Goal: Task Accomplishment & Management: Contribute content

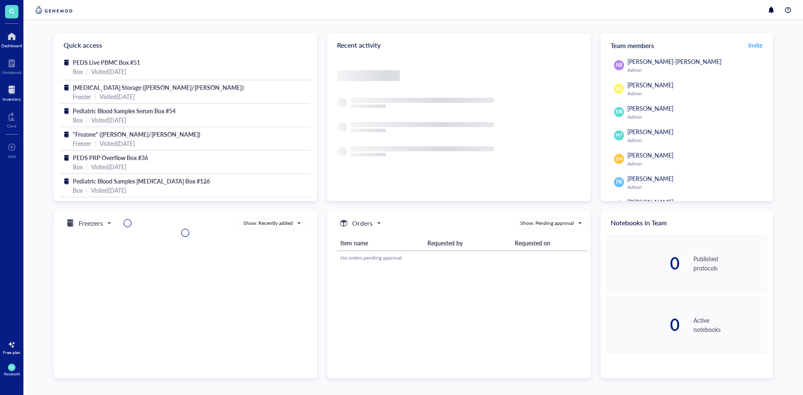
click at [20, 94] on div at bounding box center [12, 89] width 18 height 13
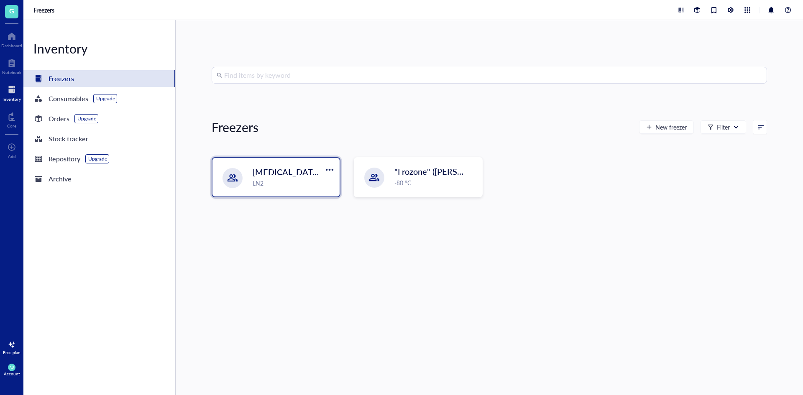
click at [280, 174] on span "[MEDICAL_DATA] Storage ([PERSON_NAME]/[PERSON_NAME])" at bounding box center [374, 172] width 242 height 12
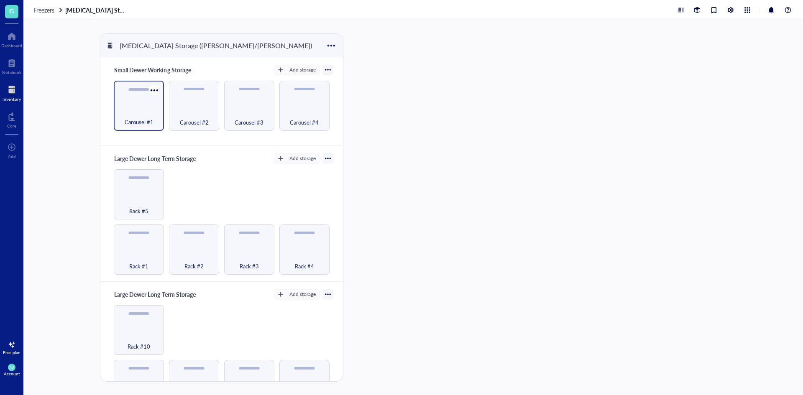
click at [149, 106] on div "Carousel #1" at bounding box center [139, 106] width 50 height 50
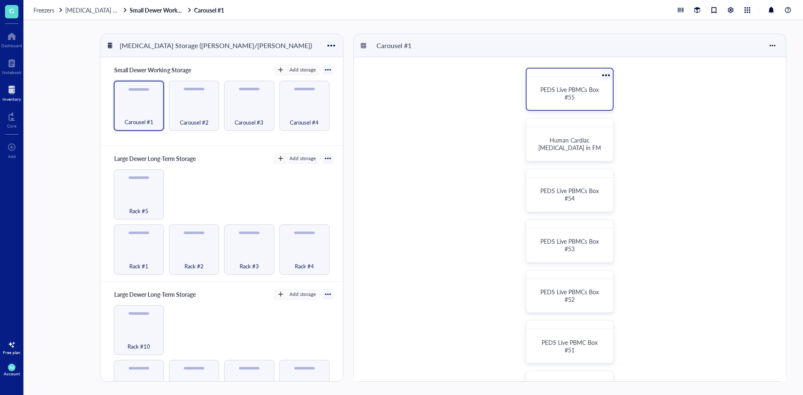
click at [567, 104] on div "PEDS Live PBMCs Box #55" at bounding box center [569, 93] width 79 height 26
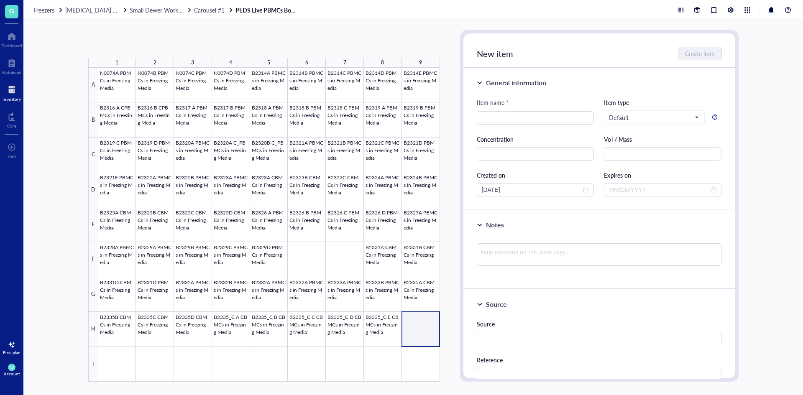
click at [432, 322] on div at bounding box center [269, 225] width 342 height 314
click at [542, 107] on div "Item name *" at bounding box center [536, 104] width 118 height 13
click at [541, 113] on input "search" at bounding box center [536, 118] width 108 height 13
type input "b"
type input "B2337 PBMCs in Freezing Media"
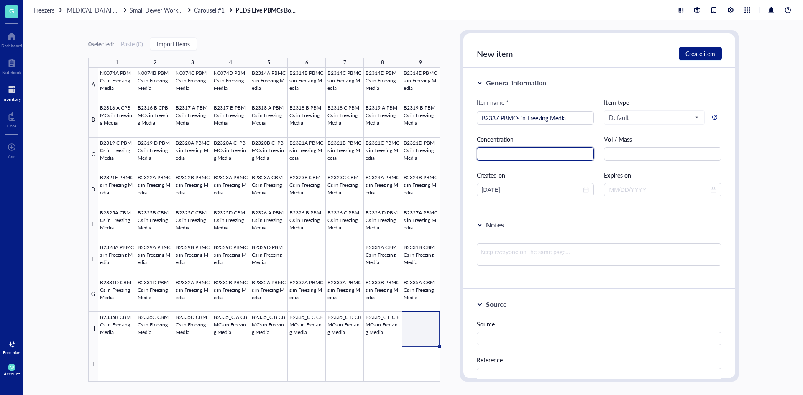
click at [541, 154] on input "text" at bounding box center [536, 153] width 118 height 13
type input "5.56E6"
click at [496, 258] on textarea at bounding box center [599, 254] width 245 height 23
type textarea "9"
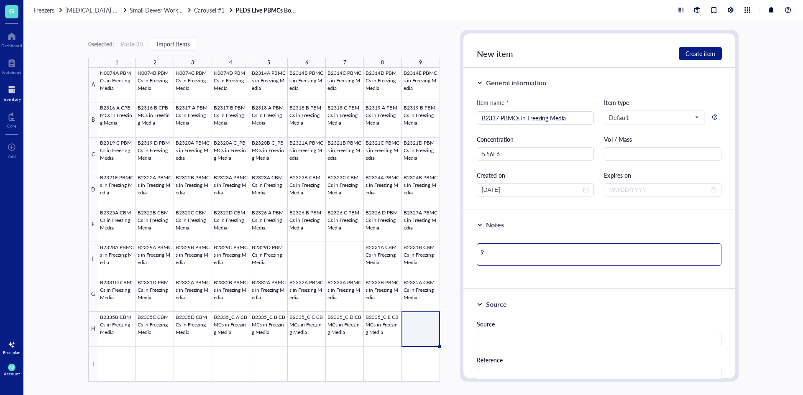
type textarea "96"
type textarea "96."
type textarea "96.7"
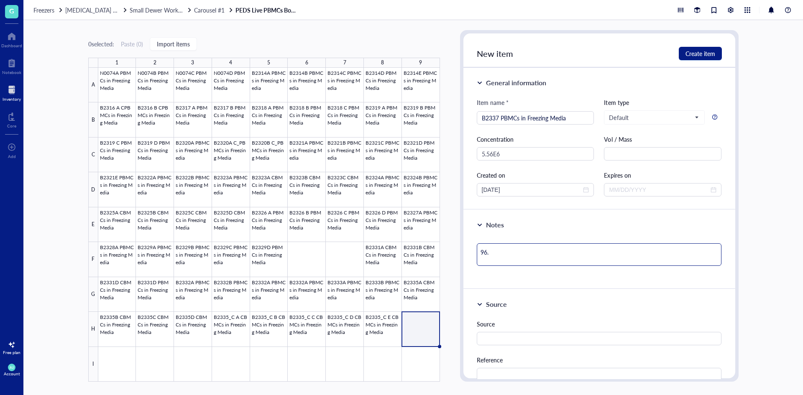
type textarea "96.7"
type textarea "96.7%"
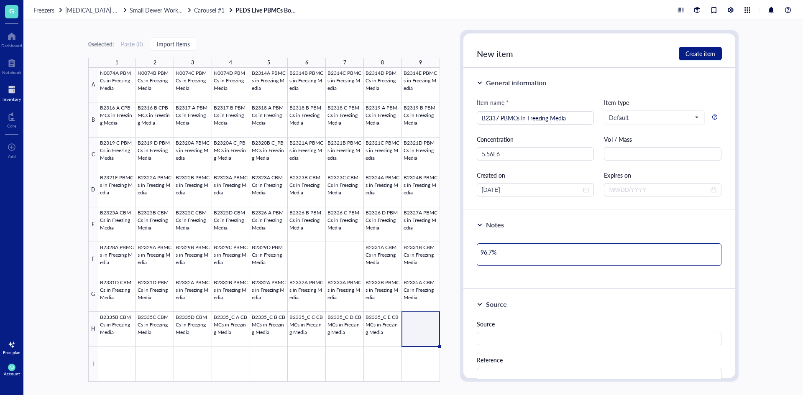
type textarea "96.7% v"
type textarea "96.7% vi"
type textarea "96.7% via"
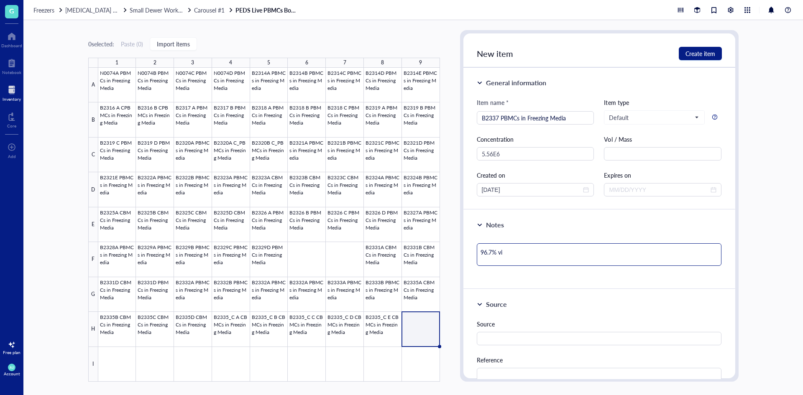
type textarea "96.7% via"
type textarea "96.7% viab"
type textarea "96.7% viabi"
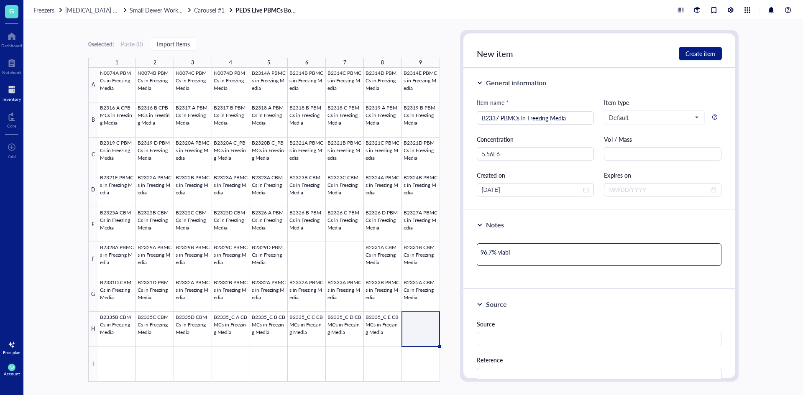
type textarea "96.7% viabil"
type textarea "96.7% viabili"
type textarea "96.7% viabilit"
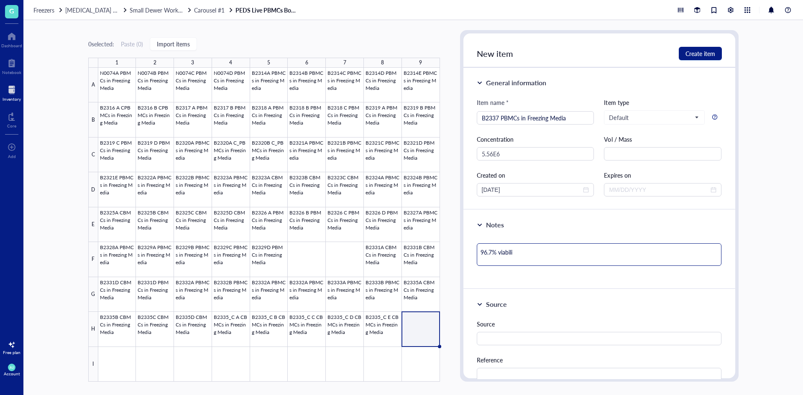
type textarea "96.7% viabilit"
type textarea "96.7% viability"
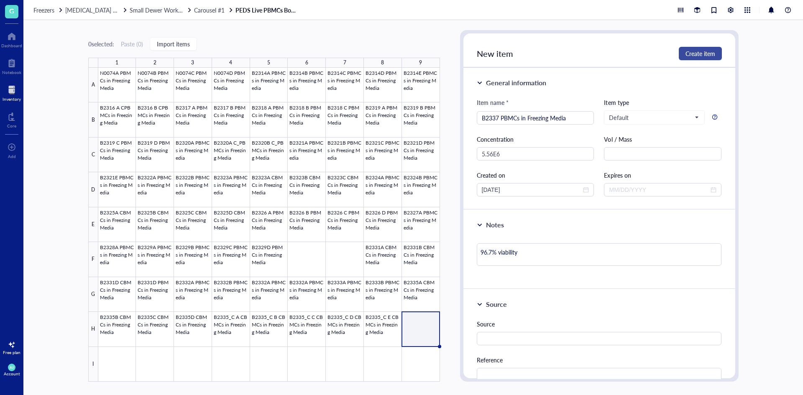
click at [684, 52] on button "Create item" at bounding box center [700, 53] width 43 height 13
type textarea "Keep everyone on the same page…"
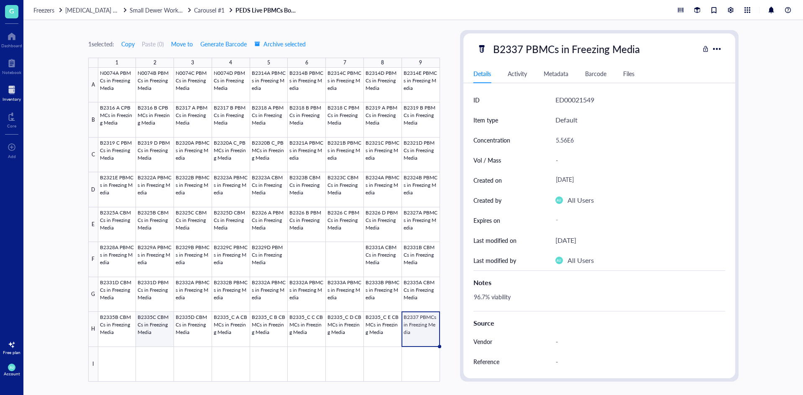
click at [118, 356] on div at bounding box center [269, 225] width 342 height 314
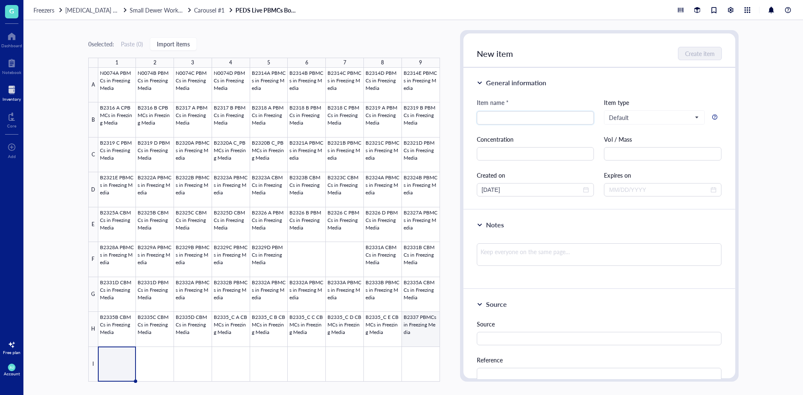
click at [428, 331] on div at bounding box center [269, 225] width 342 height 314
click at [103, 367] on div at bounding box center [269, 225] width 342 height 314
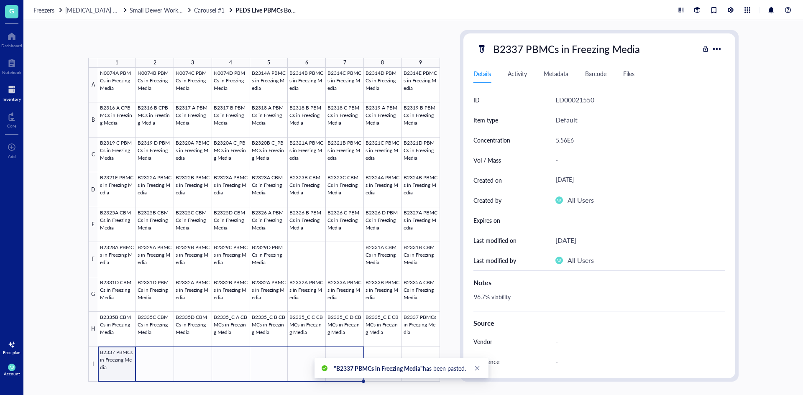
drag, startPoint x: 136, startPoint y: 381, endPoint x: 342, endPoint y: 379, distance: 206.3
click at [342, 379] on body "G Dashboard Notebook Inventory Core To pick up a draggable item, press the spac…" at bounding box center [401, 197] width 803 height 395
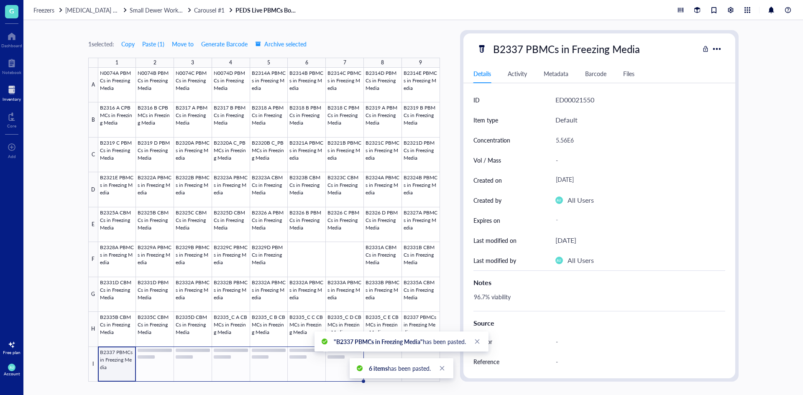
click at [120, 361] on div at bounding box center [269, 225] width 342 height 314
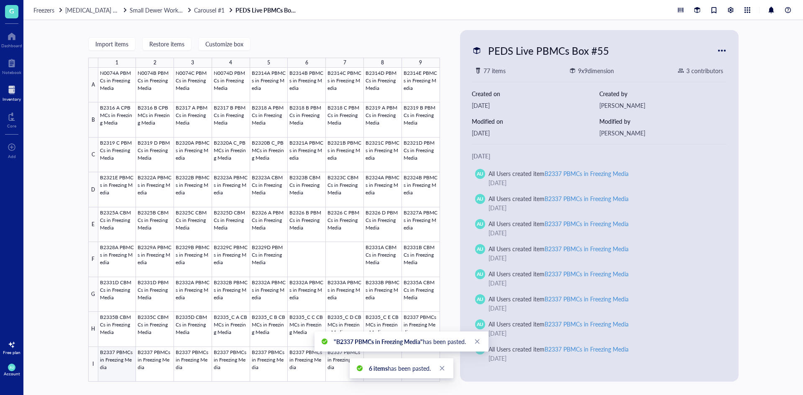
click at [107, 361] on div at bounding box center [269, 225] width 342 height 314
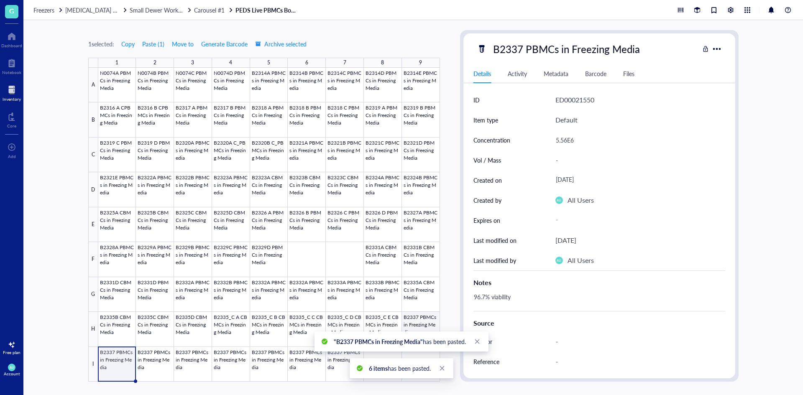
click at [428, 320] on div at bounding box center [269, 225] width 342 height 314
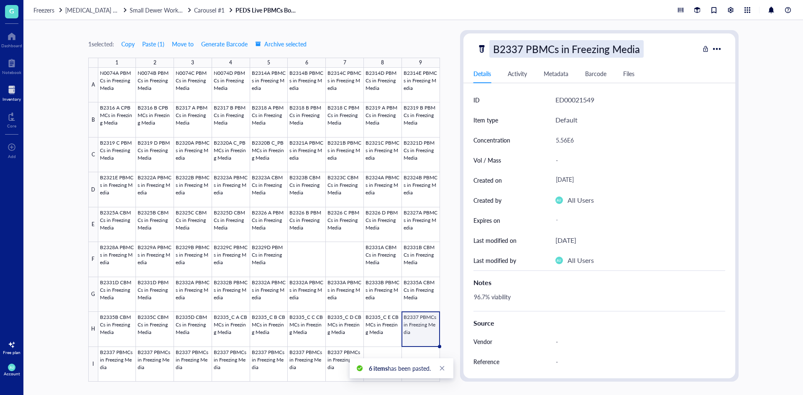
click at [502, 54] on div "B2337 PBMCs in Freezing Media" at bounding box center [566, 49] width 154 height 18
click at [520, 51] on input "B2337 PBMCs in Freezing Media" at bounding box center [581, 49] width 182 height 17
click at [533, 55] on input "B2337 PBMCs in Freezing Media" at bounding box center [581, 49] width 182 height 17
click at [521, 51] on input "B2337 PBMCs in Freezing Media" at bounding box center [581, 49] width 182 height 17
type input "B2337A PBMCs in Freezing Media"
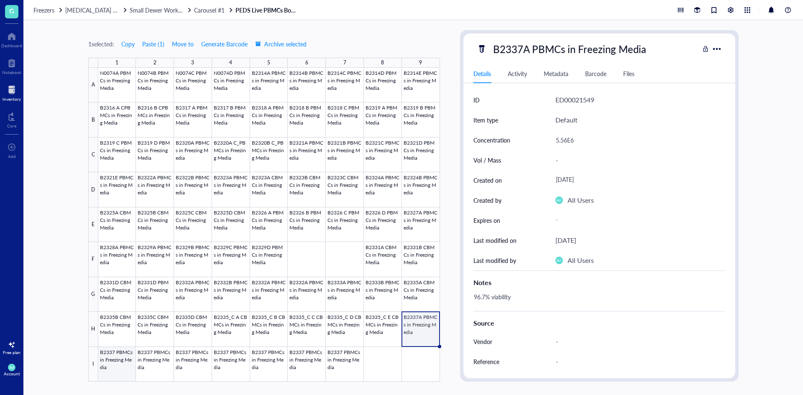
click at [130, 356] on div at bounding box center [269, 225] width 342 height 314
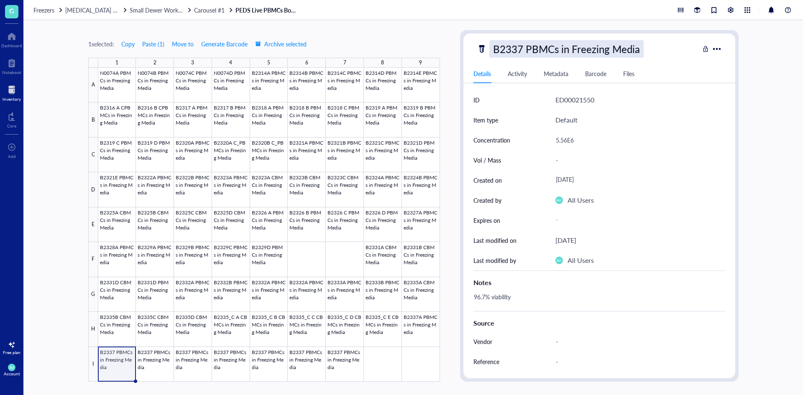
click at [523, 50] on div "B2337 PBMCs in Freezing Media" at bounding box center [566, 49] width 154 height 18
click at [523, 46] on input "B2337 PBMCs in Freezing Media" at bounding box center [581, 49] width 182 height 17
type input "B2337B PBMCs in Freezing Media"
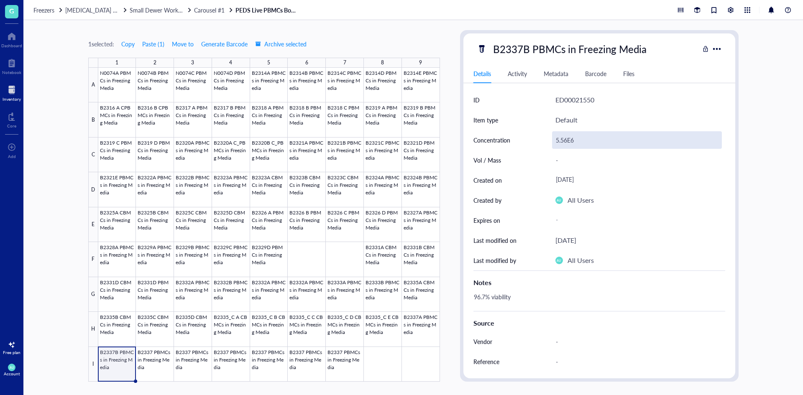
click at [574, 133] on div "5.56E6" at bounding box center [637, 140] width 170 height 18
click at [567, 142] on input "5.56E6" at bounding box center [637, 140] width 169 height 17
type input "5.75E6"
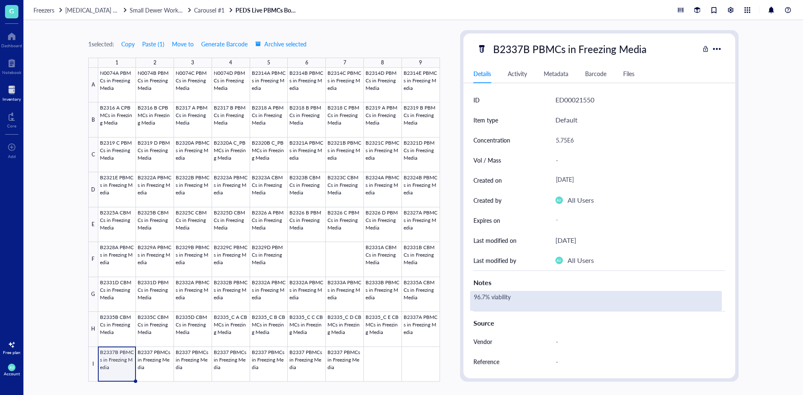
click at [497, 301] on div "96.7% viability" at bounding box center [596, 301] width 252 height 20
click at [484, 298] on div "96.7% viability" at bounding box center [596, 301] width 252 height 20
click at [484, 298] on textarea "96.7% viability" at bounding box center [519, 301] width 97 height 18
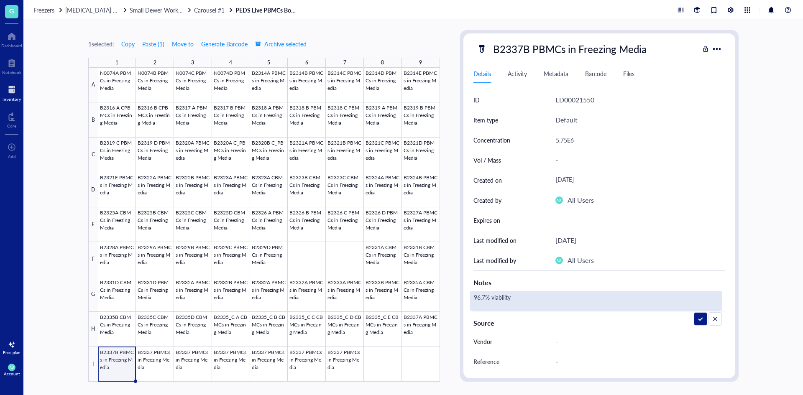
click at [484, 298] on textarea "96.7% viability" at bounding box center [519, 301] width 97 height 18
click at [485, 297] on textarea "96.7% viability" at bounding box center [519, 301] width 97 height 18
type textarea "96.3% viability"
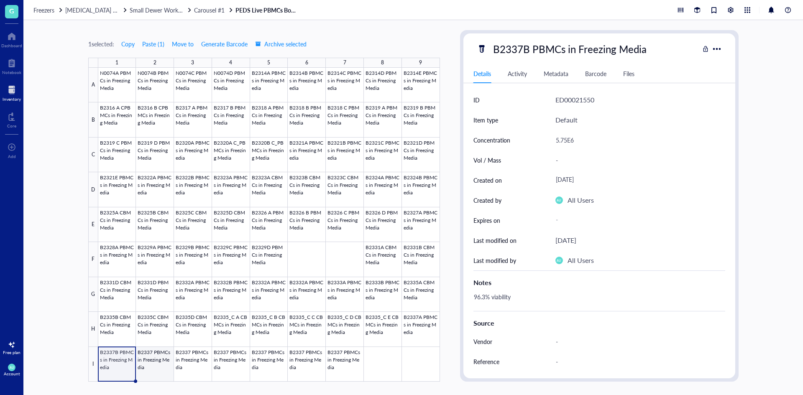
click at [161, 370] on div at bounding box center [269, 225] width 342 height 314
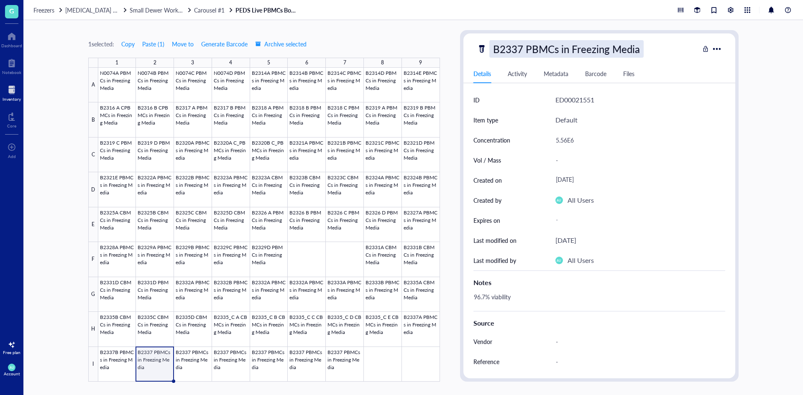
click at [538, 54] on div "B2337 PBMCs in Freezing Media" at bounding box center [566, 49] width 154 height 18
click at [521, 46] on input "B2337 PBMCs in Freezing Media" at bounding box center [581, 49] width 182 height 17
type input "B2337C PBMCs in Freezing Media"
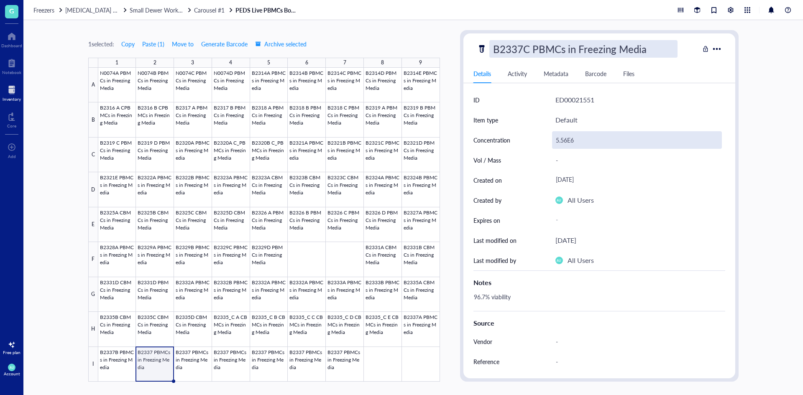
click at [574, 136] on div "5.56E6" at bounding box center [637, 140] width 170 height 18
click at [567, 138] on div "5.56E6" at bounding box center [637, 140] width 170 height 18
click at [567, 141] on input "5.56E6" at bounding box center [637, 140] width 169 height 17
click at [558, 141] on input "56.31E6" at bounding box center [637, 140] width 169 height 17
type input "6.31E6"
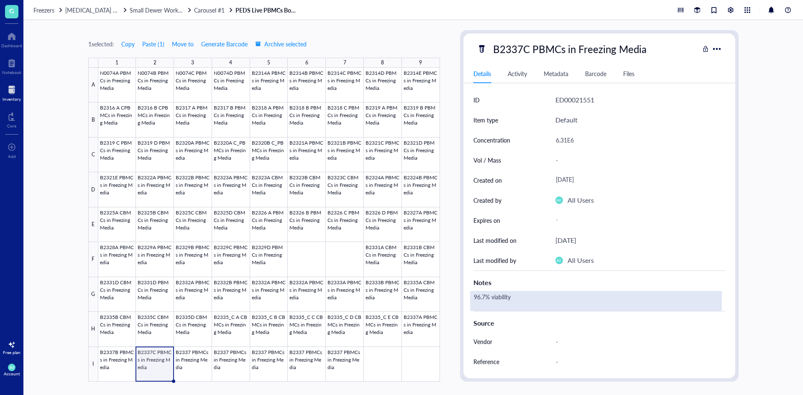
click at [490, 305] on div "96.7% viability" at bounding box center [596, 301] width 252 height 20
click at [487, 296] on textarea "96.7% viability" at bounding box center [519, 301] width 97 height 18
type textarea "95.5% viability"
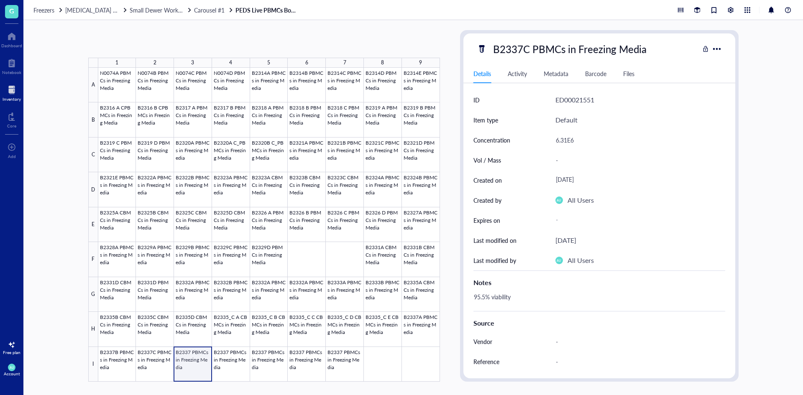
click at [197, 369] on div at bounding box center [269, 225] width 342 height 314
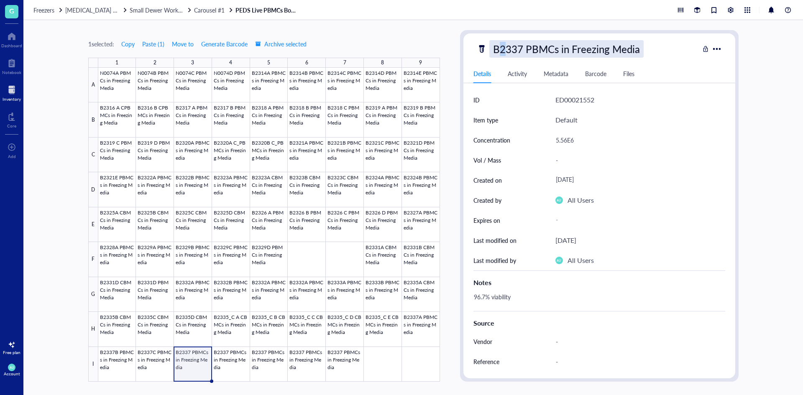
click at [503, 52] on div "B2337 PBMCs in Freezing Media" at bounding box center [566, 49] width 154 height 18
click at [524, 49] on input "B2337 PBMCs in Freezing Media" at bounding box center [581, 49] width 182 height 17
type input "B2337D PBMCs in Freezing Media"
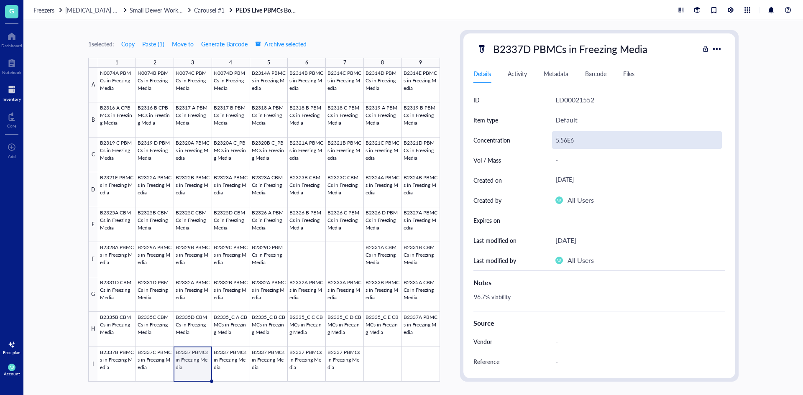
click at [561, 148] on div "5.56E6" at bounding box center [637, 140] width 170 height 18
click at [569, 143] on input "5.56E6" at bounding box center [637, 140] width 169 height 17
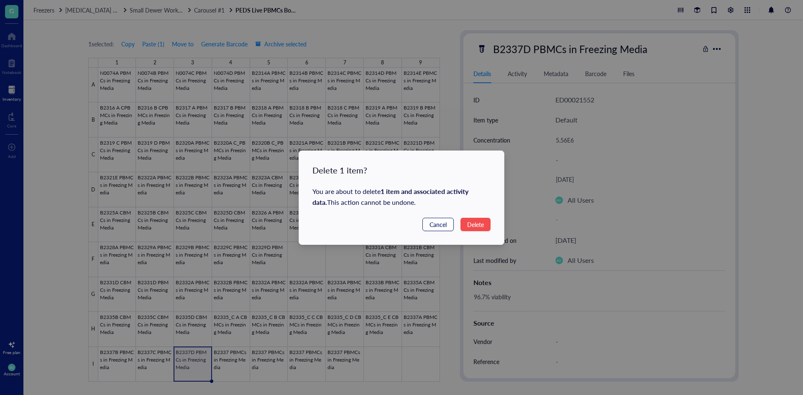
click at [444, 223] on span "Cancel" at bounding box center [438, 224] width 17 height 9
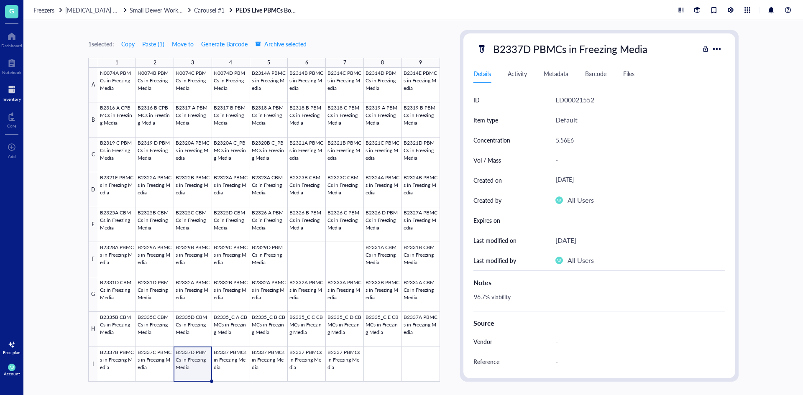
click at [570, 131] on div "5.56E6" at bounding box center [641, 140] width 170 height 20
click at [569, 138] on div "5.56E6" at bounding box center [637, 140] width 170 height 18
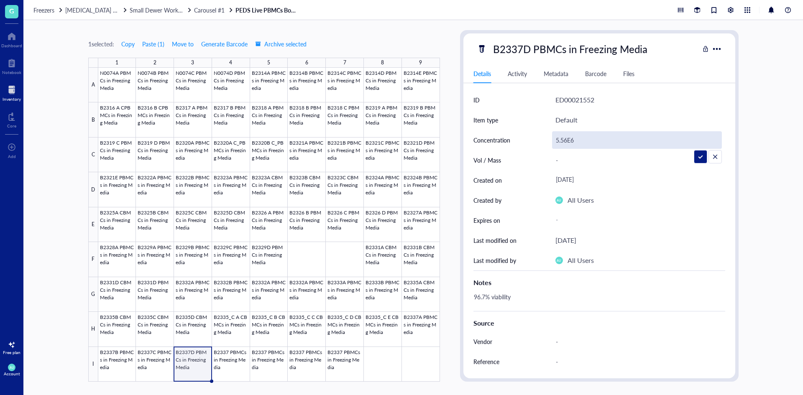
click at [568, 143] on input "5.56E6" at bounding box center [637, 140] width 169 height 17
type input "6.56E6"
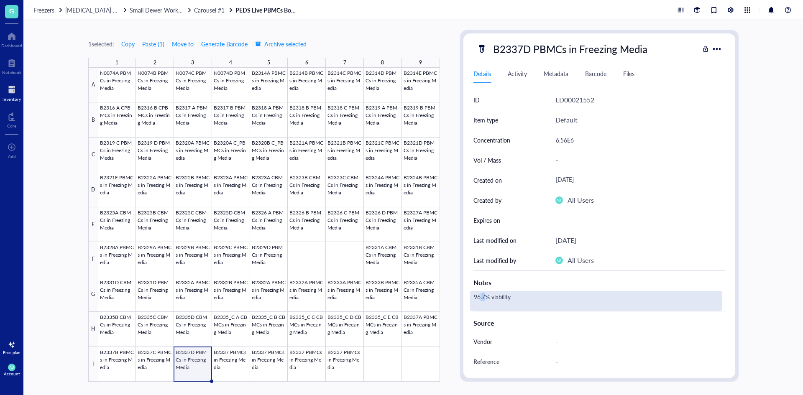
drag, startPoint x: 480, startPoint y: 297, endPoint x: 488, endPoint y: 295, distance: 8.0
click at [488, 295] on div "96.7% viability" at bounding box center [596, 301] width 252 height 20
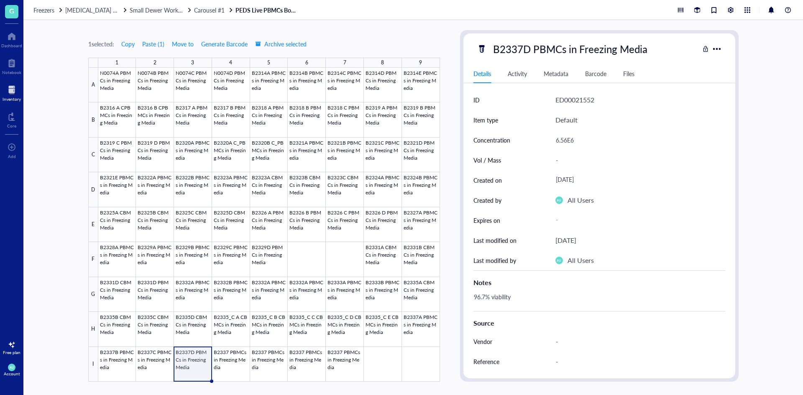
click at [488, 295] on div "96.7% viability" at bounding box center [596, 301] width 252 height 20
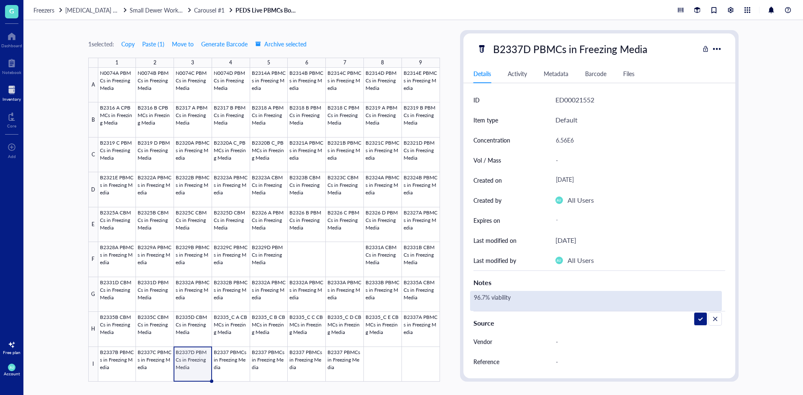
click at [485, 297] on textarea "96.7% viability" at bounding box center [519, 301] width 97 height 18
type textarea "94.3% viability"
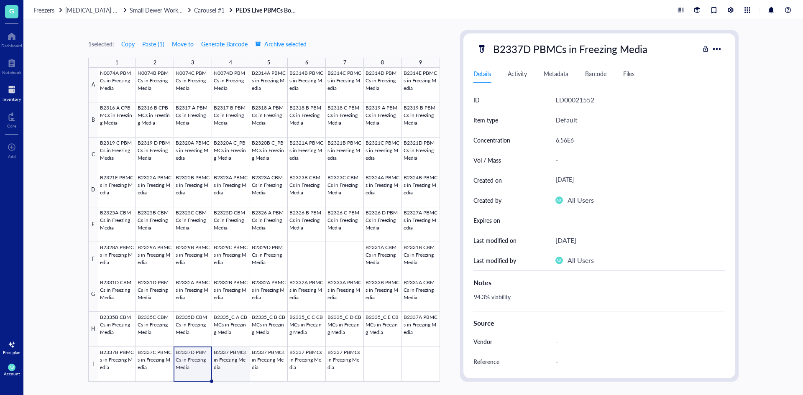
click at [230, 364] on div at bounding box center [269, 225] width 342 height 314
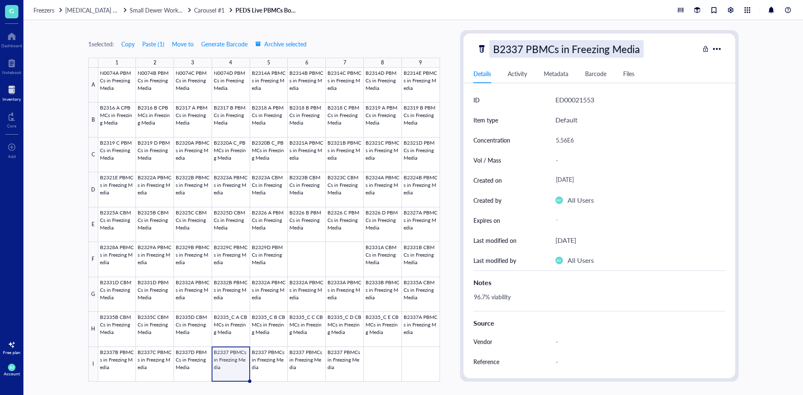
click at [499, 51] on div "B2337 PBMCs in Freezing Media" at bounding box center [566, 49] width 154 height 18
click at [522, 50] on input "B2337 PBMCs in Freezing Media" at bounding box center [581, 49] width 182 height 17
type input "B2337A PBMCs in Freezing Media"
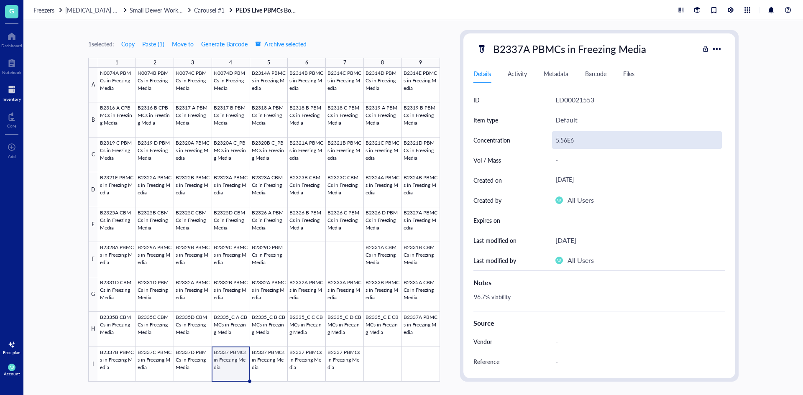
drag, startPoint x: 565, startPoint y: 126, endPoint x: 566, endPoint y: 132, distance: 5.5
click at [566, 131] on div "ID ED00021553 Item type Default Concentration 5.56E6 Vol / Mass - Created on [D…" at bounding box center [600, 180] width 252 height 181
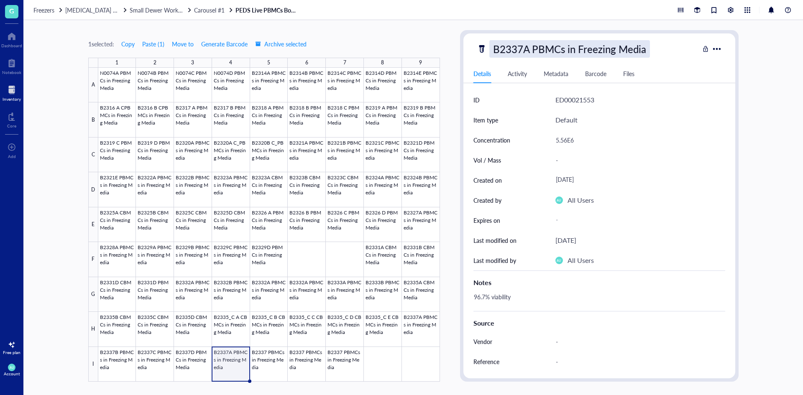
click at [522, 54] on div "B2337A PBMCs in Freezing Media" at bounding box center [569, 49] width 161 height 18
click at [522, 47] on input "B2337A PBMCs in Freezing Media" at bounding box center [583, 49] width 187 height 17
type input "B2338A PBMCs in Freezing Media"
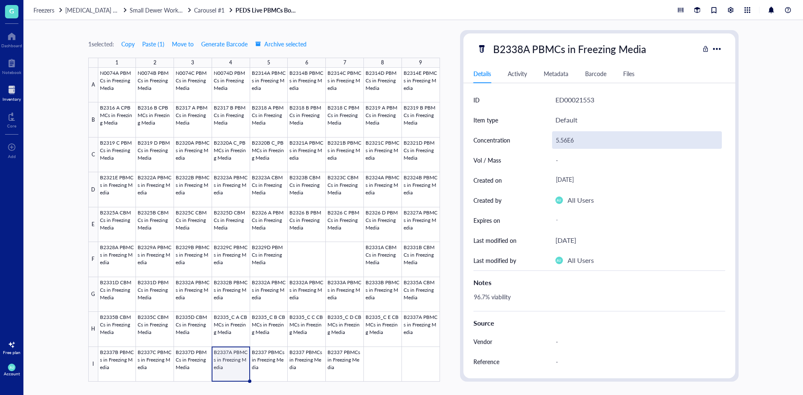
click at [558, 139] on div "5.56E6" at bounding box center [637, 140] width 170 height 18
drag, startPoint x: 558, startPoint y: 139, endPoint x: 566, endPoint y: 141, distance: 8.5
click at [565, 140] on input "5.56E6" at bounding box center [637, 140] width 169 height 17
click at [567, 142] on input "5.56E6" at bounding box center [637, 140] width 169 height 17
type input "2.85E6"
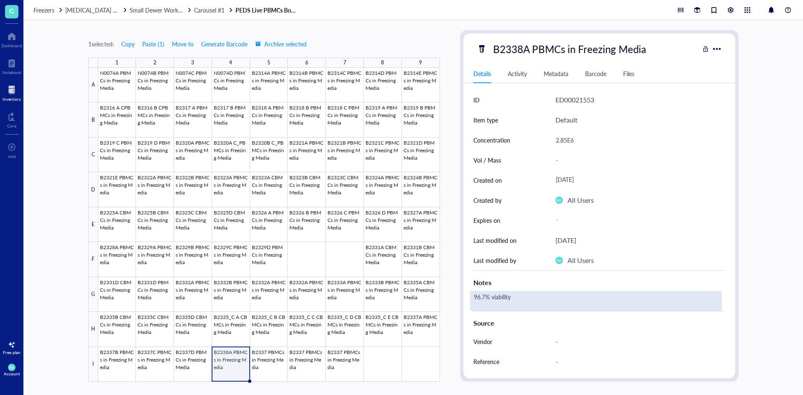
click at [489, 302] on div "96.7% viability" at bounding box center [596, 301] width 252 height 20
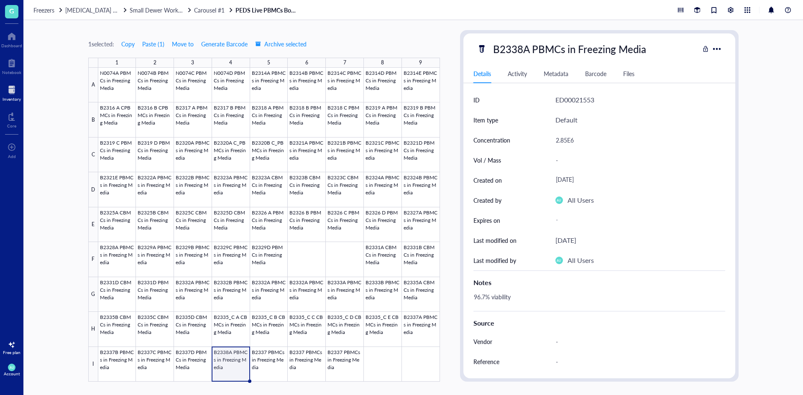
click at [486, 300] on div "96.7% viability" at bounding box center [596, 301] width 252 height 20
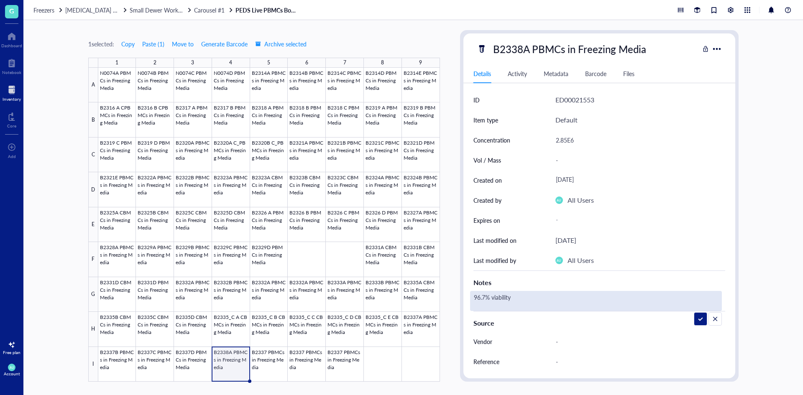
click at [486, 300] on textarea "96.7% viability" at bounding box center [519, 301] width 97 height 18
click at [484, 299] on textarea "96.7% viability" at bounding box center [519, 301] width 97 height 18
type textarea "95.6% viability"
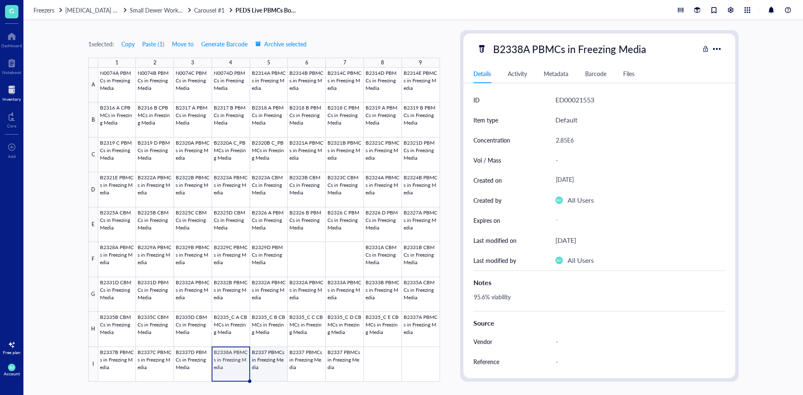
click at [263, 365] on div at bounding box center [269, 225] width 342 height 314
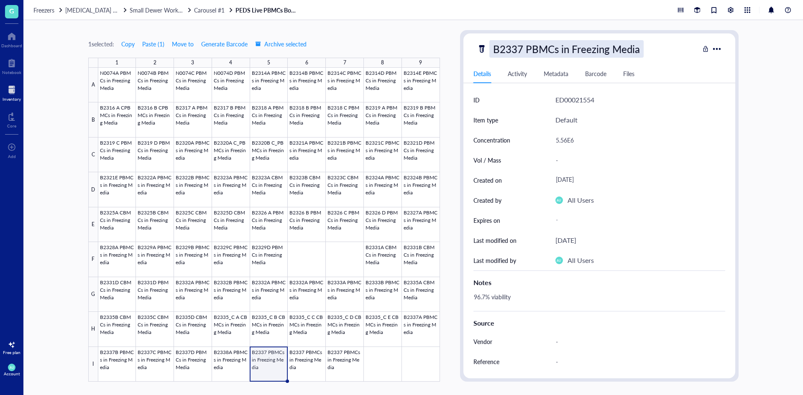
click at [520, 47] on div "B2337 PBMCs in Freezing Media" at bounding box center [566, 49] width 154 height 18
click at [521, 48] on input "B2337 PBMCs in Freezing Media" at bounding box center [581, 49] width 182 height 17
type input "B2337B PBMCs in Freezing Media"
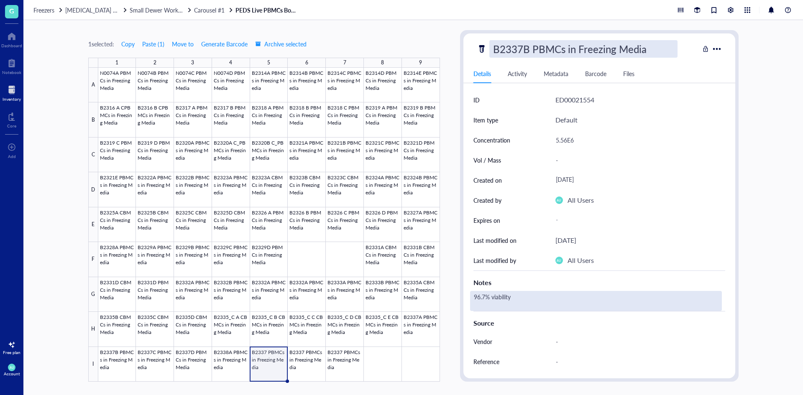
click at [490, 301] on div "96.7% viability" at bounding box center [596, 301] width 252 height 20
click at [485, 296] on div "96.7% viability" at bounding box center [596, 301] width 252 height 20
click at [486, 298] on textarea "96.7% viability" at bounding box center [519, 301] width 97 height 18
type textarea "97.2% viability"
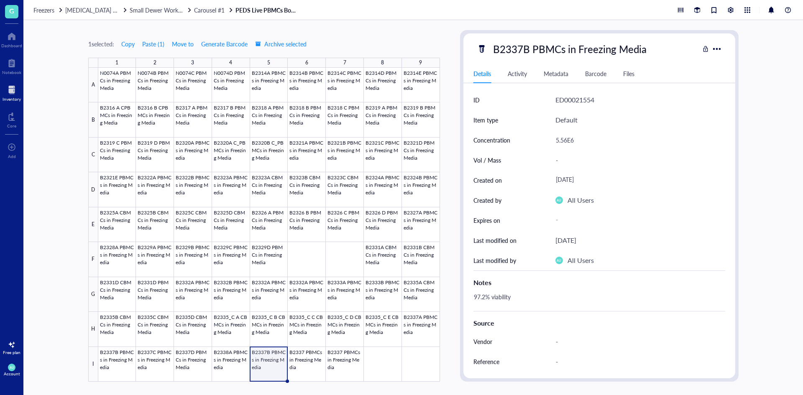
drag, startPoint x: 576, startPoint y: 140, endPoint x: 543, endPoint y: 137, distance: 33.2
click at [575, 140] on div "5.56E6" at bounding box center [637, 140] width 170 height 18
click at [569, 141] on div "5.56E6" at bounding box center [637, 140] width 170 height 18
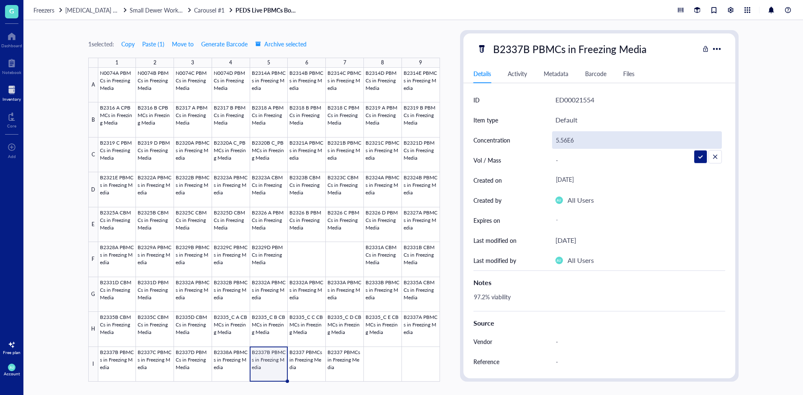
click at [568, 140] on input "5.56E6" at bounding box center [637, 140] width 169 height 17
type input "3.03E6"
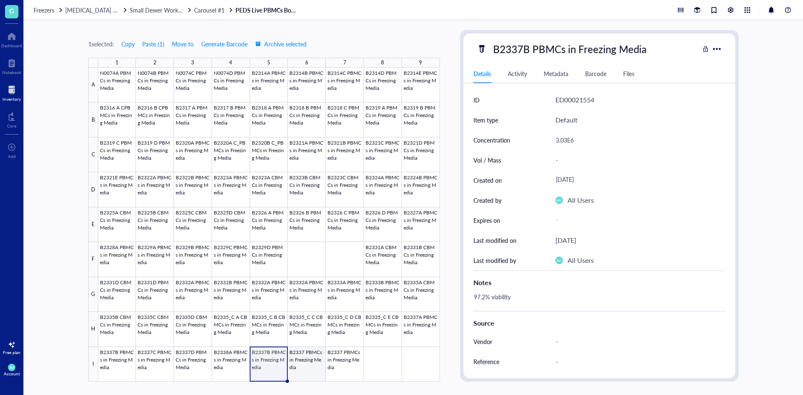
click at [304, 369] on div at bounding box center [269, 225] width 342 height 314
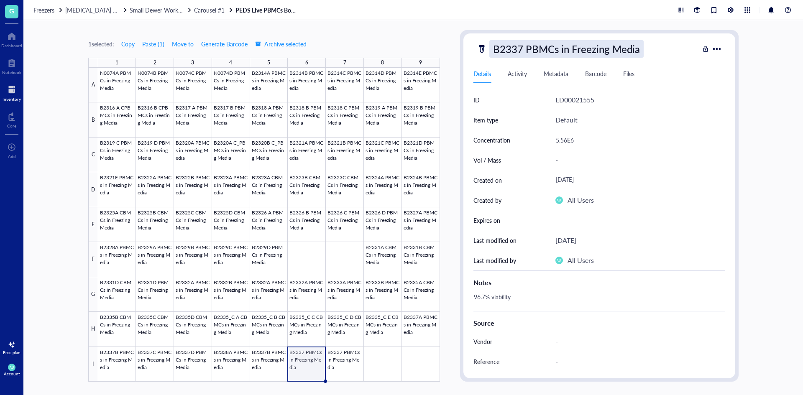
click at [523, 53] on div "B2337 PBMCs in Freezing Media" at bounding box center [566, 49] width 154 height 18
click at [520, 51] on input "B2337 PBMCs in Freezing Media" at bounding box center [581, 49] width 182 height 17
type input "B2337C PBMCs in Freezing Media"
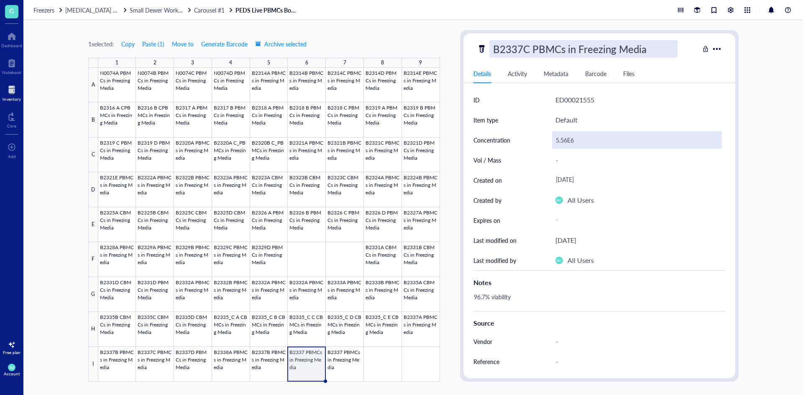
click at [578, 138] on div "5.56E6" at bounding box center [637, 140] width 170 height 18
click at [569, 139] on div "5.56E6" at bounding box center [637, 140] width 170 height 18
click at [567, 140] on input "5.56E6" at bounding box center [637, 140] width 169 height 17
type input "3.35E6"
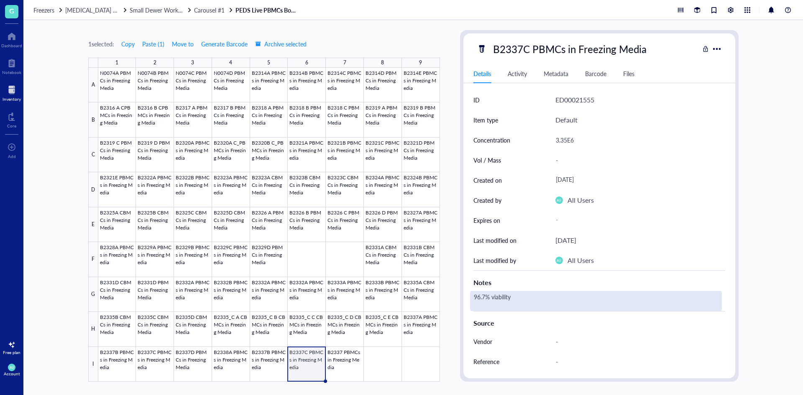
click at [488, 296] on div "96.7% viability" at bounding box center [596, 301] width 252 height 20
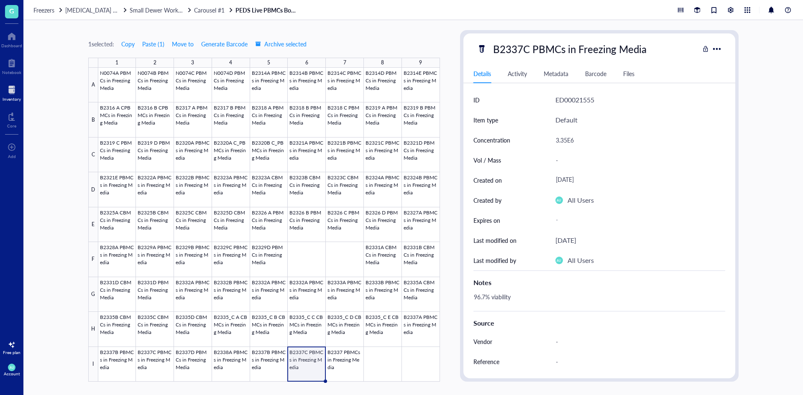
click at [487, 296] on div "96.7% viability" at bounding box center [596, 301] width 252 height 20
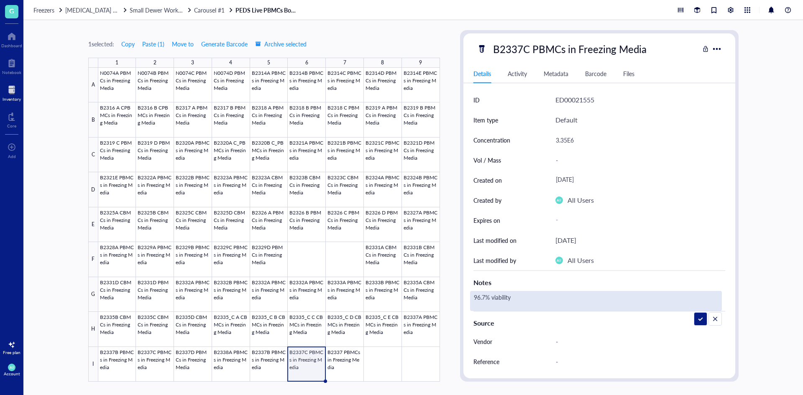
click at [486, 297] on textarea "96.7% viability" at bounding box center [519, 301] width 97 height 18
type textarea "96.8% viability"
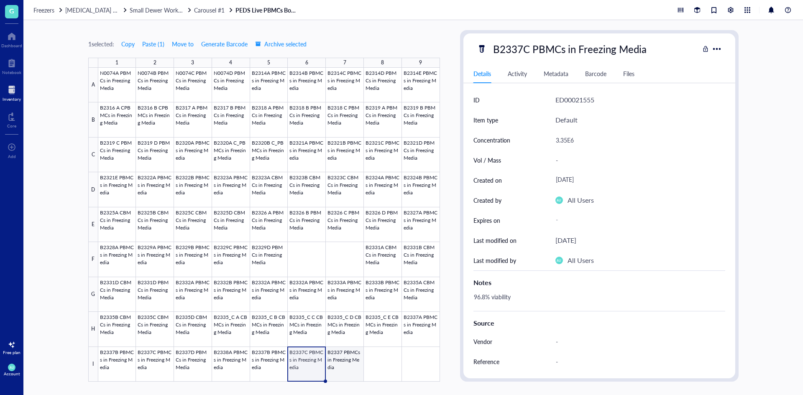
click at [351, 365] on div at bounding box center [269, 225] width 342 height 314
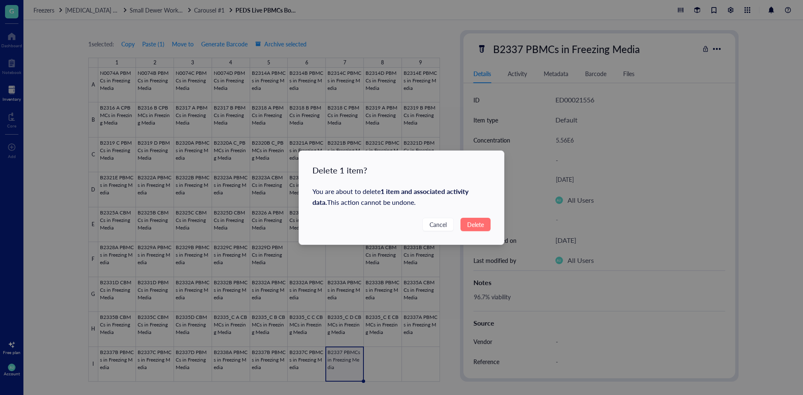
click at [479, 222] on span "Delete" at bounding box center [475, 224] width 17 height 9
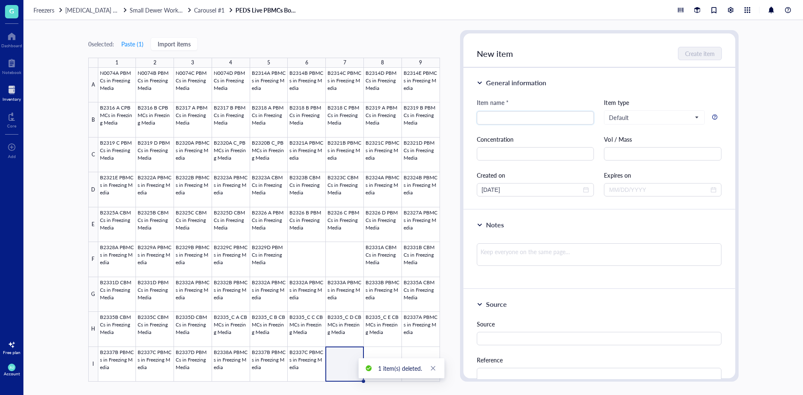
click at [17, 90] on div at bounding box center [12, 89] width 18 height 13
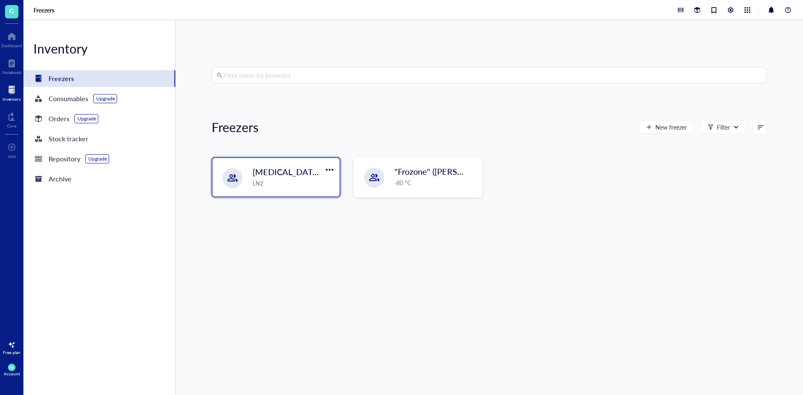
click at [293, 174] on span "[MEDICAL_DATA] Storage ([PERSON_NAME]/[PERSON_NAME])" at bounding box center [374, 172] width 242 height 12
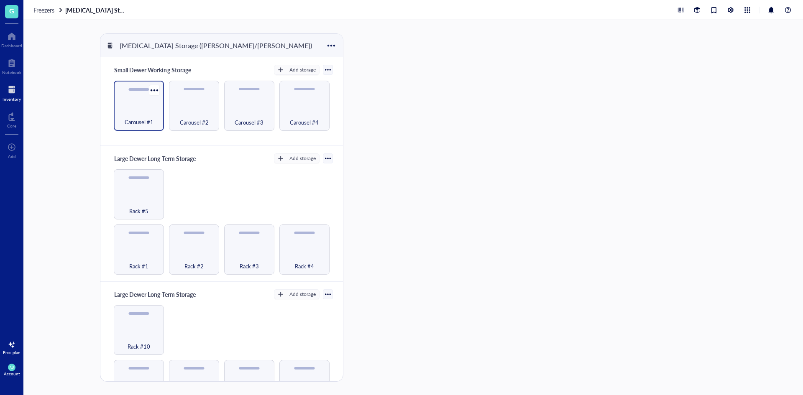
click at [141, 103] on div "Carousel #1" at bounding box center [139, 106] width 50 height 50
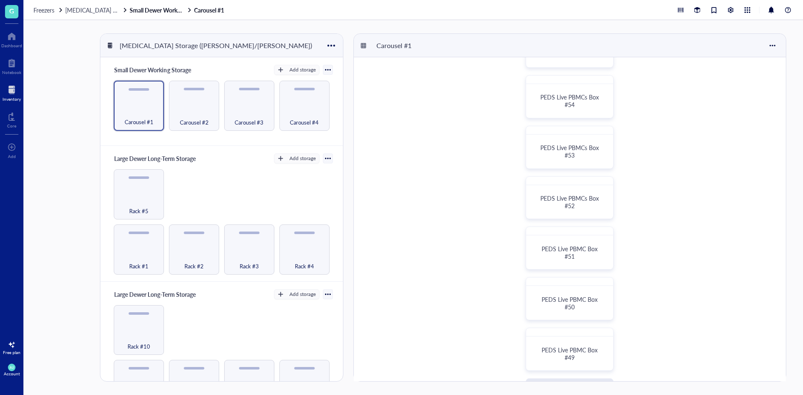
scroll to position [195, 0]
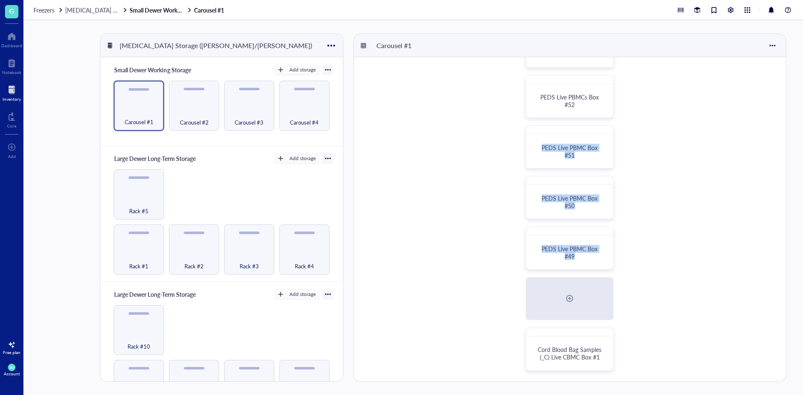
drag, startPoint x: 647, startPoint y: 279, endPoint x: 487, endPoint y: 154, distance: 202.9
click at [487, 154] on div "PEDS Live PBMCs Box #55 Human Cardiac [MEDICAL_DATA] in FM PEDS Live PBMCs Box …" at bounding box center [570, 121] width 432 height 519
click at [466, 183] on div "PEDS Live PBMCs Box #55 Human Cardiac [MEDICAL_DATA] in FM PEDS Live PBMCs Box …" at bounding box center [570, 121] width 432 height 519
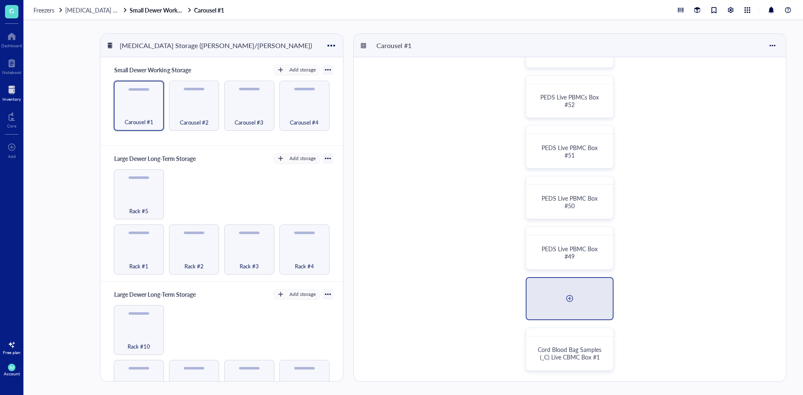
click at [566, 299] on div at bounding box center [569, 298] width 13 height 13
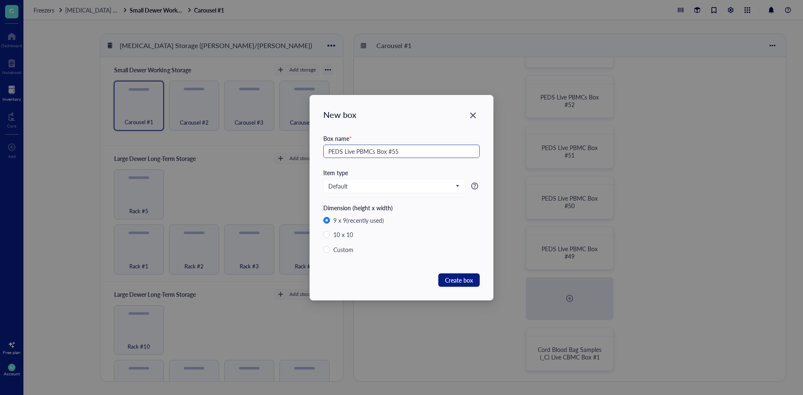
type input "PEDS Live PBMCs Box #55"
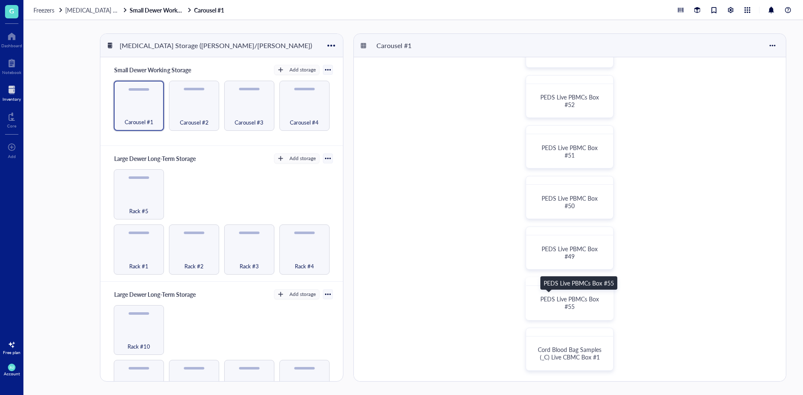
drag, startPoint x: 582, startPoint y: 302, endPoint x: 530, endPoint y: 302, distance: 52.7
click at [530, 302] on div "PEDS Live PBMCs Box #55" at bounding box center [570, 303] width 80 height 27
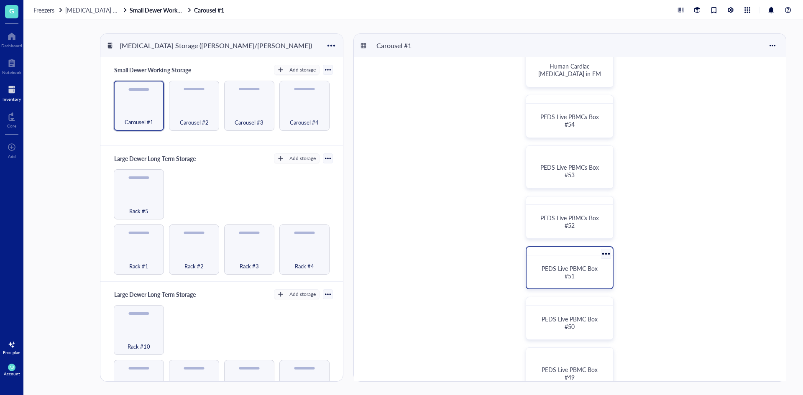
scroll to position [167, 0]
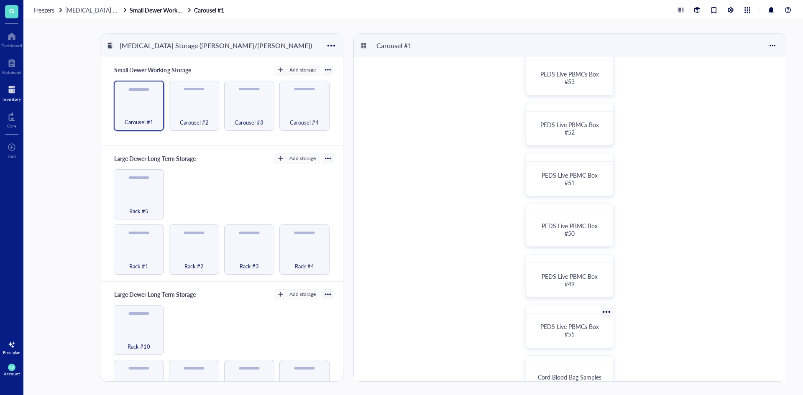
click at [605, 315] on div at bounding box center [606, 312] width 12 height 12
click at [589, 329] on span "PEDS Live PBMCs Box #55" at bounding box center [571, 331] width 60 height 16
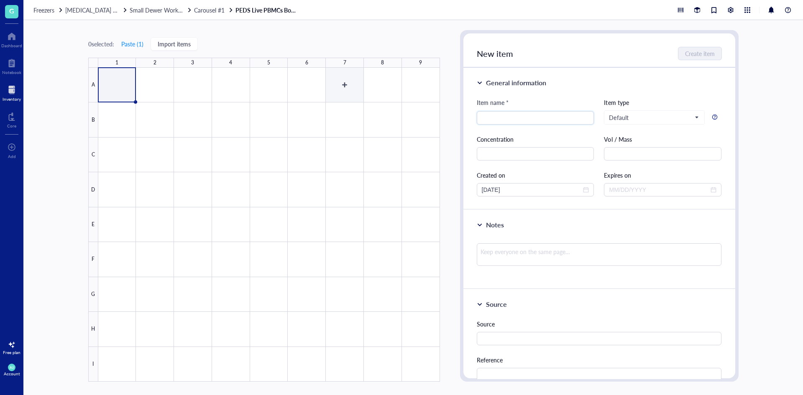
click at [210, 178] on div at bounding box center [269, 225] width 342 height 314
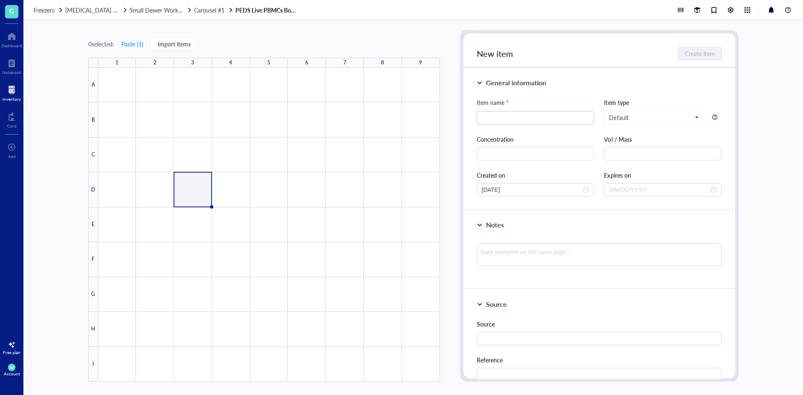
click at [474, 63] on div "New item Create item" at bounding box center [600, 50] width 272 height 34
click at [435, 92] on div at bounding box center [269, 225] width 342 height 314
click at [434, 92] on div at bounding box center [269, 225] width 342 height 314
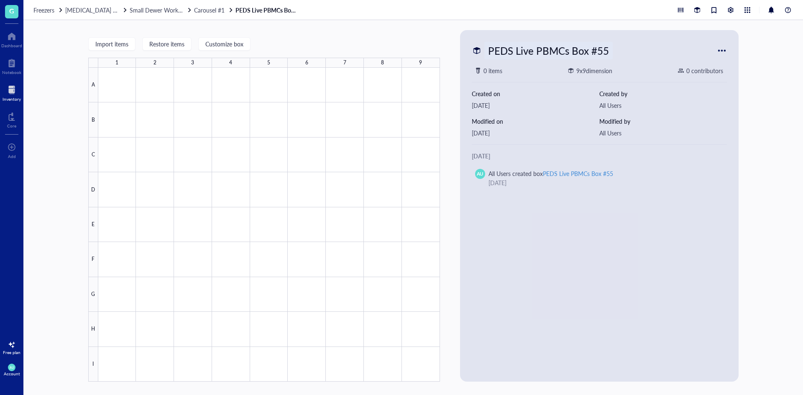
click at [569, 59] on div "PEDS Live PBMCs Box #55" at bounding box center [548, 51] width 128 height 18
type input "PEDS Live PBMCs Box #56"
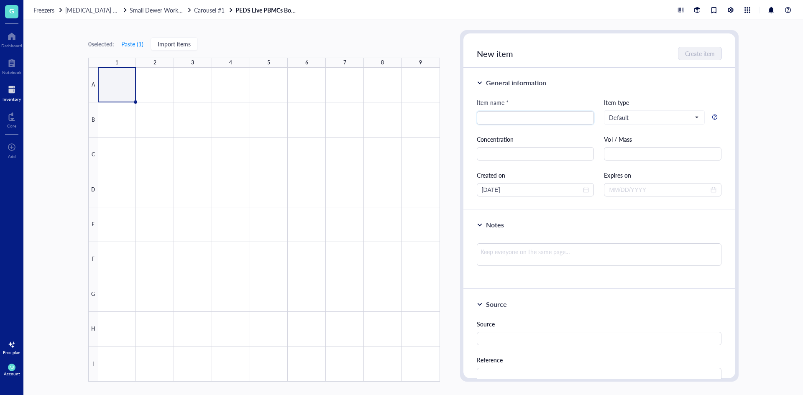
drag, startPoint x: 5, startPoint y: 96, endPoint x: 11, endPoint y: 95, distance: 5.5
click at [5, 96] on div at bounding box center [12, 89] width 18 height 13
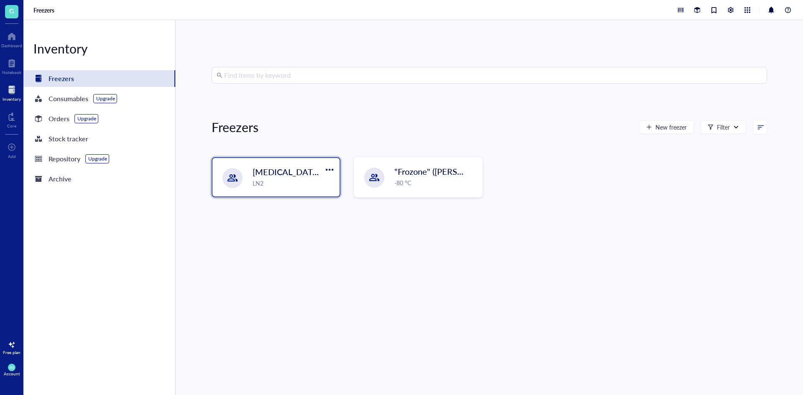
click at [303, 184] on div "LN2" at bounding box center [294, 183] width 82 height 9
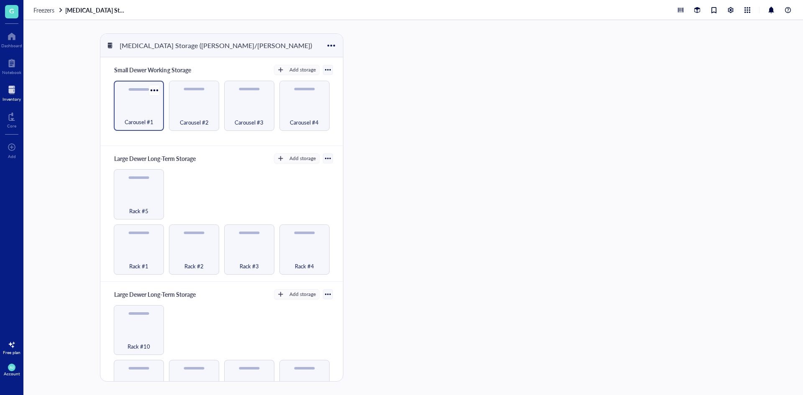
click at [116, 97] on div "Carousel #1" at bounding box center [139, 106] width 50 height 50
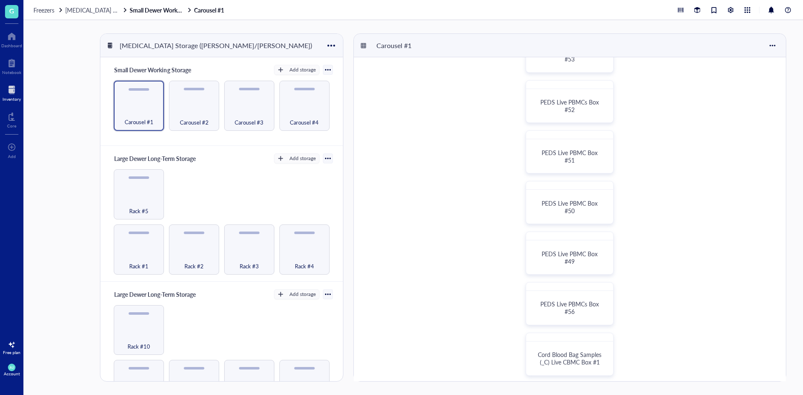
scroll to position [195, 0]
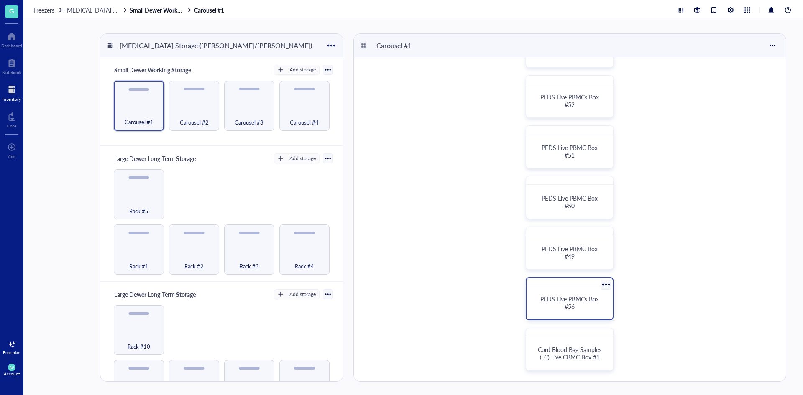
click at [604, 286] on div at bounding box center [606, 285] width 12 height 12
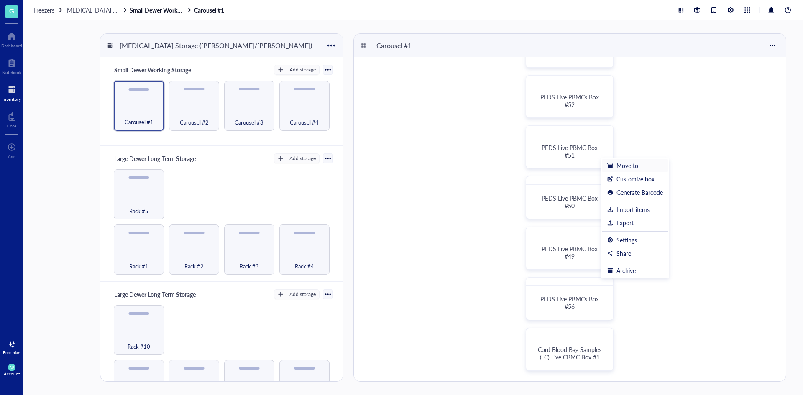
click at [633, 162] on div "Move to" at bounding box center [628, 166] width 22 height 8
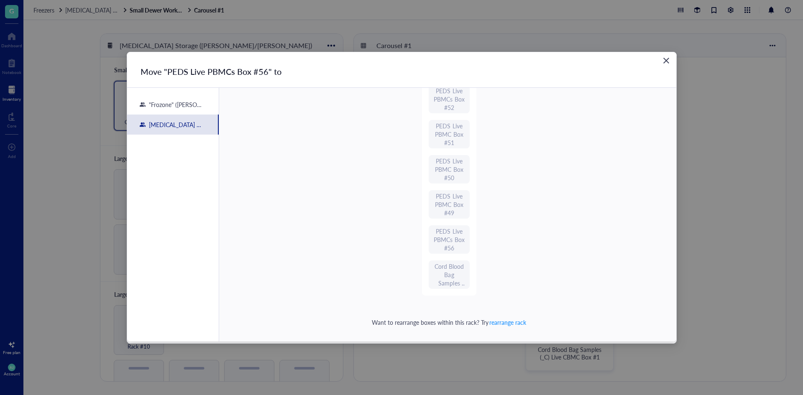
scroll to position [191, 0]
click at [666, 61] on icon "Close" at bounding box center [667, 61] width 6 height 6
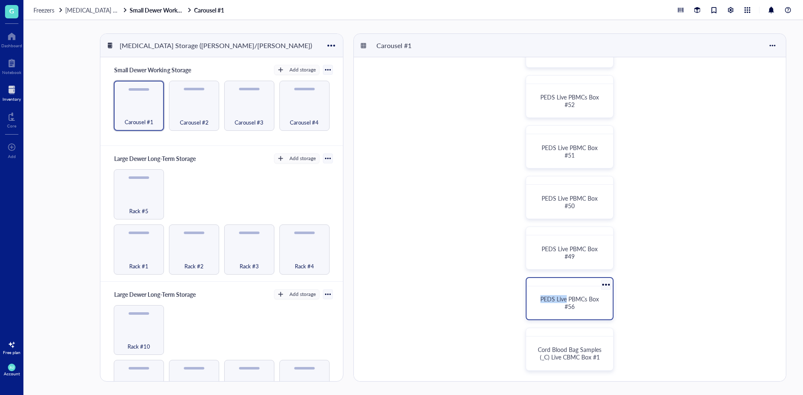
drag, startPoint x: 567, startPoint y: 300, endPoint x: 591, endPoint y: 290, distance: 25.9
click at [591, 290] on div "PEDS Live PBMCs Box #56" at bounding box center [569, 303] width 79 height 26
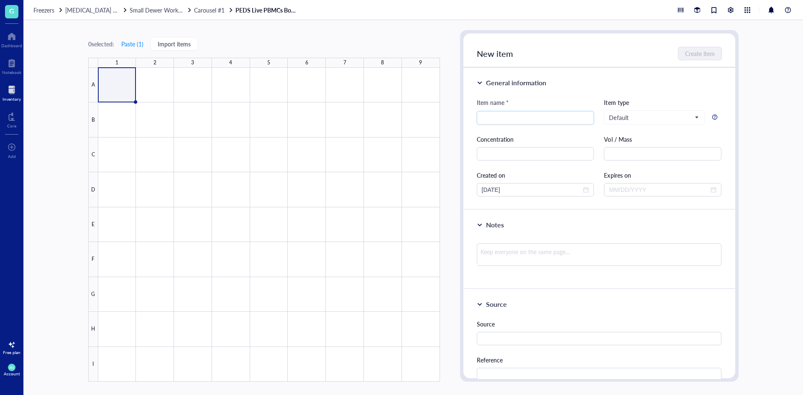
click at [12, 91] on div at bounding box center [12, 89] width 18 height 13
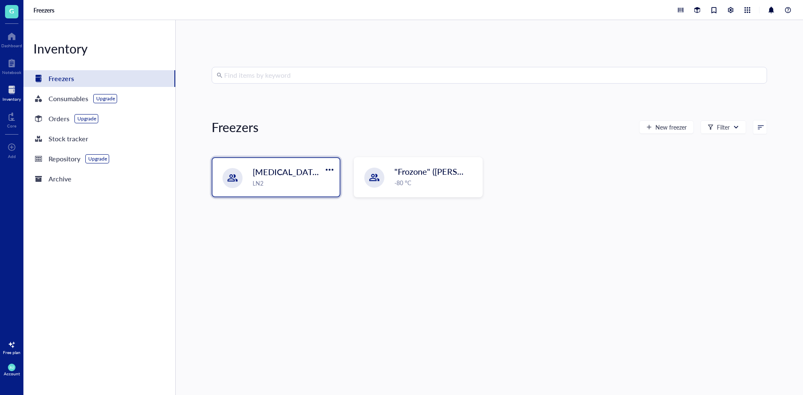
click at [282, 192] on div "[MEDICAL_DATA] Storage ([PERSON_NAME]/[PERSON_NAME]) LN2" at bounding box center [276, 177] width 127 height 38
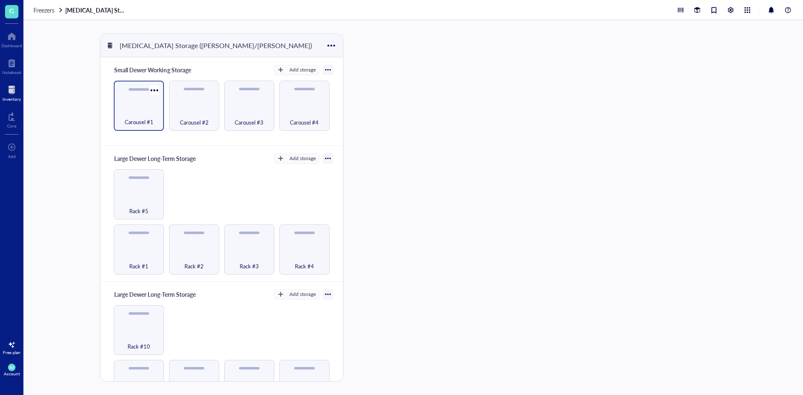
click at [133, 119] on span "Carousel #1" at bounding box center [139, 122] width 29 height 9
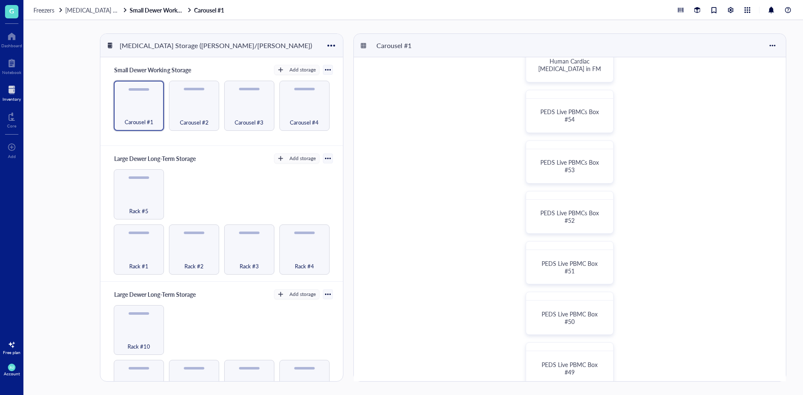
scroll to position [195, 0]
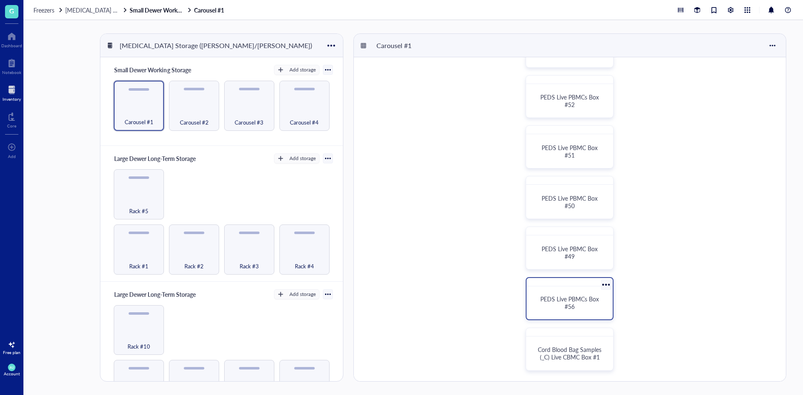
click at [610, 287] on div at bounding box center [606, 285] width 12 height 12
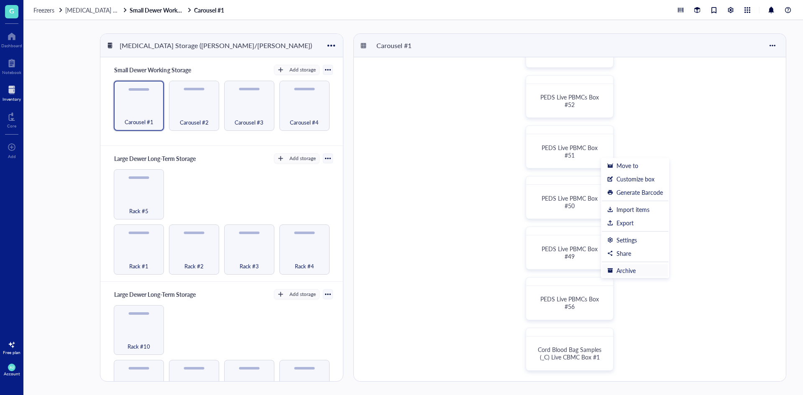
click at [628, 271] on div "Archive" at bounding box center [626, 271] width 19 height 8
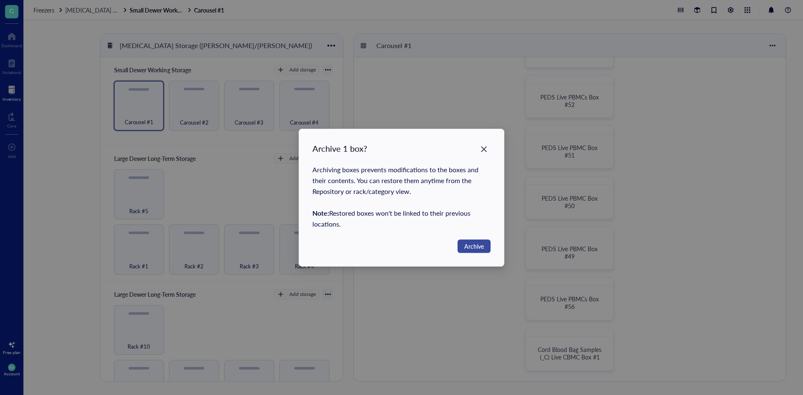
click at [478, 249] on span "Archive" at bounding box center [474, 246] width 20 height 9
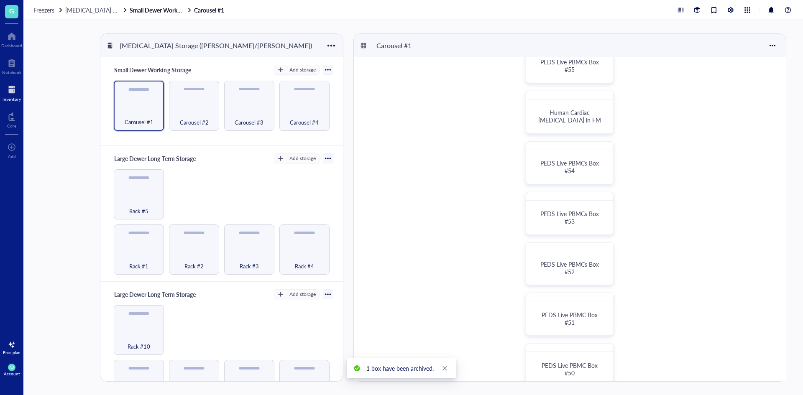
drag, startPoint x: 617, startPoint y: 228, endPoint x: 598, endPoint y: 223, distance: 19.7
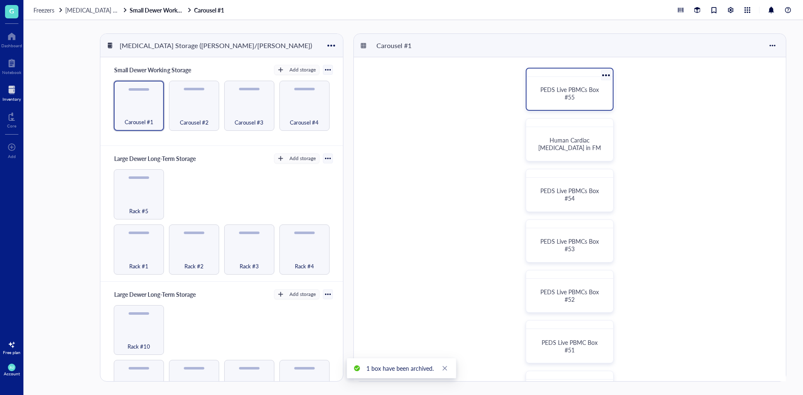
click at [605, 76] on div at bounding box center [606, 75] width 12 height 12
click at [692, 115] on div "PEDS Live PBMCs Box #55 Human Cardiac [MEDICAL_DATA] in FM PEDS Live PBMCs Box …" at bounding box center [570, 316] width 432 height 519
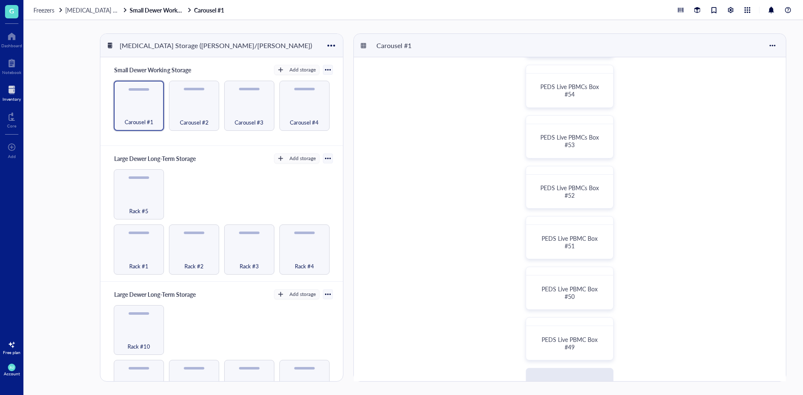
scroll to position [167, 0]
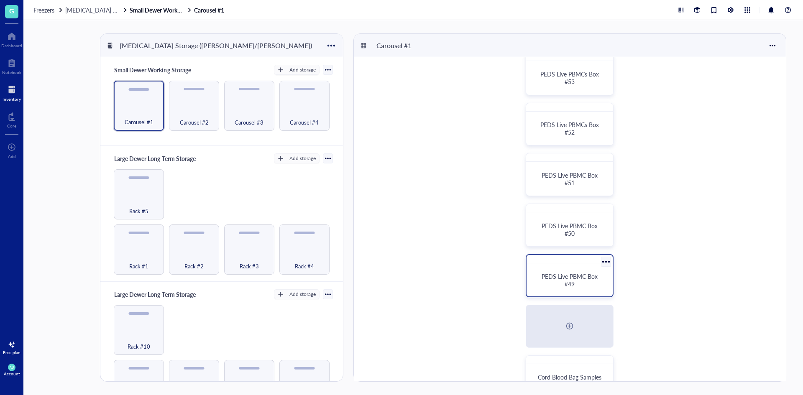
click at [606, 261] on div at bounding box center [606, 262] width 12 height 12
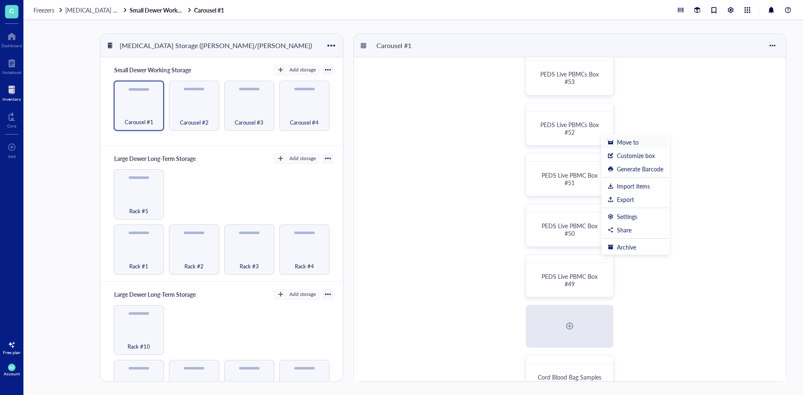
click at [618, 143] on div "Move to" at bounding box center [628, 142] width 22 height 8
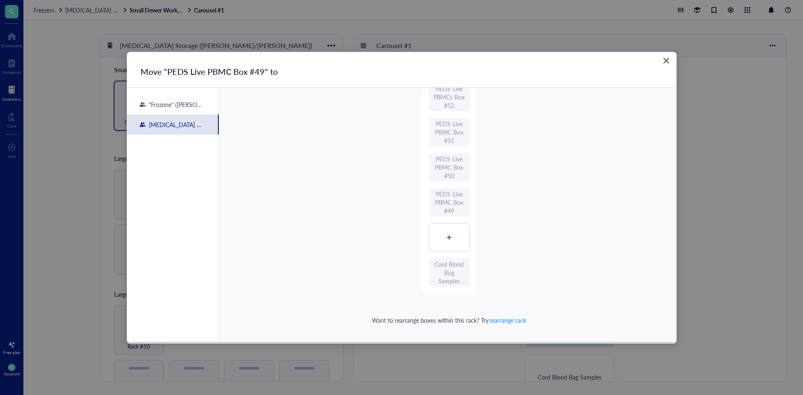
scroll to position [191, 0]
click at [444, 236] on div at bounding box center [449, 236] width 40 height 28
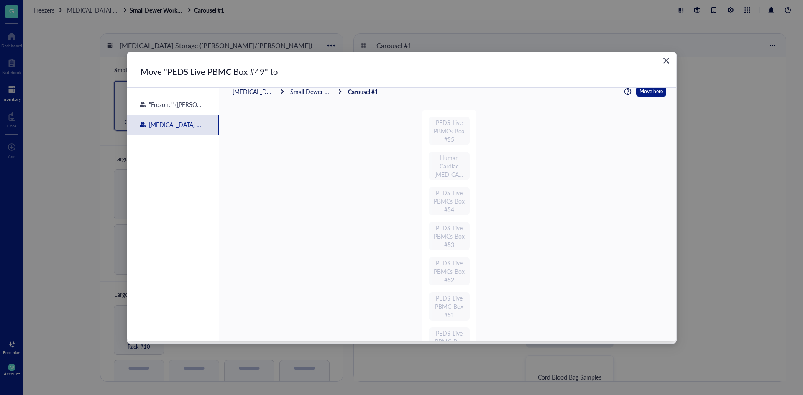
scroll to position [0, 0]
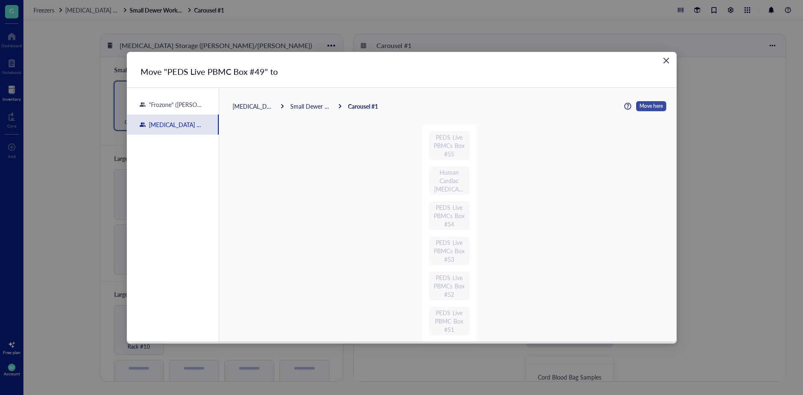
click at [654, 103] on span "Move here" at bounding box center [651, 106] width 23 height 11
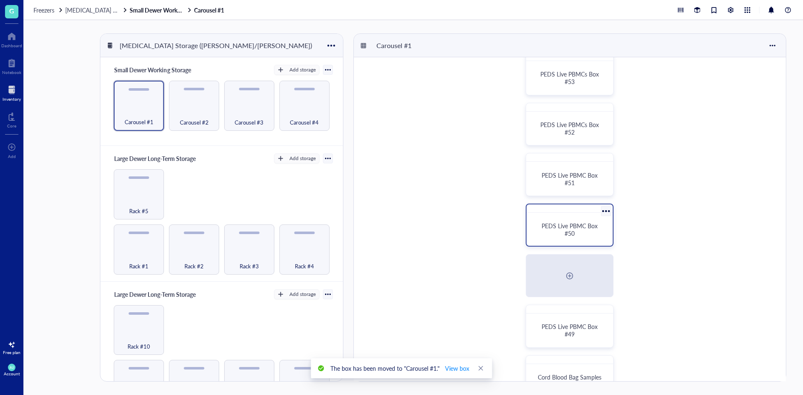
click at [606, 211] on div at bounding box center [606, 211] width 12 height 12
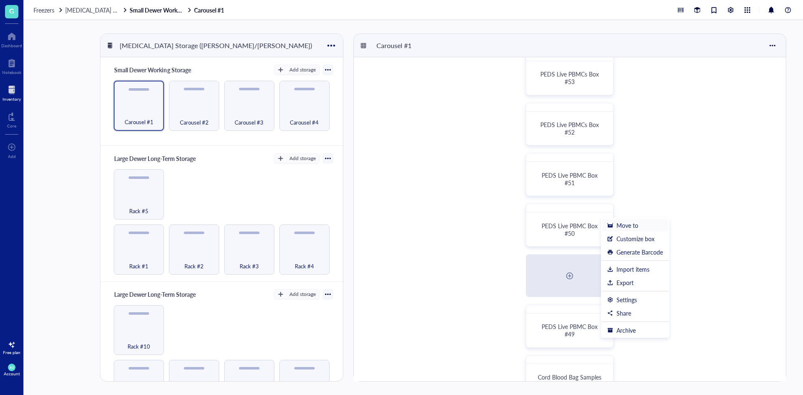
click at [628, 222] on div "Move to" at bounding box center [628, 226] width 22 height 8
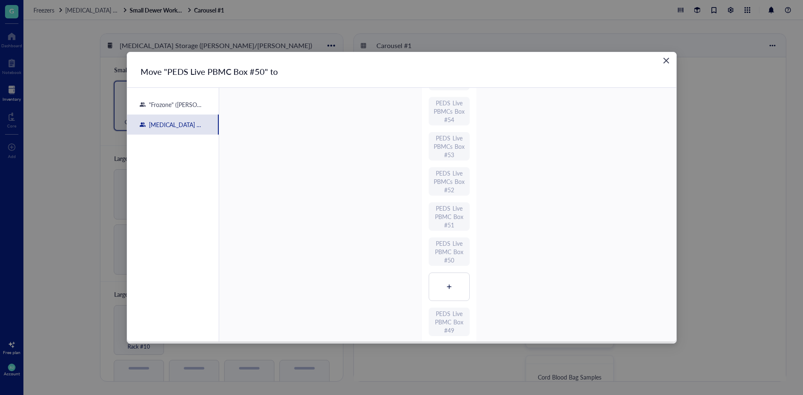
scroll to position [191, 0]
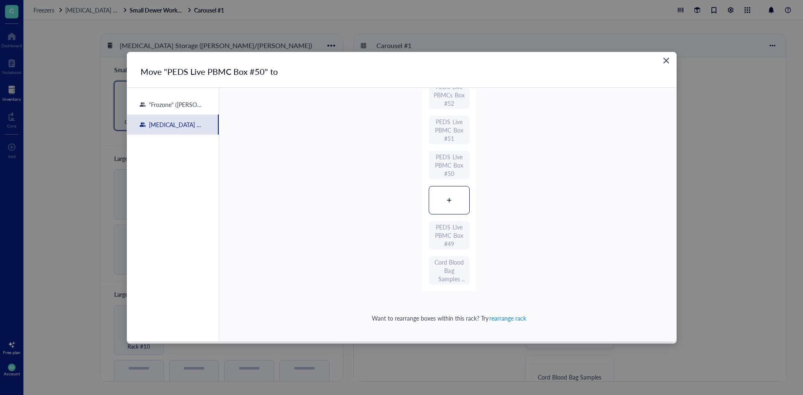
click at [459, 211] on div at bounding box center [449, 201] width 40 height 28
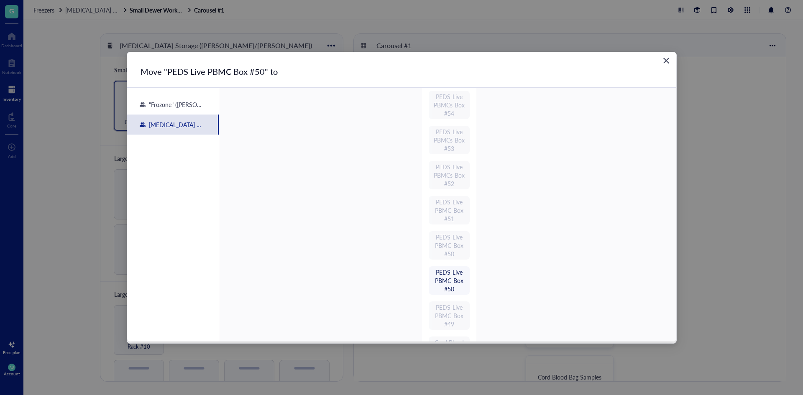
scroll to position [0, 0]
click at [653, 104] on span "Move here" at bounding box center [651, 106] width 23 height 11
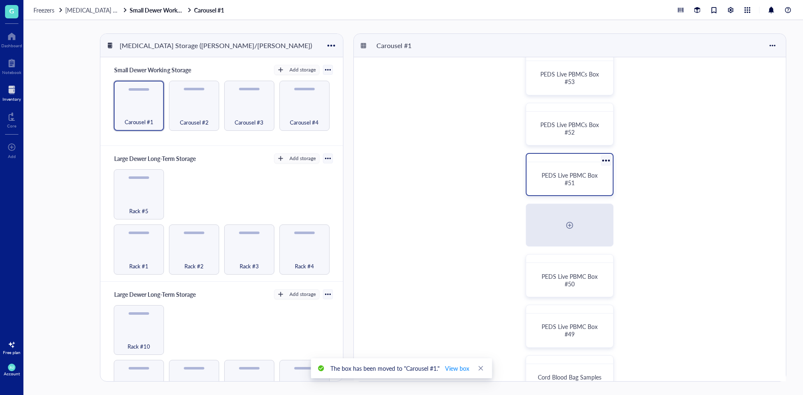
click at [605, 161] on div at bounding box center [606, 161] width 12 height 12
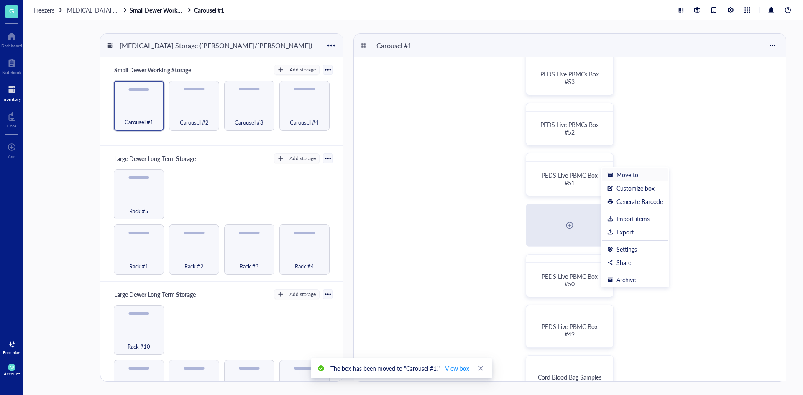
click at [638, 173] on div "Move to" at bounding box center [628, 175] width 22 height 8
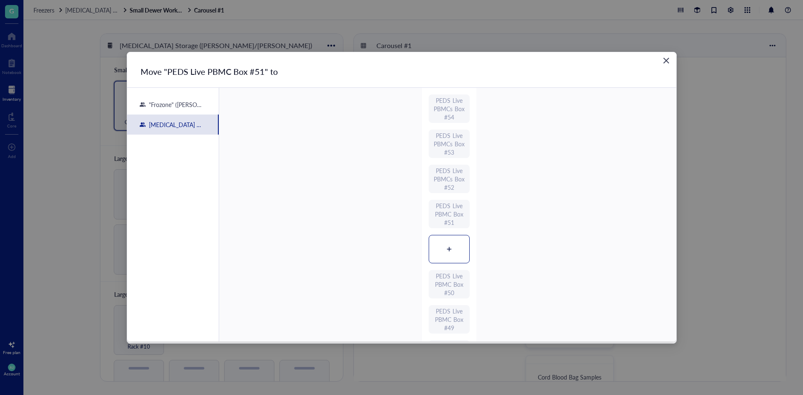
scroll to position [191, 0]
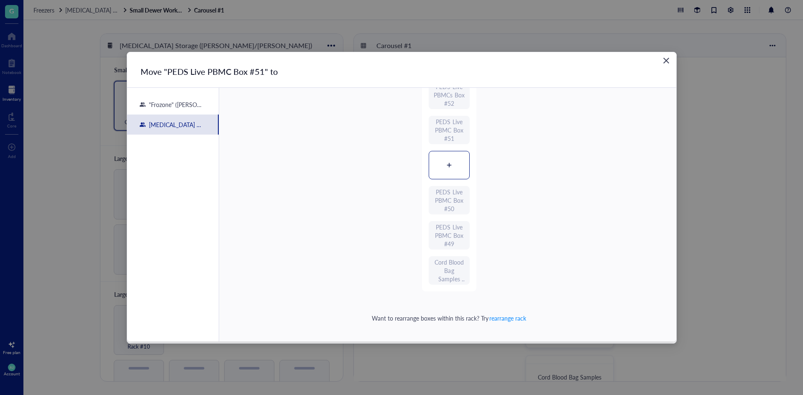
click at [449, 166] on icon at bounding box center [449, 165] width 6 height 6
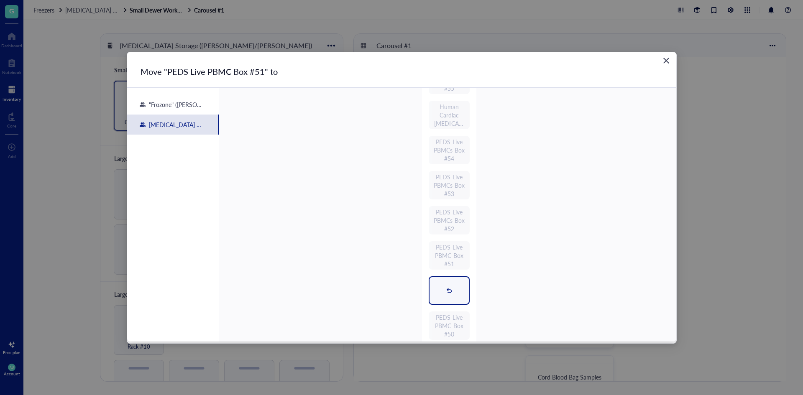
scroll to position [0, 0]
click at [647, 108] on span "Move here" at bounding box center [651, 106] width 23 height 11
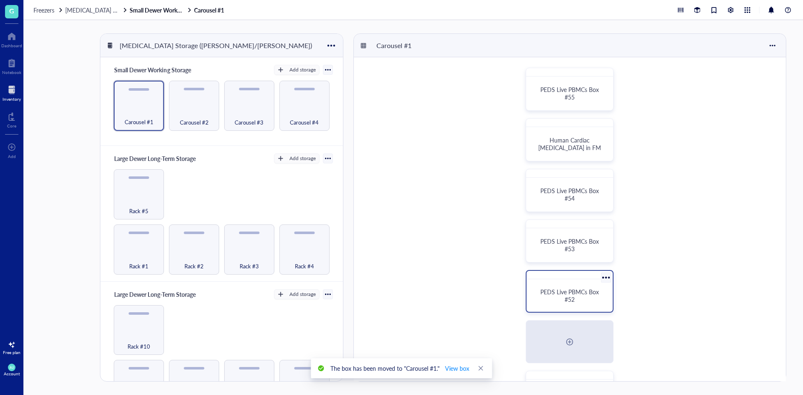
click at [608, 273] on div at bounding box center [606, 278] width 12 height 12
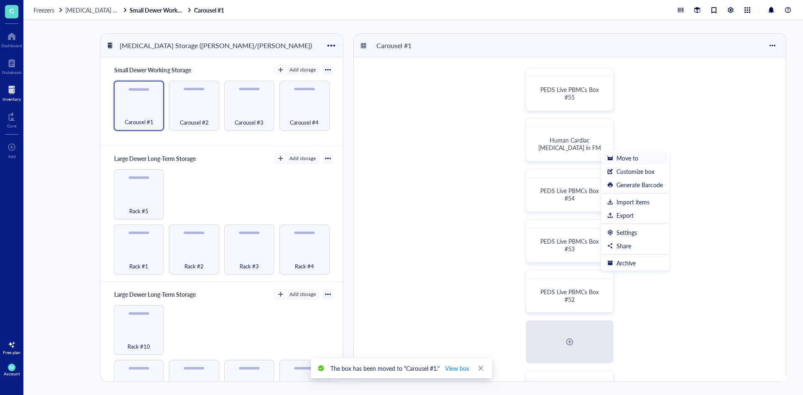
click at [622, 156] on div "Move to" at bounding box center [628, 158] width 22 height 8
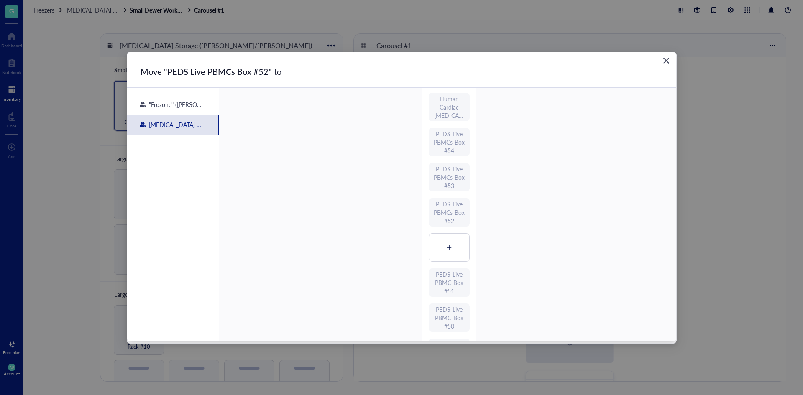
scroll to position [167, 0]
click at [453, 152] on div at bounding box center [449, 154] width 40 height 28
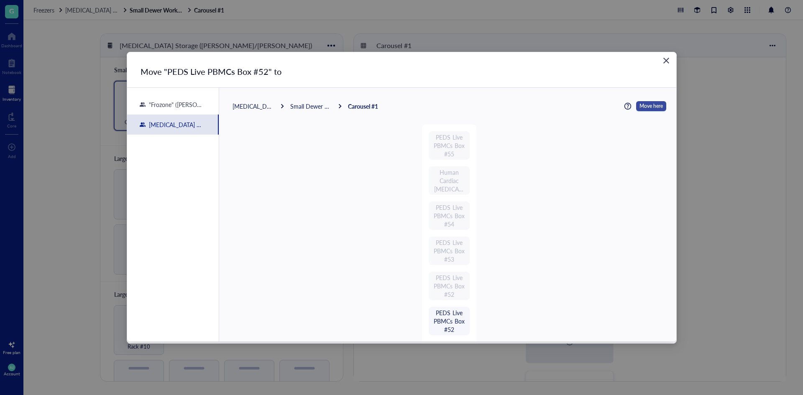
click at [641, 105] on span "Move here" at bounding box center [651, 106] width 23 height 11
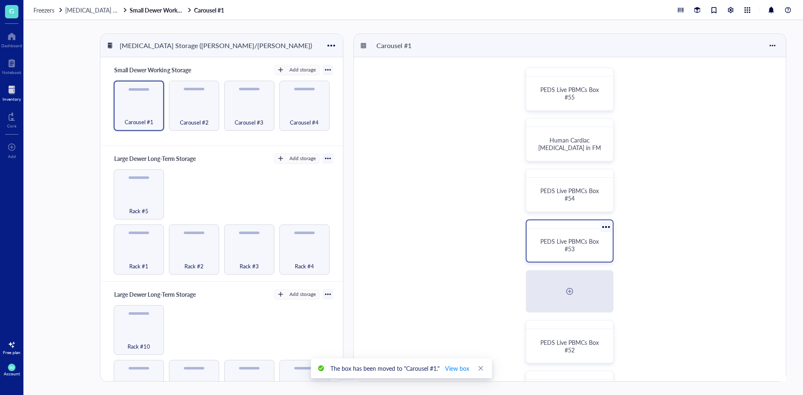
click at [604, 226] on div at bounding box center [606, 227] width 12 height 12
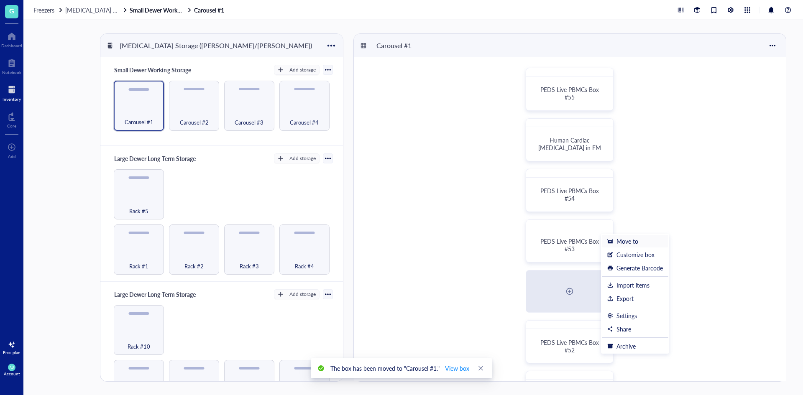
click at [637, 244] on div "Move to" at bounding box center [628, 242] width 22 height 8
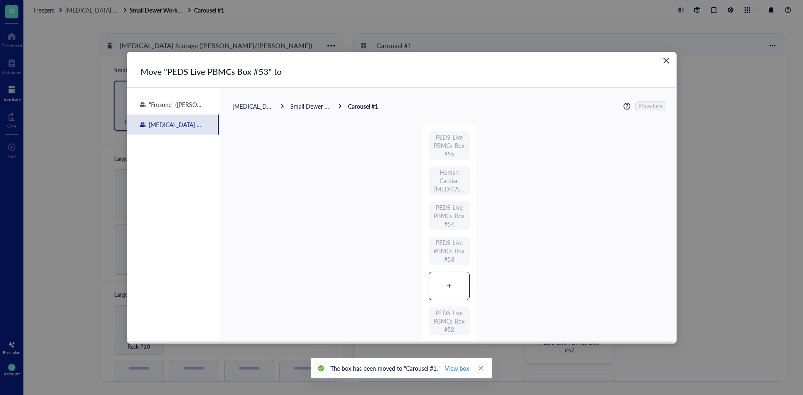
click at [447, 287] on icon at bounding box center [449, 286] width 6 height 6
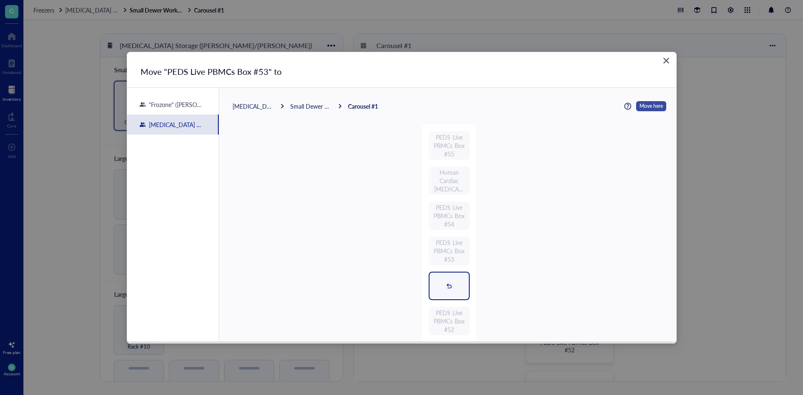
click at [636, 104] on button "Move here" at bounding box center [651, 106] width 30 height 10
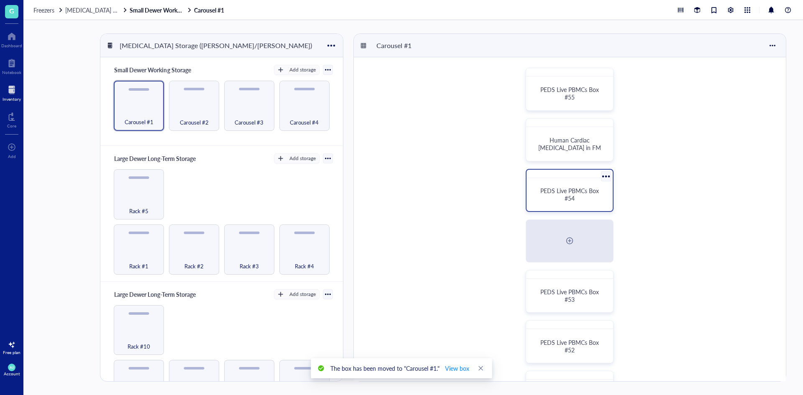
click at [605, 179] on div at bounding box center [606, 176] width 12 height 12
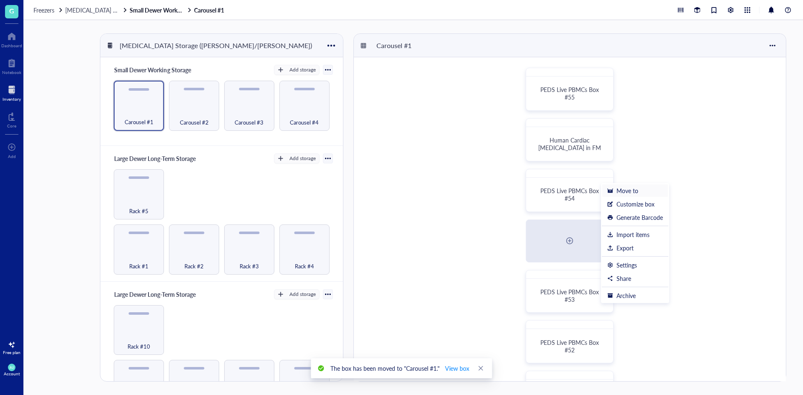
click at [629, 194] on div "Move to" at bounding box center [628, 191] width 22 height 8
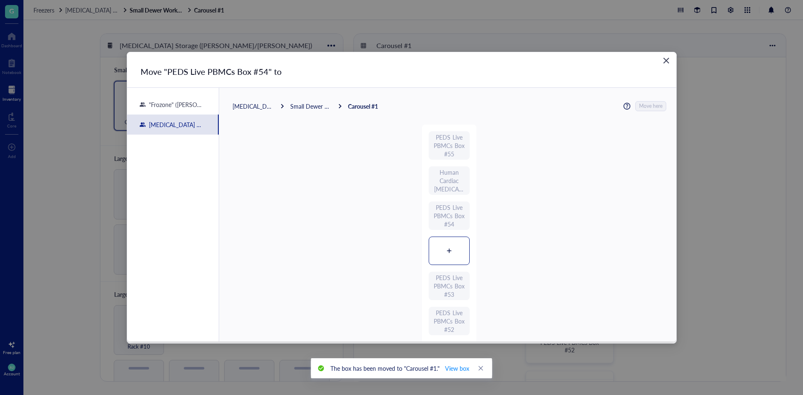
click at [448, 257] on div at bounding box center [449, 251] width 40 height 28
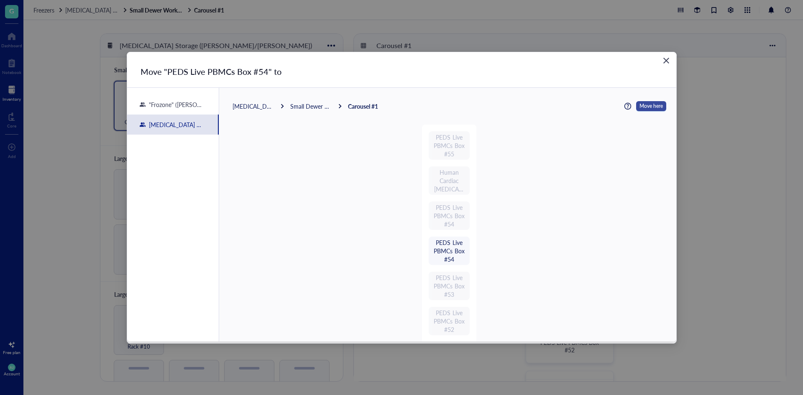
click at [644, 110] on span "Move here" at bounding box center [651, 106] width 23 height 11
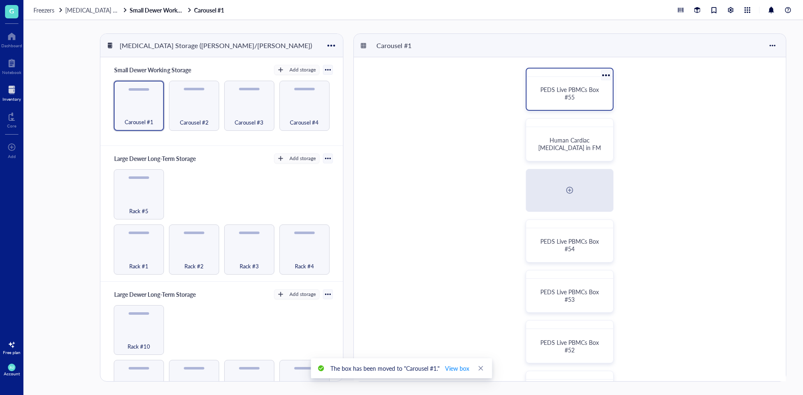
click at [604, 75] on div at bounding box center [606, 75] width 12 height 12
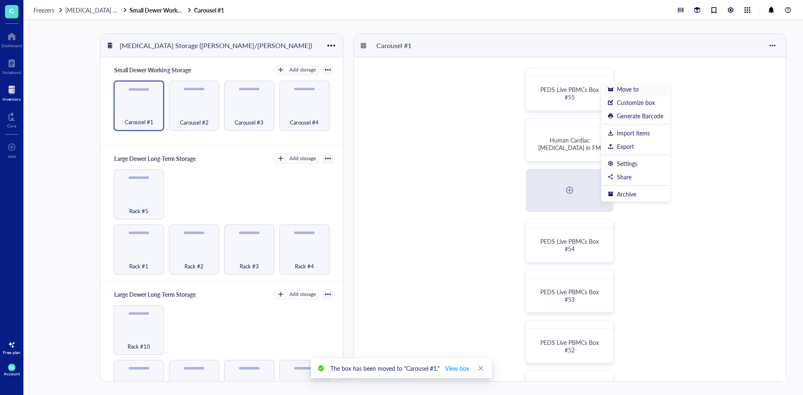
click at [633, 91] on div "Move to" at bounding box center [628, 89] width 22 height 8
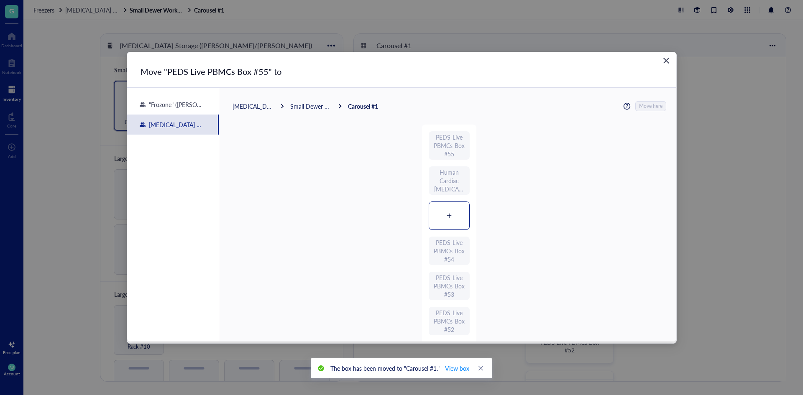
click at [450, 210] on div at bounding box center [449, 216] width 40 height 28
click at [640, 110] on span "Move here" at bounding box center [651, 106] width 23 height 11
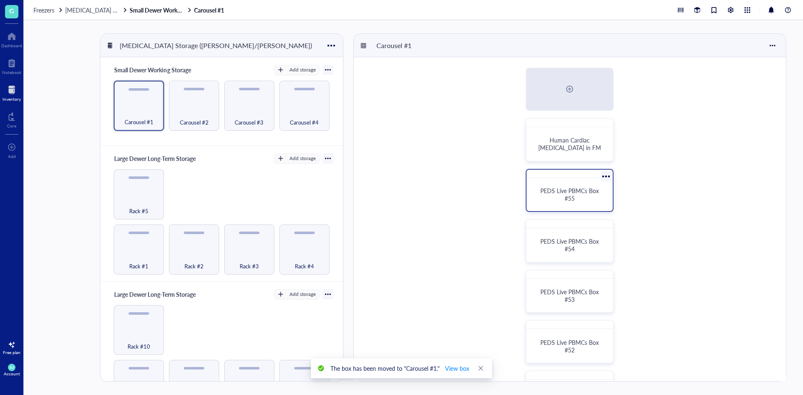
click at [571, 184] on div "PEDS Live PBMCs Box #55" at bounding box center [569, 195] width 79 height 26
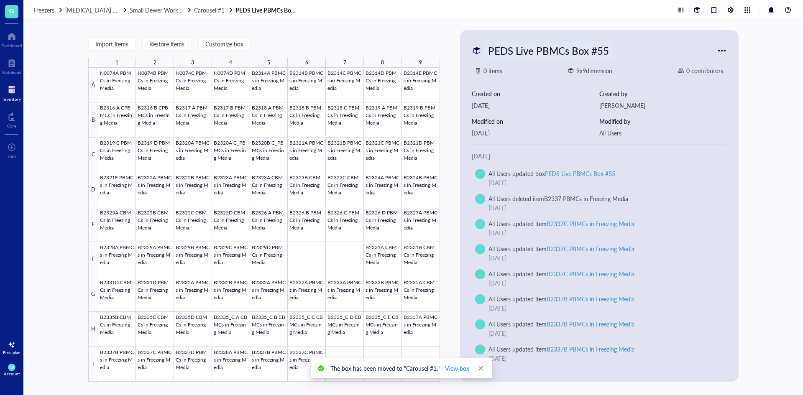
click at [528, 50] on div "PEDS Live PBMCs Box #55" at bounding box center [548, 51] width 128 height 18
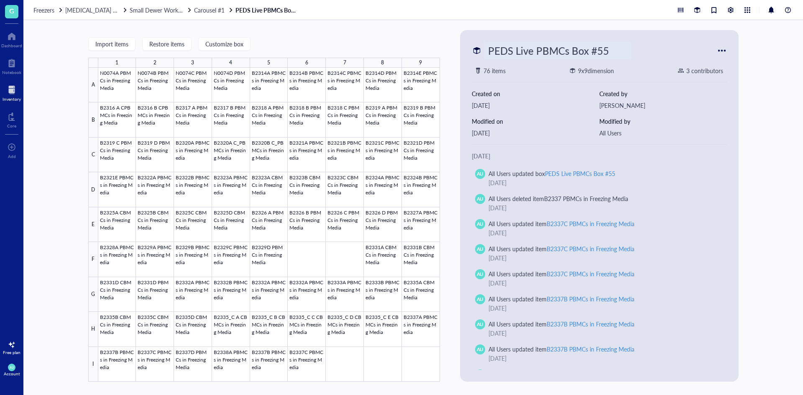
click at [290, 38] on div "Import items Restore items Customize box 1 2 3 4 5 6 7 8 9 A B C D E F G H I N0…" at bounding box center [264, 206] width 352 height 352
click at [496, 56] on div "PEDS Live PBMCs Box #55" at bounding box center [548, 51] width 128 height 18
drag, startPoint x: 489, startPoint y: 53, endPoint x: 629, endPoint y: 43, distance: 139.6
click at [629, 43] on input "PEDS Live PBMCs Box #55" at bounding box center [558, 50] width 146 height 17
click at [217, 10] on span "Carousel #1" at bounding box center [209, 10] width 31 height 8
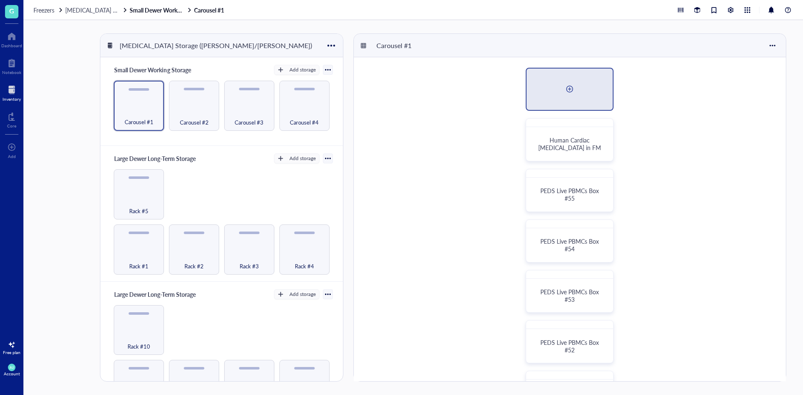
click at [556, 86] on div at bounding box center [570, 89] width 86 height 41
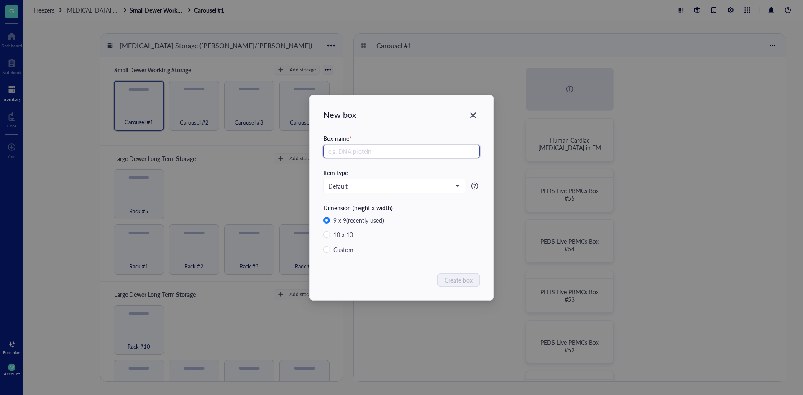
paste input "PEDS Live PBMCs Box #55"
type input "PEDS Live PBMCs Box #56"
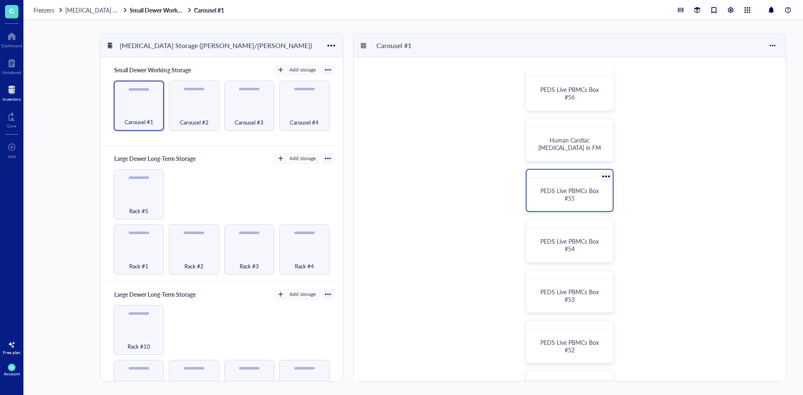
click at [540, 191] on div "PEDS Live PBMCs Box #55" at bounding box center [570, 194] width 66 height 15
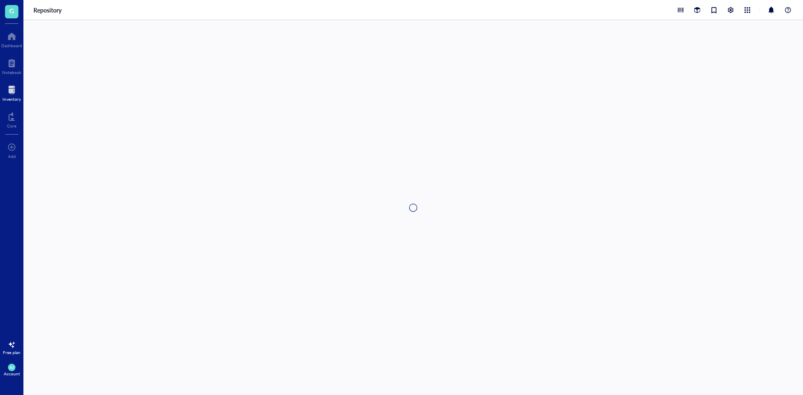
click at [540, 191] on div at bounding box center [413, 207] width 780 height 375
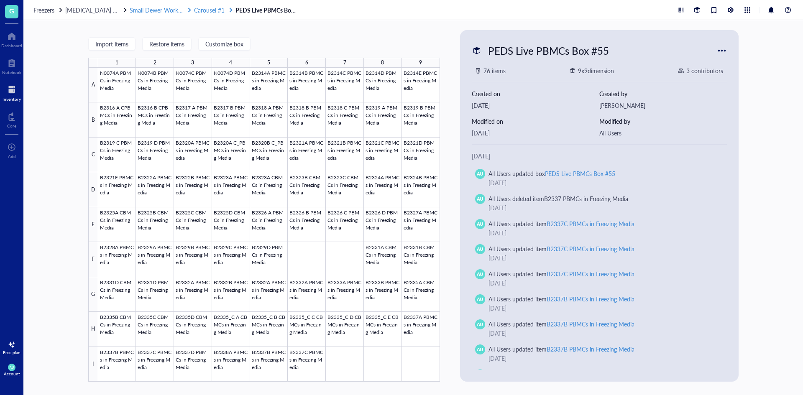
click at [211, 13] on span "Carousel #1" at bounding box center [209, 10] width 31 height 8
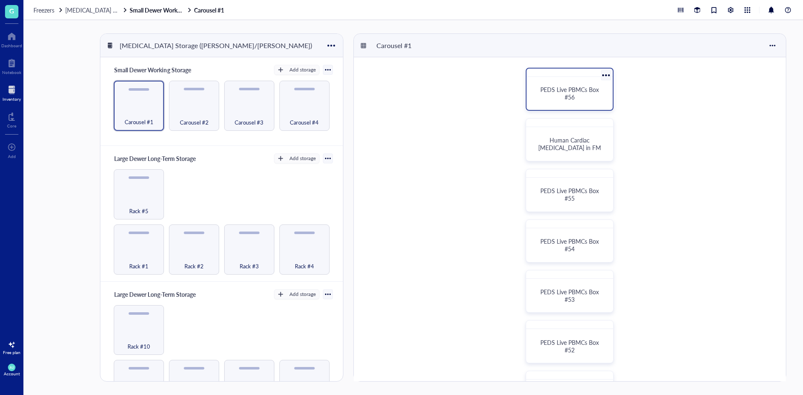
click at [590, 96] on div "PEDS Live PBMCs Box #56" at bounding box center [570, 93] width 66 height 15
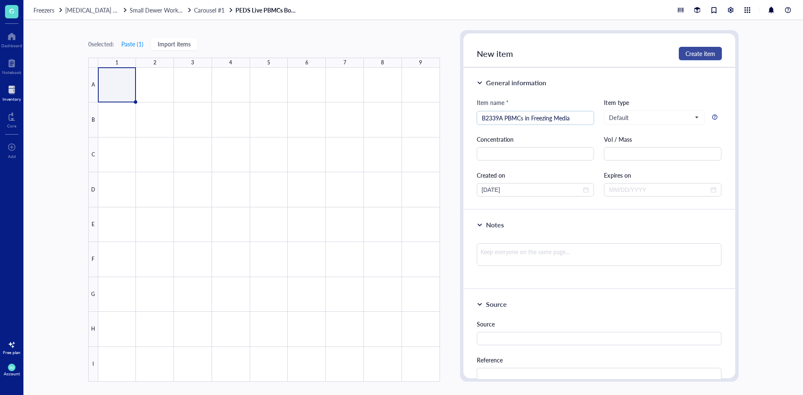
type input "B2339A PBMCs in Freezing Media"
click at [690, 51] on span "Create item" at bounding box center [701, 53] width 30 height 7
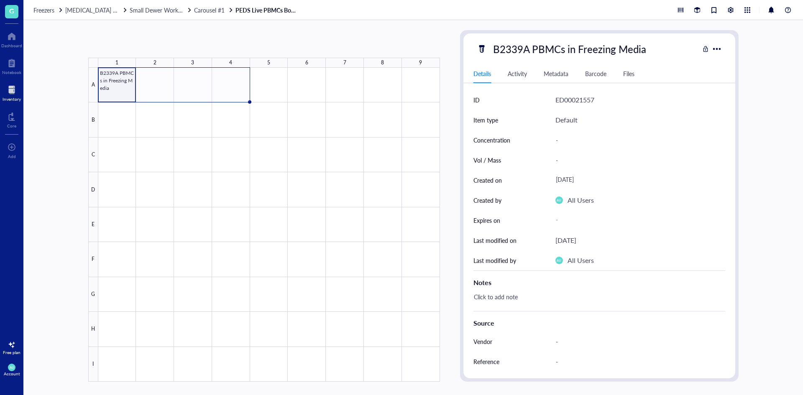
drag, startPoint x: 136, startPoint y: 101, endPoint x: 218, endPoint y: 90, distance: 82.3
click at [0, 0] on div "B2339A PBMCs in Freezing Media" at bounding box center [0, 0] width 0 height 0
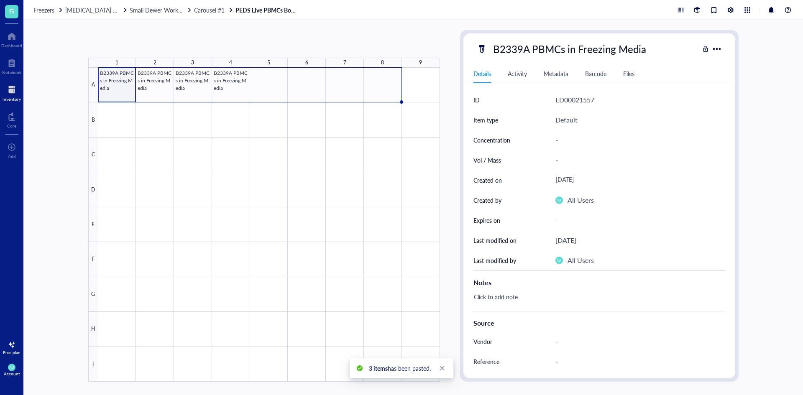
drag, startPoint x: 250, startPoint y: 100, endPoint x: 400, endPoint y: 105, distance: 150.3
click at [0, 0] on div "B2339A PBMCs in Freezing Media B2339A PBMCs in Freezing Media B2339A PBMCs in F…" at bounding box center [0, 0] width 0 height 0
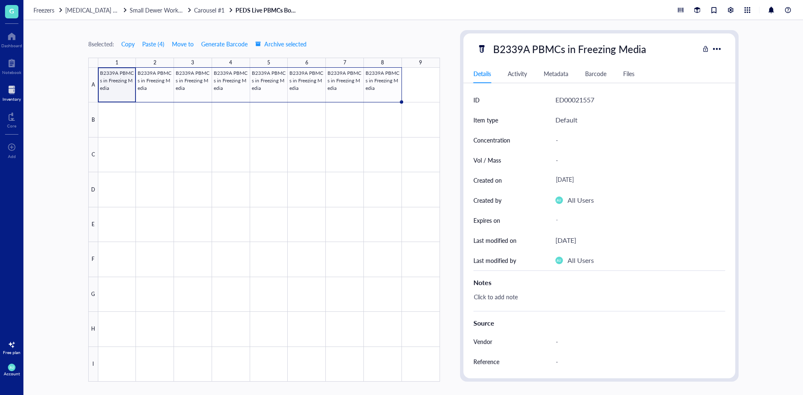
click at [120, 74] on div at bounding box center [269, 225] width 342 height 314
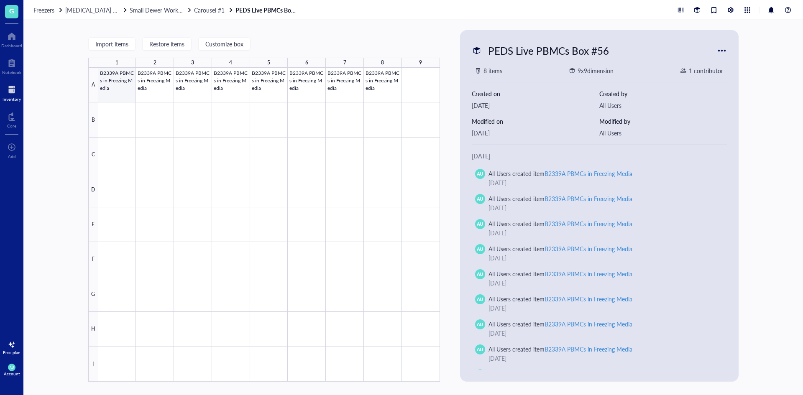
click at [120, 89] on div at bounding box center [269, 225] width 342 height 314
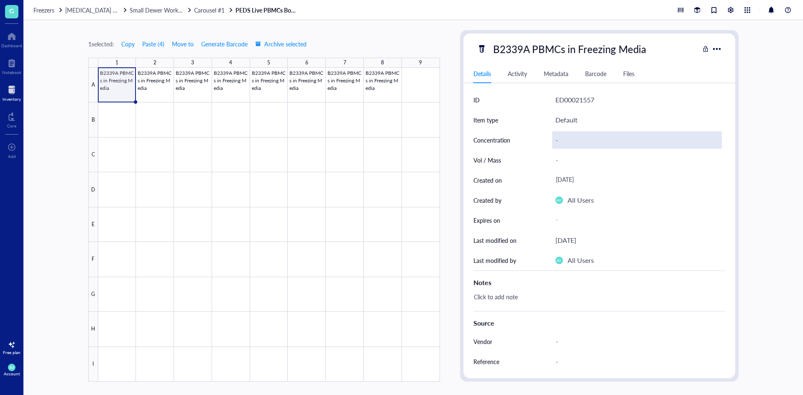
click at [560, 133] on div "-" at bounding box center [637, 140] width 170 height 18
type input "5.74E6"
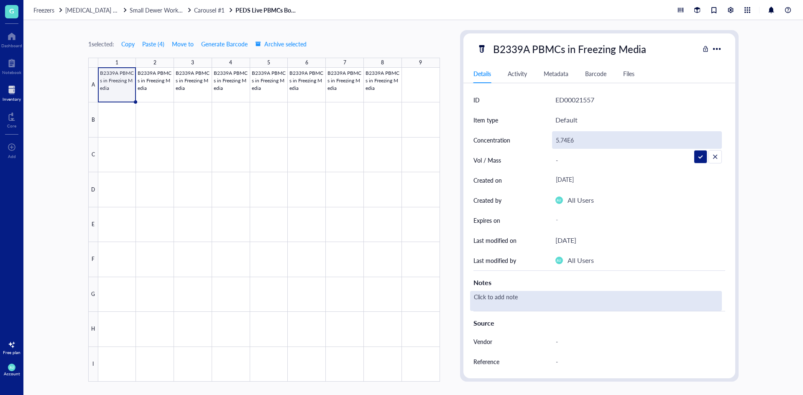
click at [508, 308] on div "Click to add note" at bounding box center [596, 301] width 252 height 20
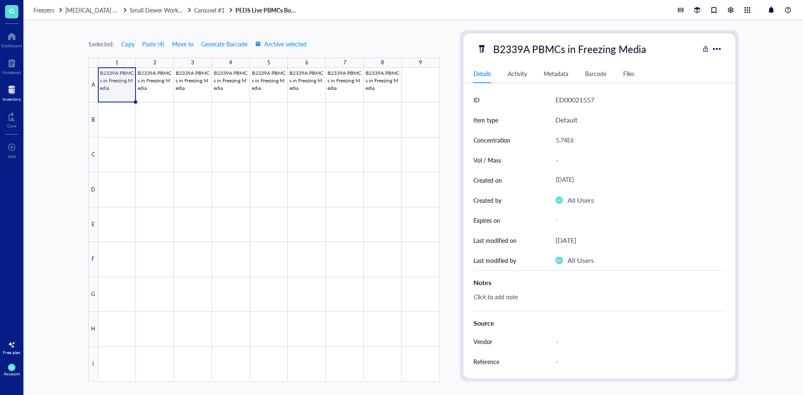
click at [507, 307] on div "Click to add note" at bounding box center [596, 301] width 252 height 20
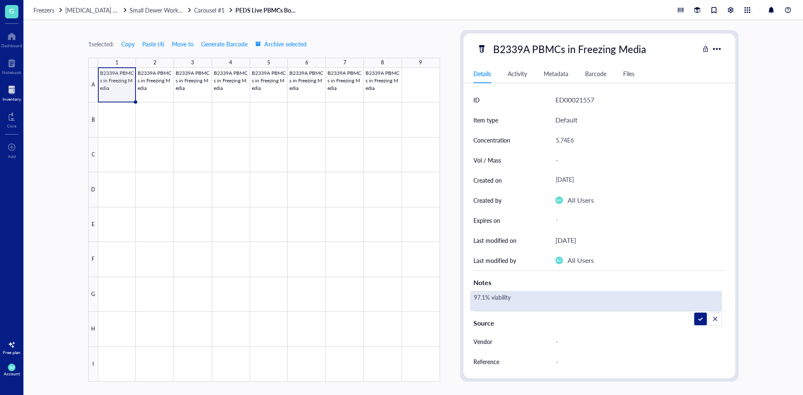
type textarea "97.1% viability"
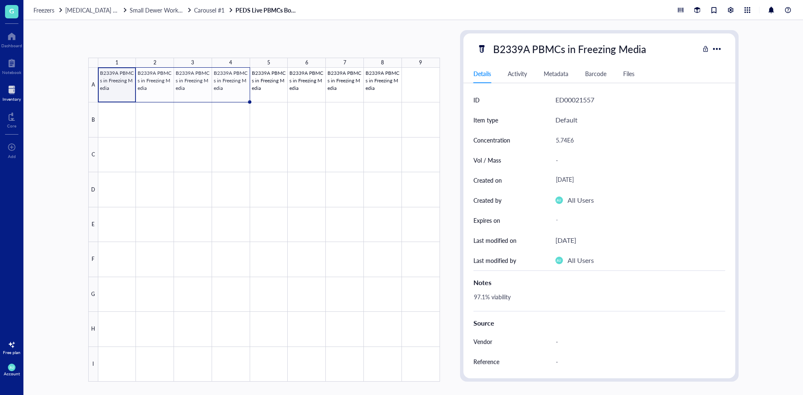
drag, startPoint x: 135, startPoint y: 101, endPoint x: 222, endPoint y: 101, distance: 86.6
click at [0, 0] on div "B2339A PBMCs in Freezing Media B2339A PBMCs in Freezing Media B2339A PBMCs in F…" at bounding box center [0, 0] width 0 height 0
click at [147, 83] on div at bounding box center [269, 225] width 342 height 314
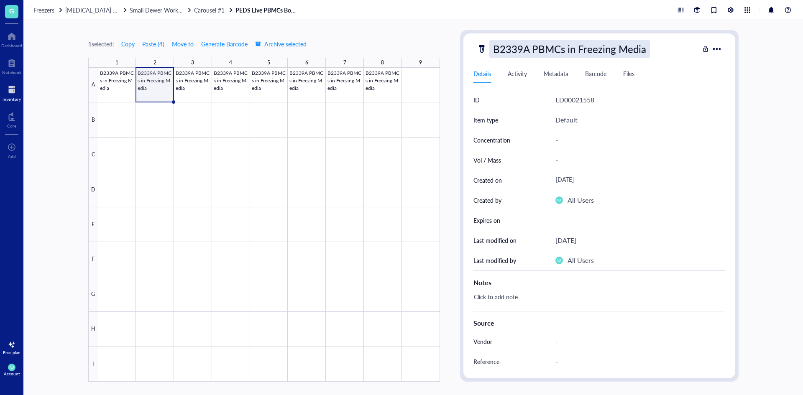
click at [515, 54] on div "B2339A PBMCs in Freezing Media" at bounding box center [569, 49] width 161 height 18
click at [528, 50] on input "B2339A PBMCs in Freezing Media" at bounding box center [583, 49] width 187 height 17
type input "B2339B PBMCs in Freezing Media"
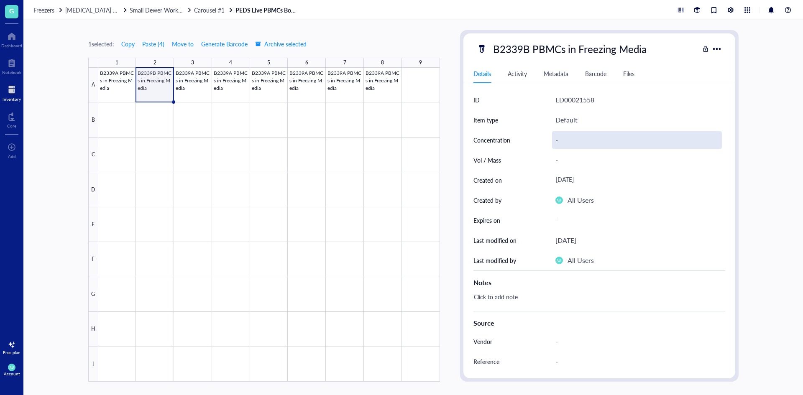
click at [597, 136] on div "-" at bounding box center [637, 140] width 170 height 18
type input "5.35E6"
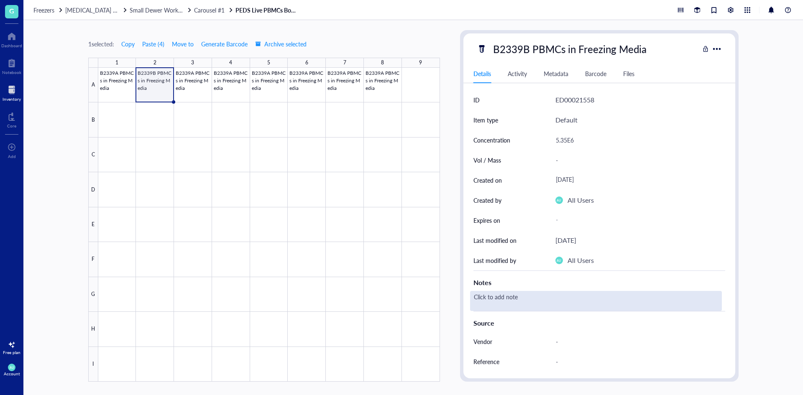
click at [537, 302] on div "Click to add note" at bounding box center [596, 301] width 252 height 20
type textarea "96.8% viability"
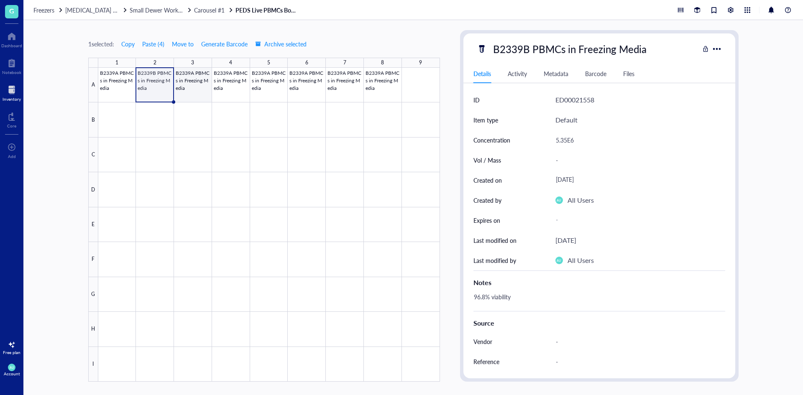
click at [201, 88] on div at bounding box center [269, 225] width 342 height 314
click at [544, 118] on div "Item type Default" at bounding box center [600, 120] width 252 height 20
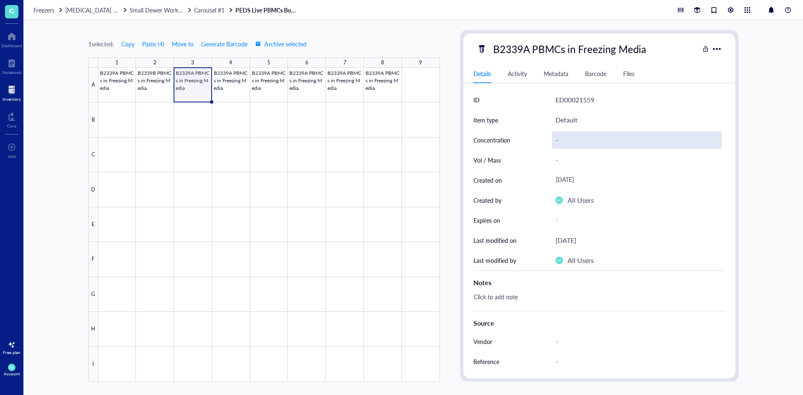
click at [567, 136] on div "-" at bounding box center [637, 140] width 170 height 18
type input "5.63E6"
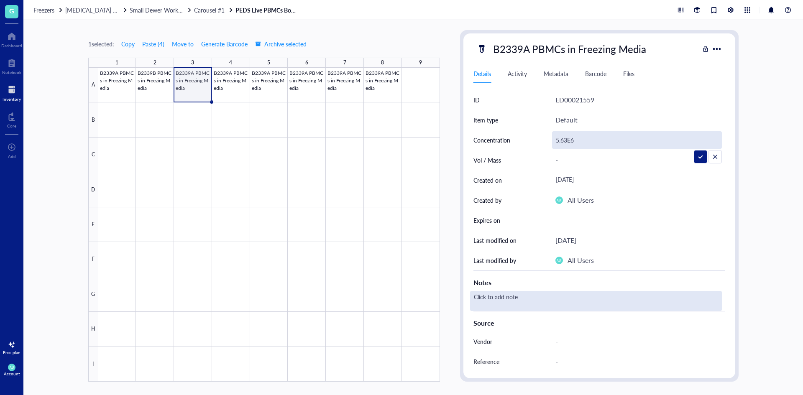
click at [528, 296] on div "Click to add note" at bounding box center [596, 301] width 252 height 20
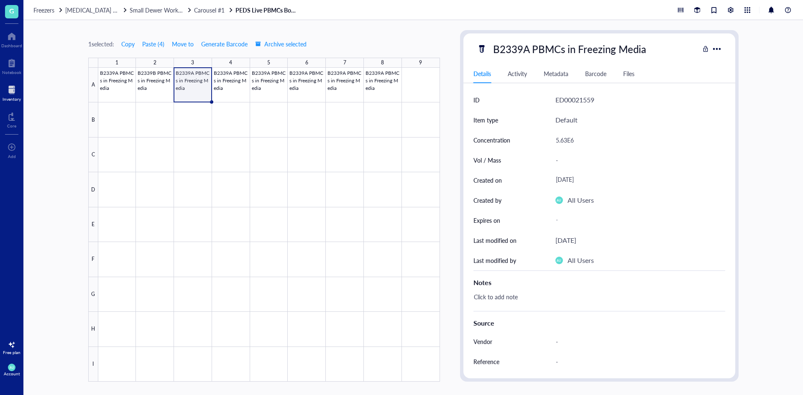
click at [528, 296] on div "Click to add note" at bounding box center [596, 301] width 252 height 20
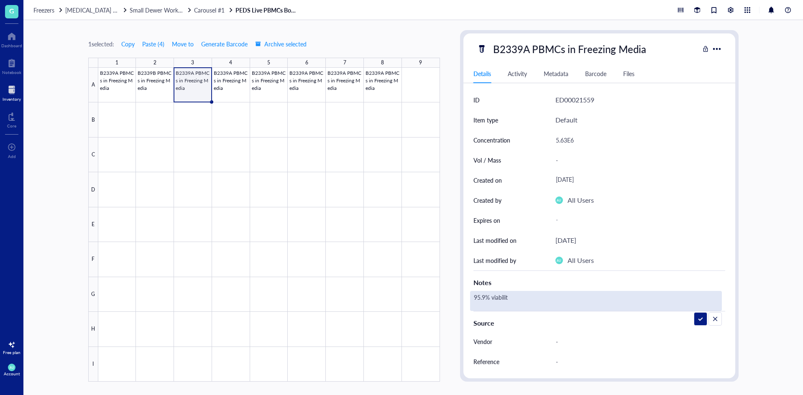
type textarea "95.9% viability"
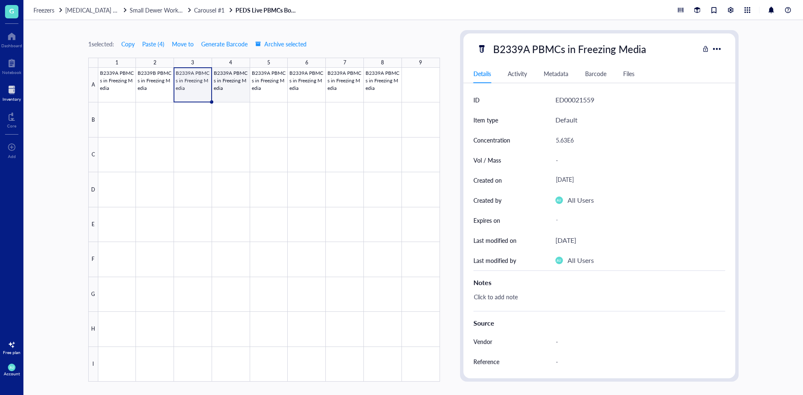
click at [228, 82] on div at bounding box center [269, 225] width 342 height 314
click at [194, 69] on div at bounding box center [269, 225] width 342 height 314
click at [520, 48] on div "B2339A PBMCs in Freezing Media" at bounding box center [569, 49] width 161 height 18
click at [530, 49] on input "B2339A PBMCs in Freezing Media" at bounding box center [583, 49] width 187 height 17
type input "B2339C PBMCs in Freezing Media"
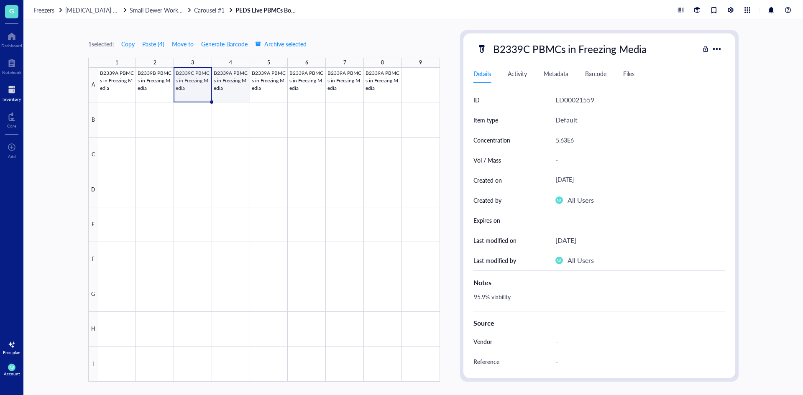
click at [225, 86] on div at bounding box center [269, 225] width 342 height 314
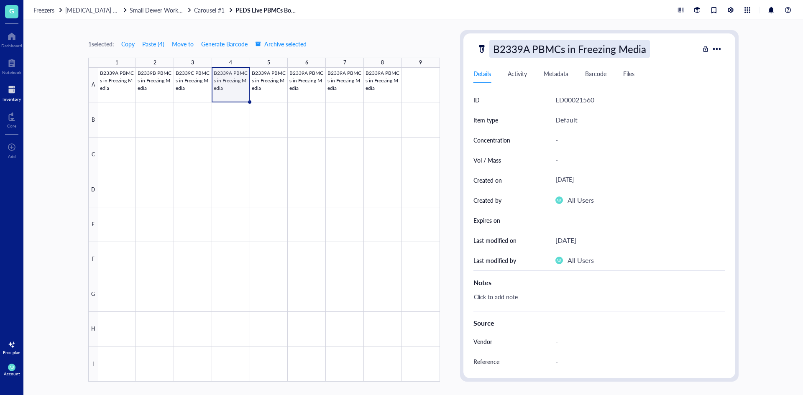
click at [526, 45] on div "B2339A PBMCs in Freezing Media" at bounding box center [569, 49] width 161 height 18
click at [530, 49] on input "B2339A PBMCs in Freezing Media" at bounding box center [583, 49] width 187 height 17
type input "B2339D PBMCs in Freezing Media"
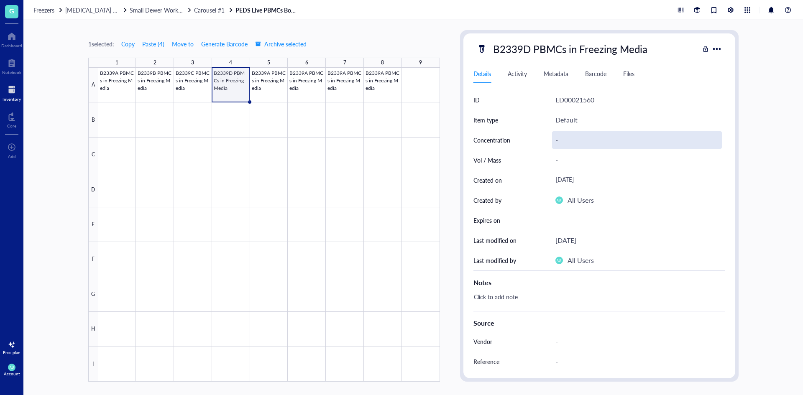
click at [593, 135] on div "-" at bounding box center [637, 140] width 170 height 18
type input "8.96E6"
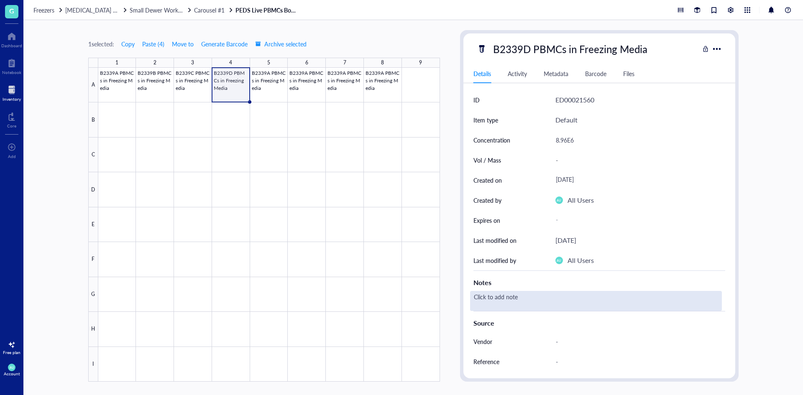
click at [484, 299] on div "Click to add note" at bounding box center [596, 301] width 252 height 20
type textarea "96.6% viability"
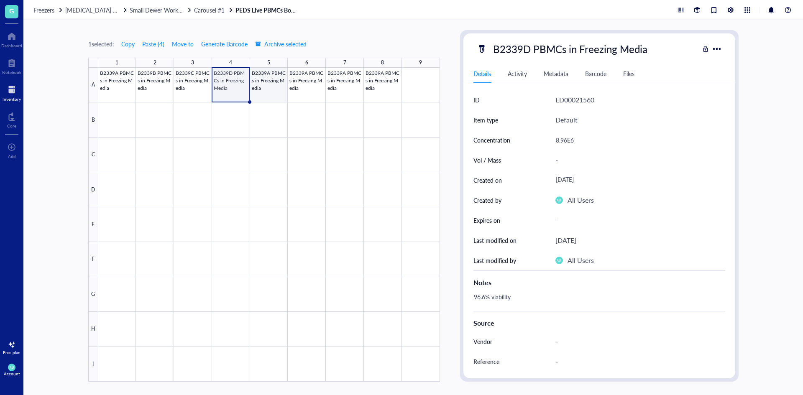
click at [269, 94] on div at bounding box center [269, 225] width 342 height 314
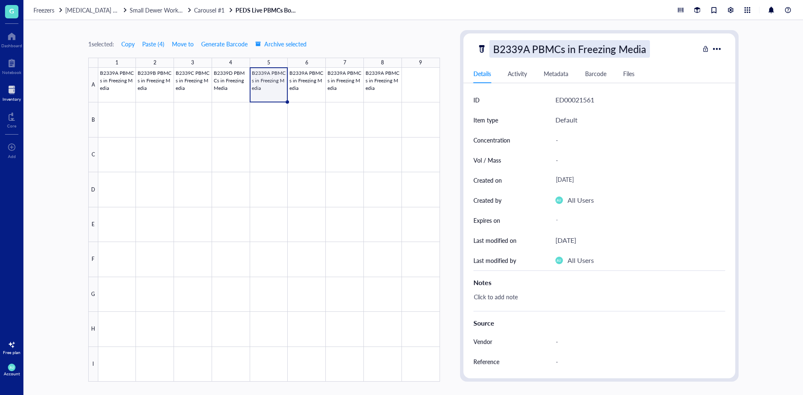
click at [510, 54] on div "B2339A PBMCs in Freezing Media" at bounding box center [569, 49] width 161 height 18
click at [522, 50] on input "B2339A PBMCs in Freezing Media" at bounding box center [583, 49] width 187 height 17
type input "B2340A PBMCs in Freezing Media"
click at [301, 80] on div at bounding box center [269, 225] width 342 height 314
click at [554, 51] on div "B2340A PBMCs in Freezing Media" at bounding box center [569, 49] width 161 height 18
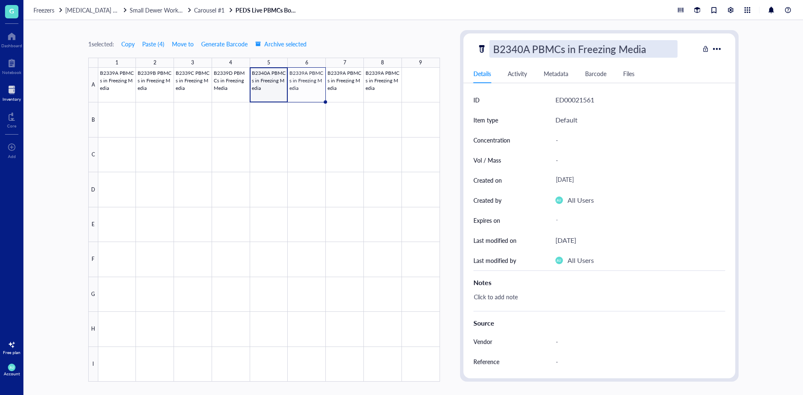
click at [527, 51] on input "B2340A PBMCs in Freezing Media" at bounding box center [583, 49] width 187 height 17
type input "B2340B PBMCs in Freezing Media"
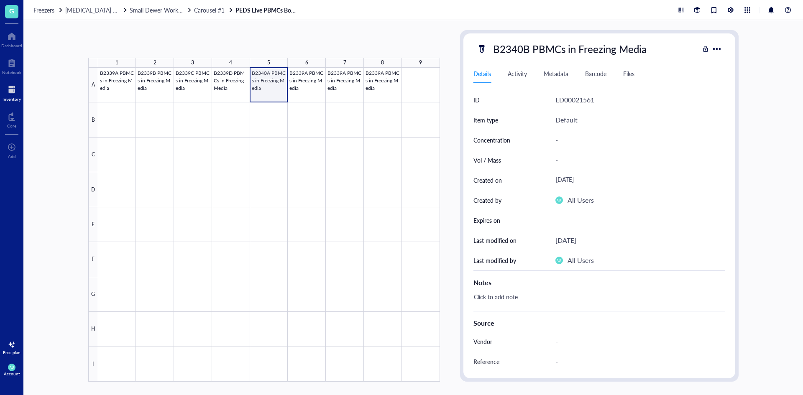
click at [268, 87] on div at bounding box center [269, 225] width 342 height 314
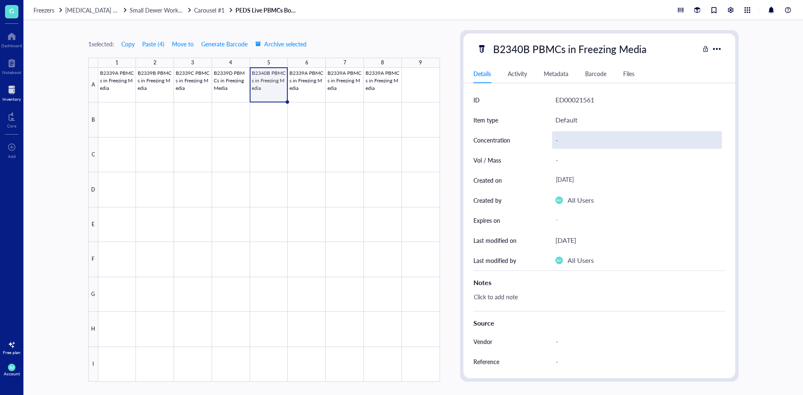
click at [553, 141] on div "-" at bounding box center [637, 140] width 170 height 18
type input "3.21E6"
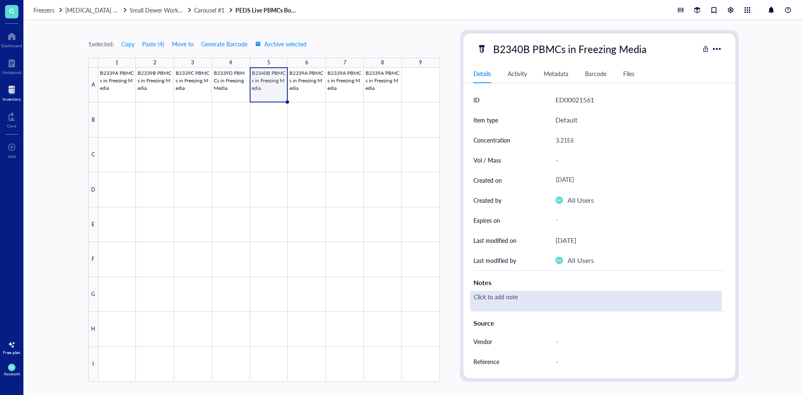
click at [496, 301] on div "Click to add note" at bounding box center [596, 301] width 252 height 20
type textarea "99.0% viability"
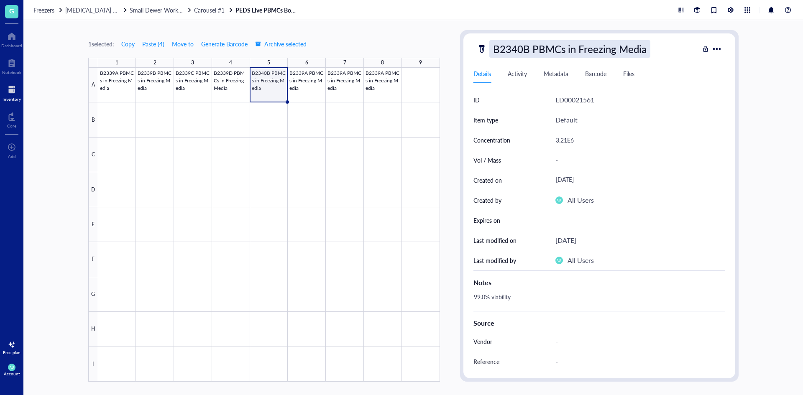
click at [538, 51] on div "B2340B PBMCs in Freezing Media" at bounding box center [569, 49] width 161 height 18
click at [530, 44] on input "B2340B PBMCs in Freezing Media" at bounding box center [583, 49] width 187 height 17
type input "B2340A PBMCs in Freezing Media"
click at [299, 73] on div at bounding box center [269, 225] width 342 height 314
click at [530, 46] on div "B2339A PBMCs in Freezing Media" at bounding box center [569, 49] width 161 height 18
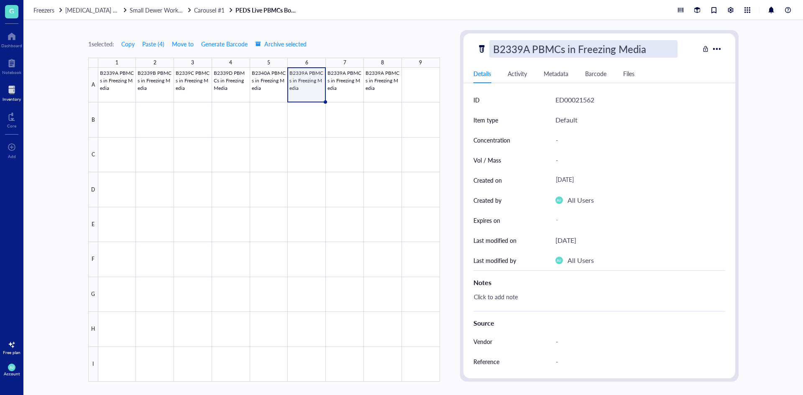
click at [530, 46] on input "B2339A PBMCs in Freezing Media" at bounding box center [583, 49] width 187 height 17
type input "B2339B PBMCs in Freezing Media"
drag, startPoint x: 549, startPoint y: 150, endPoint x: 557, endPoint y: 145, distance: 10.0
click at [549, 150] on div "Vol / Mass -" at bounding box center [600, 160] width 252 height 20
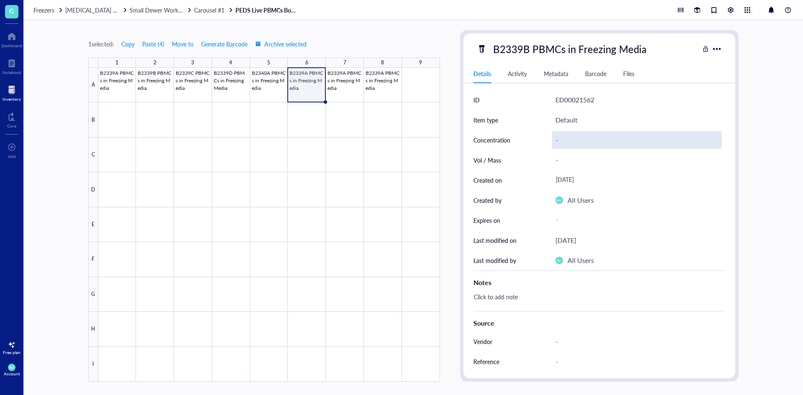
click at [560, 139] on div "-" at bounding box center [637, 140] width 170 height 18
type input "2.99E6"
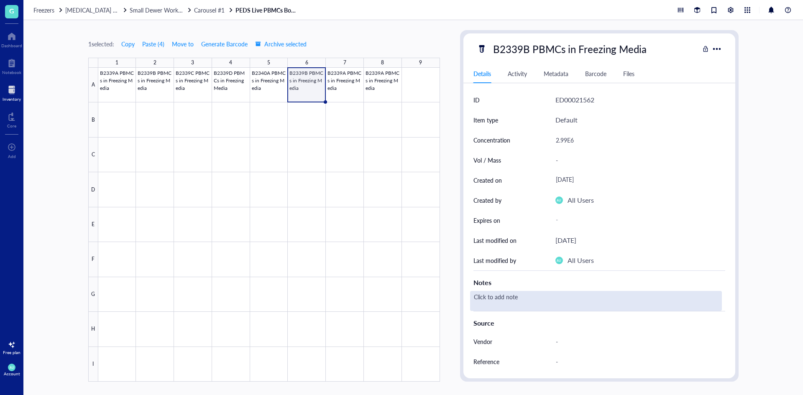
click at [494, 297] on div "Click to add note" at bounding box center [596, 301] width 252 height 20
type textarea "98.4% viability"
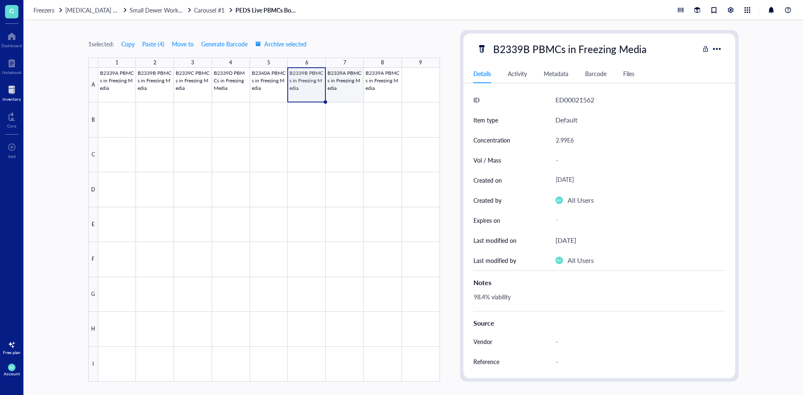
click at [352, 92] on div at bounding box center [269, 225] width 342 height 314
click at [510, 40] on div "B2339A PBMCs in Freezing Media Details Activity Metadata Barcode Files ID ED000…" at bounding box center [600, 205] width 272 height 345
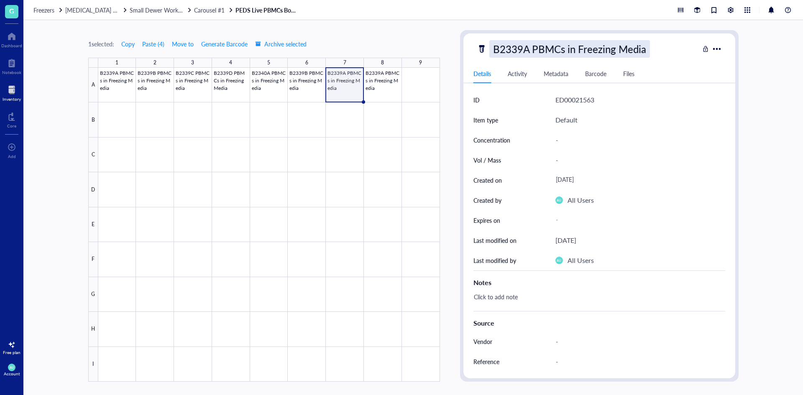
click at [525, 47] on div "B2339A PBMCs in Freezing Media" at bounding box center [569, 49] width 161 height 18
click at [530, 49] on input "B2339A PBMCs in Freezing Media" at bounding box center [583, 49] width 187 height 17
type input "B2339C PBMCs in Freezing Media"
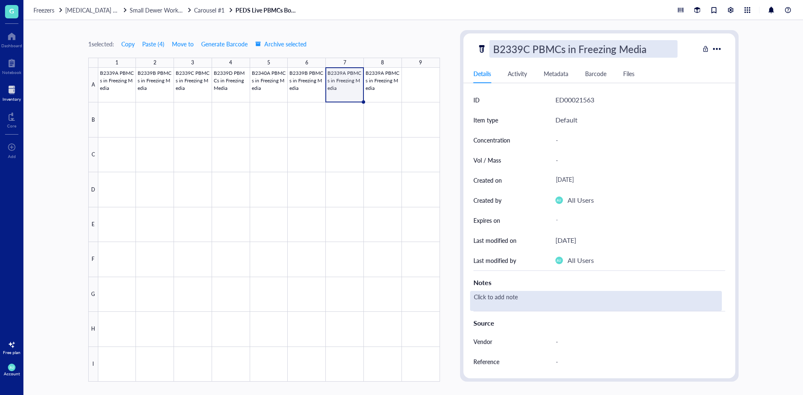
click at [576, 295] on div "Click to add note" at bounding box center [596, 301] width 252 height 20
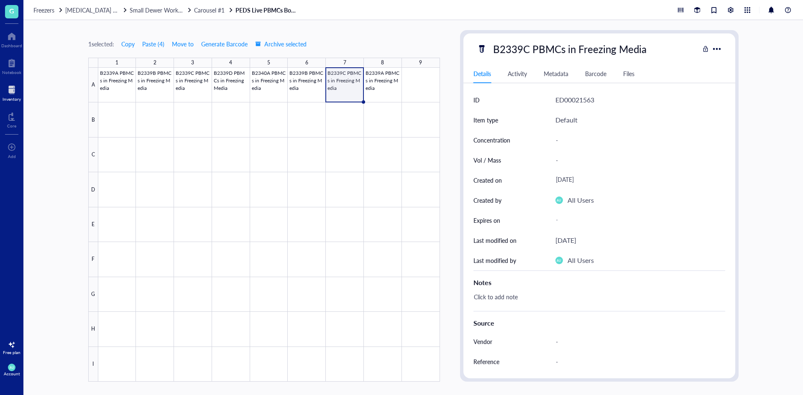
click at [576, 295] on div "Click to add note" at bounding box center [596, 301] width 252 height 20
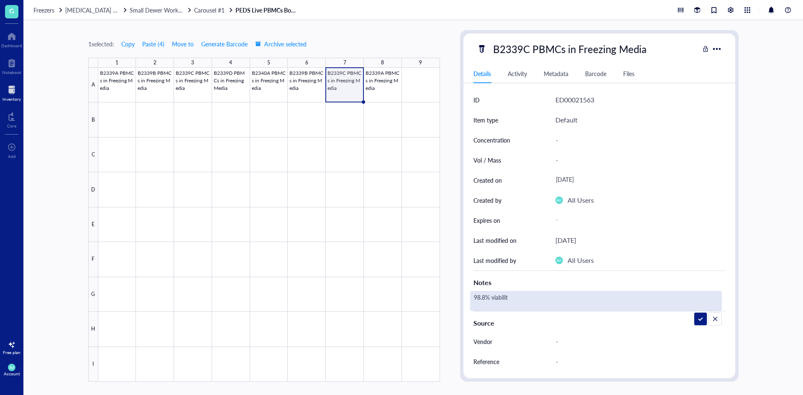
type textarea "98.8% viability"
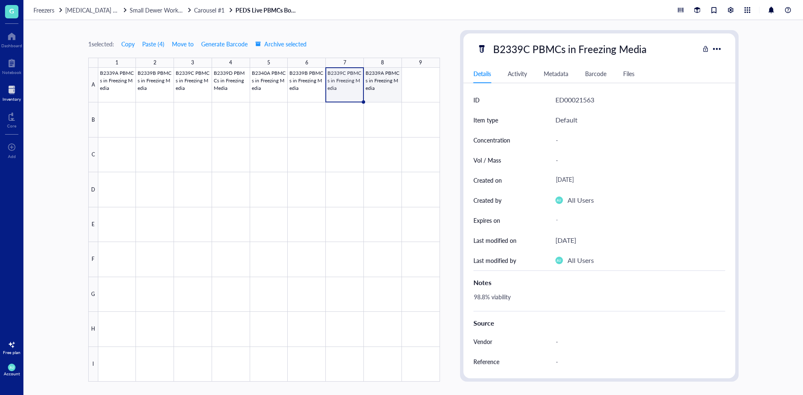
click at [370, 84] on div at bounding box center [269, 225] width 342 height 314
click at [317, 82] on div at bounding box center [269, 225] width 342 height 314
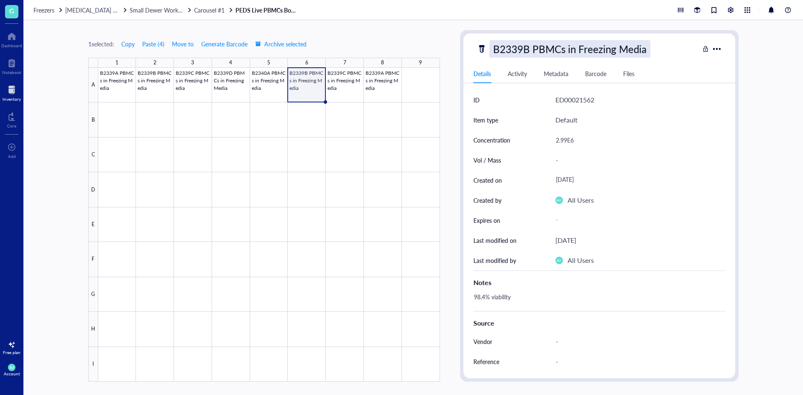
click at [513, 44] on div "B2339B PBMCs in Freezing Media" at bounding box center [569, 49] width 161 height 18
click at [521, 51] on input "B2339B PBMCs in Freezing Media" at bounding box center [583, 49] width 187 height 17
type input "B2340B PBMCs in Freezing Media"
click at [356, 77] on div at bounding box center [269, 225] width 342 height 314
click at [504, 54] on div "B2339C PBMCs in Freezing Media" at bounding box center [569, 49] width 161 height 18
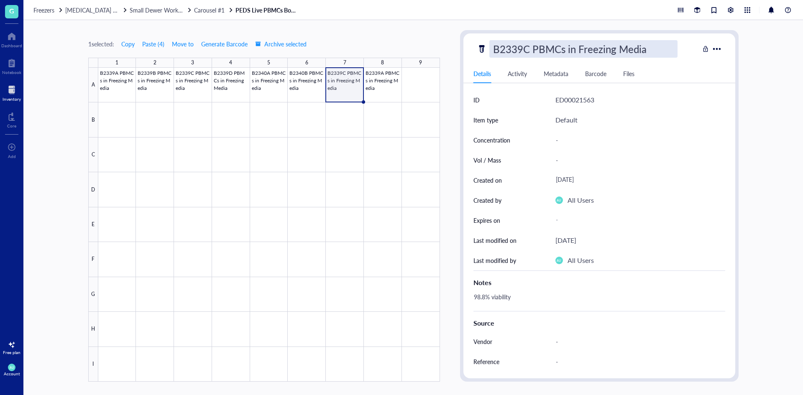
click at [520, 48] on input "B2339C PBMCs in Freezing Media" at bounding box center [583, 49] width 187 height 17
type input "B2340C PBMCs in Freezing Media"
click at [377, 69] on div at bounding box center [269, 225] width 342 height 314
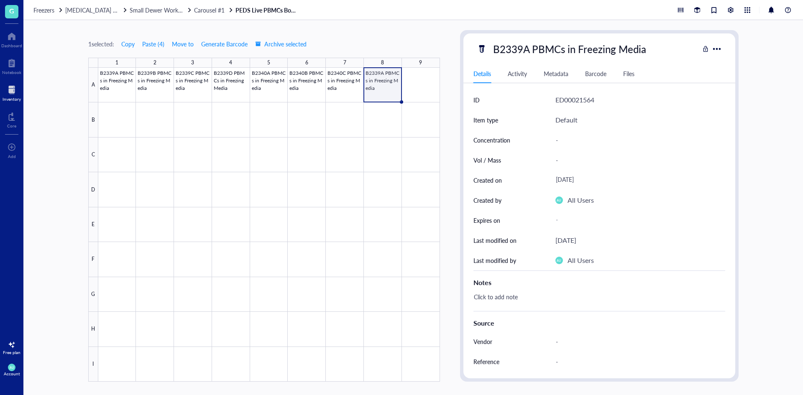
click at [504, 38] on div "B2339A PBMCs in Freezing Media Details Activity Metadata Barcode Files ID ED000…" at bounding box center [600, 205] width 272 height 345
click at [517, 47] on div "B2339A PBMCs in Freezing Media" at bounding box center [569, 49] width 161 height 18
click at [524, 48] on input "B2339A PBMCs in Freezing Media" at bounding box center [583, 49] width 187 height 17
click at [529, 47] on input "B2340A PBMCs in Freezing Media" at bounding box center [583, 49] width 187 height 17
type input "B2340D PBMCs in Freezing Media"
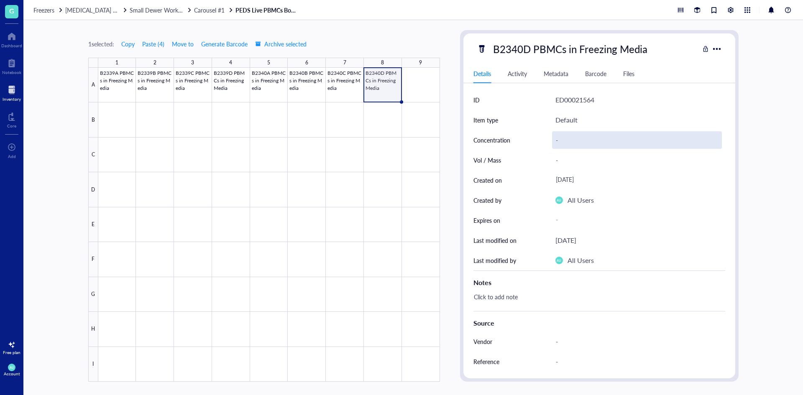
click at [592, 144] on div "-" at bounding box center [637, 140] width 170 height 18
type input "2.62E6"
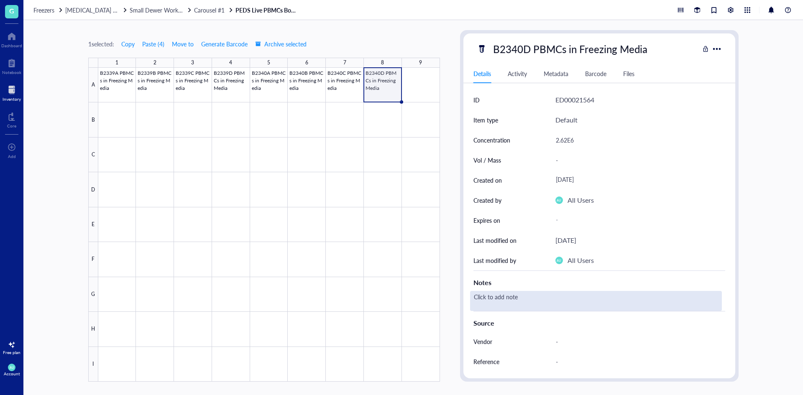
click at [529, 301] on div "Click to add note" at bounding box center [596, 301] width 252 height 20
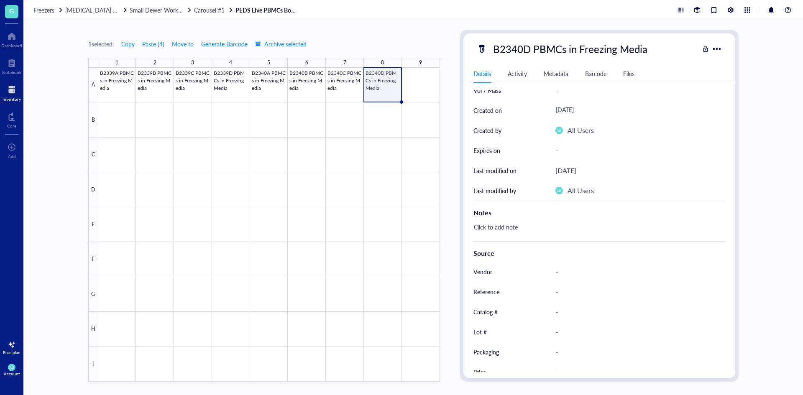
scroll to position [80, 0]
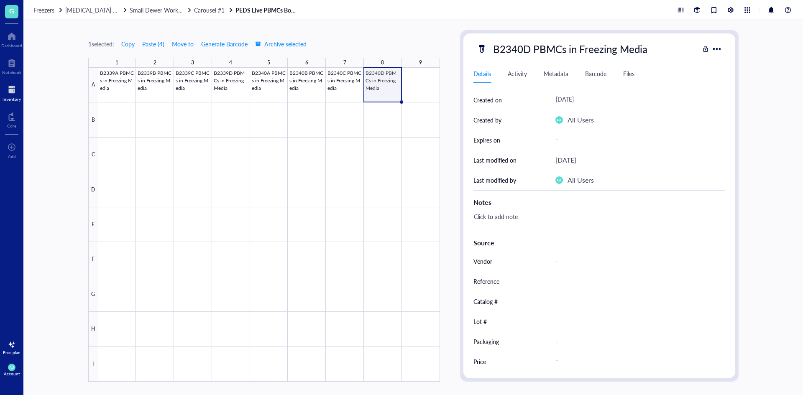
click at [516, 210] on div "Notes" at bounding box center [600, 200] width 252 height 20
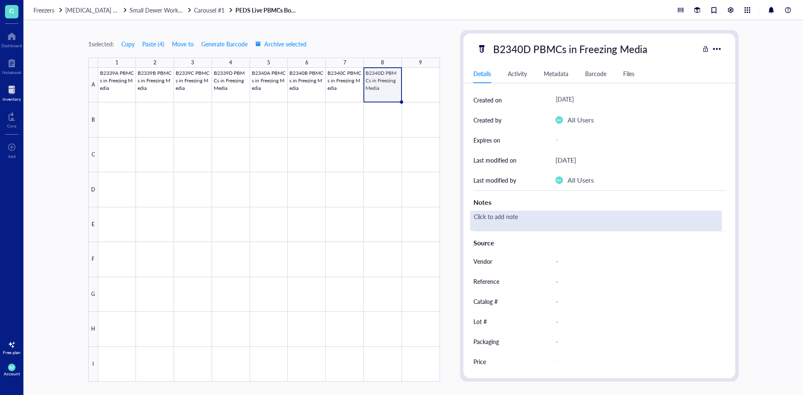
click at [516, 220] on div "Click to add note" at bounding box center [596, 221] width 252 height 20
type textarea "98.3% viability"
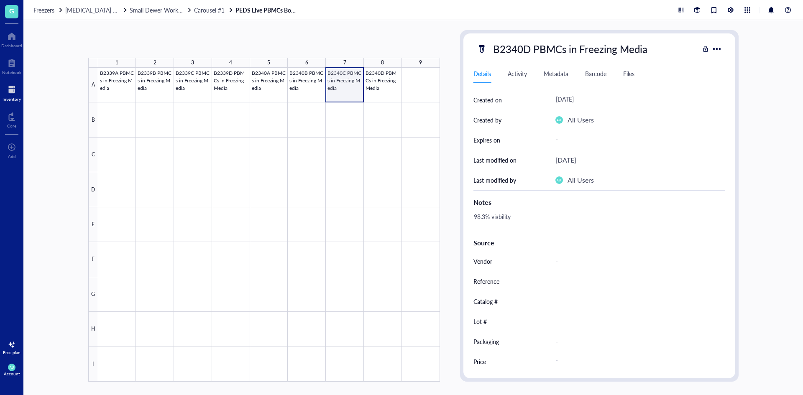
click at [341, 86] on div at bounding box center [269, 225] width 342 height 314
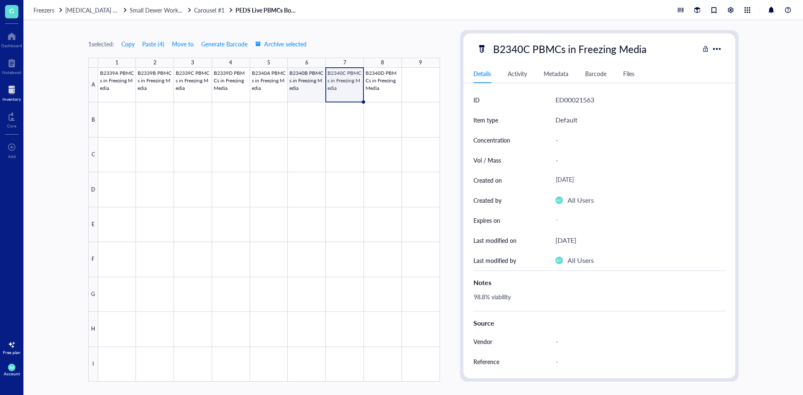
click at [323, 95] on div at bounding box center [269, 225] width 342 height 314
click at [350, 86] on div at bounding box center [269, 225] width 342 height 314
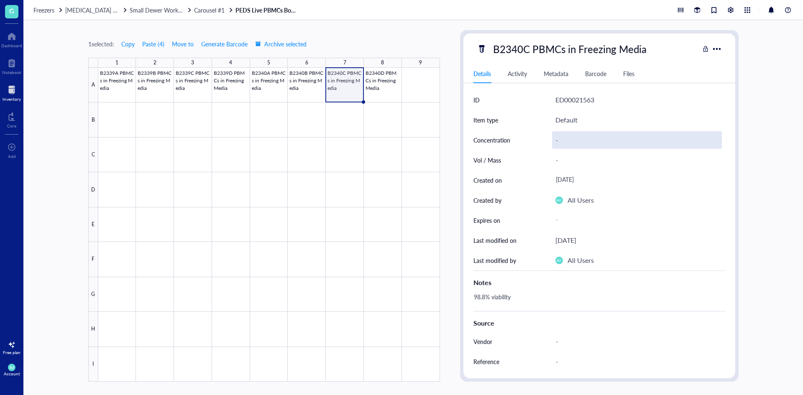
drag, startPoint x: 551, startPoint y: 141, endPoint x: 562, endPoint y: 141, distance: 11.7
click at [551, 141] on div "Concentration -" at bounding box center [600, 140] width 252 height 20
click at [562, 141] on div "-" at bounding box center [637, 140] width 170 height 18
type input "2.81E6"
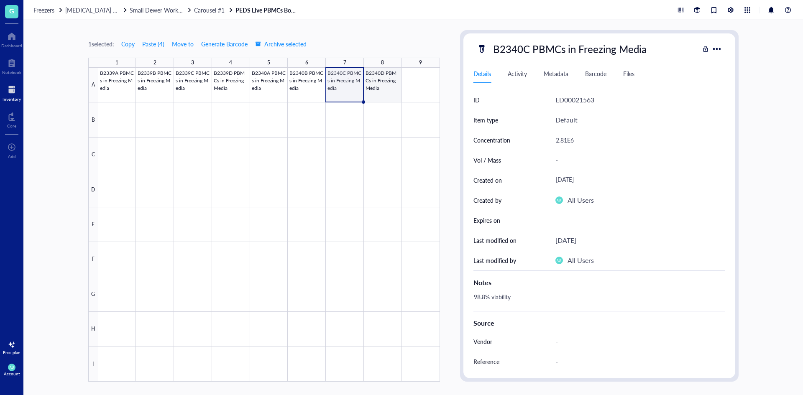
click at [384, 87] on div at bounding box center [269, 225] width 342 height 314
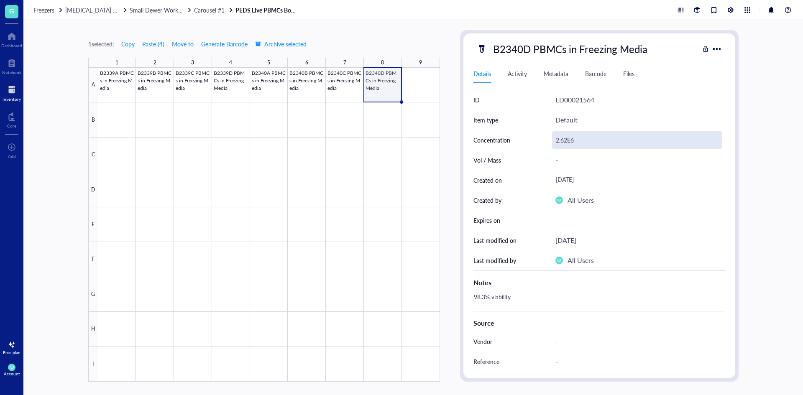
click at [576, 143] on div "2.62E6" at bounding box center [637, 140] width 170 height 18
click at [568, 139] on input "2.62E6" at bounding box center [637, 140] width 169 height 17
type input "2.61E6"
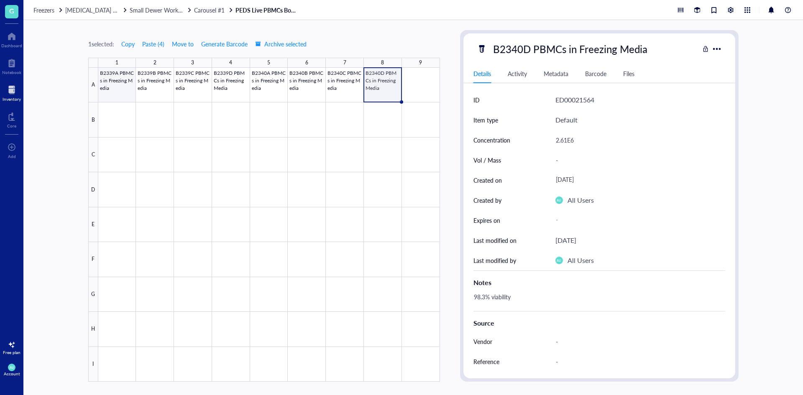
click at [118, 83] on div at bounding box center [269, 225] width 342 height 314
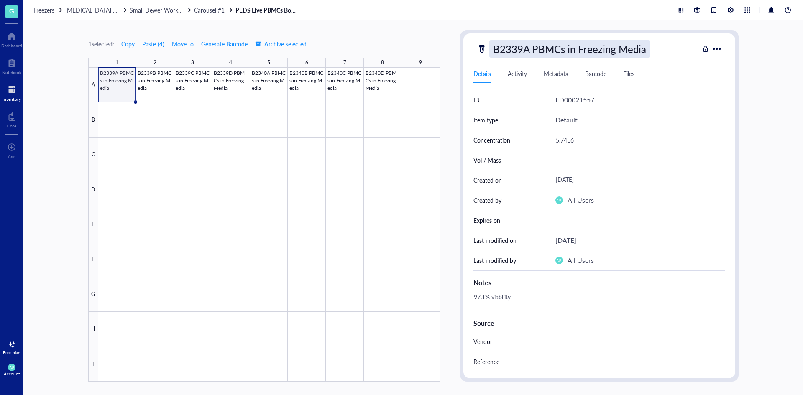
click at [506, 54] on div "B2339A PBMCs in Freezing Media" at bounding box center [569, 49] width 161 height 18
click at [501, 51] on input "B2339A PBMCs in Freezing Media" at bounding box center [583, 49] width 187 height 17
click at [538, 46] on input "B2339A PBMCs in Freezing Media" at bounding box center [583, 49] width 187 height 17
type input "B2339A CBMCs in Freezing Media"
click at [149, 84] on div at bounding box center [269, 225] width 342 height 314
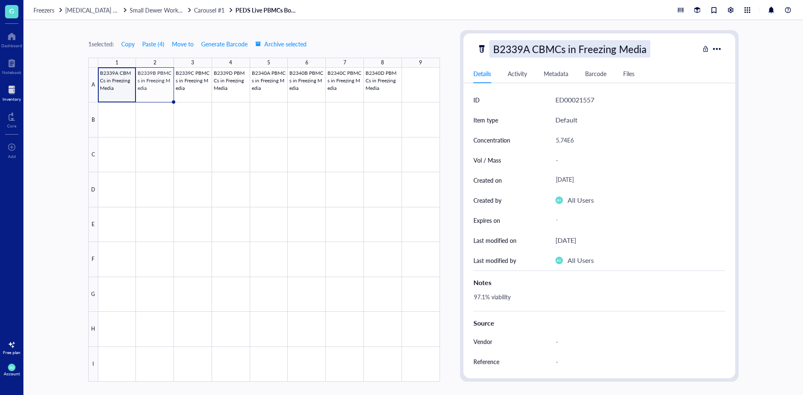
click at [522, 48] on div "B2339A CBMCs in Freezing Media" at bounding box center [569, 49] width 161 height 18
click at [154, 83] on div at bounding box center [269, 225] width 342 height 314
click at [526, 46] on div "B2339A CBMCs in Freezing Media" at bounding box center [569, 49] width 161 height 18
click at [194, 85] on div at bounding box center [269, 225] width 342 height 314
click at [547, 54] on div "B2339C PBMCs in Freezing Media" at bounding box center [569, 49] width 161 height 18
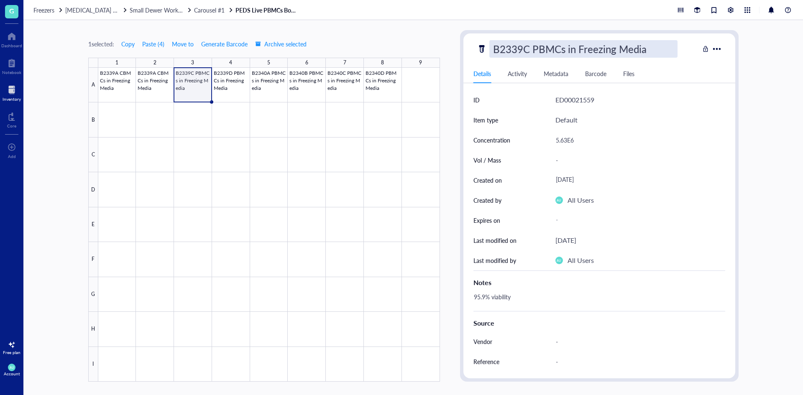
click at [536, 49] on input "B2339C PBMCs in Freezing Media" at bounding box center [583, 49] width 187 height 17
type input "B2339C CBMCs in Freezing Media"
click at [239, 85] on div at bounding box center [269, 225] width 342 height 314
click at [538, 50] on div "B2339C CBMCs in Freezing Media" at bounding box center [569, 49] width 161 height 18
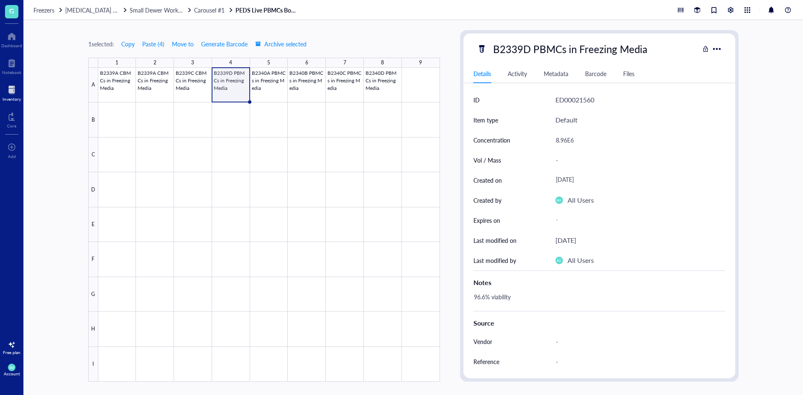
click at [538, 50] on div "B2339D PBMCs in Freezing Media" at bounding box center [570, 49] width 162 height 18
click at [238, 82] on div at bounding box center [269, 225] width 342 height 314
click at [540, 52] on div "B2339D PBMCs in Freezing Media" at bounding box center [570, 49] width 162 height 18
click at [540, 51] on input "B2339D PBMCs in Freezing Media" at bounding box center [583, 49] width 187 height 17
type input "B2339D CBMCs in Freezing Media"
